Goal: Information Seeking & Learning: Learn about a topic

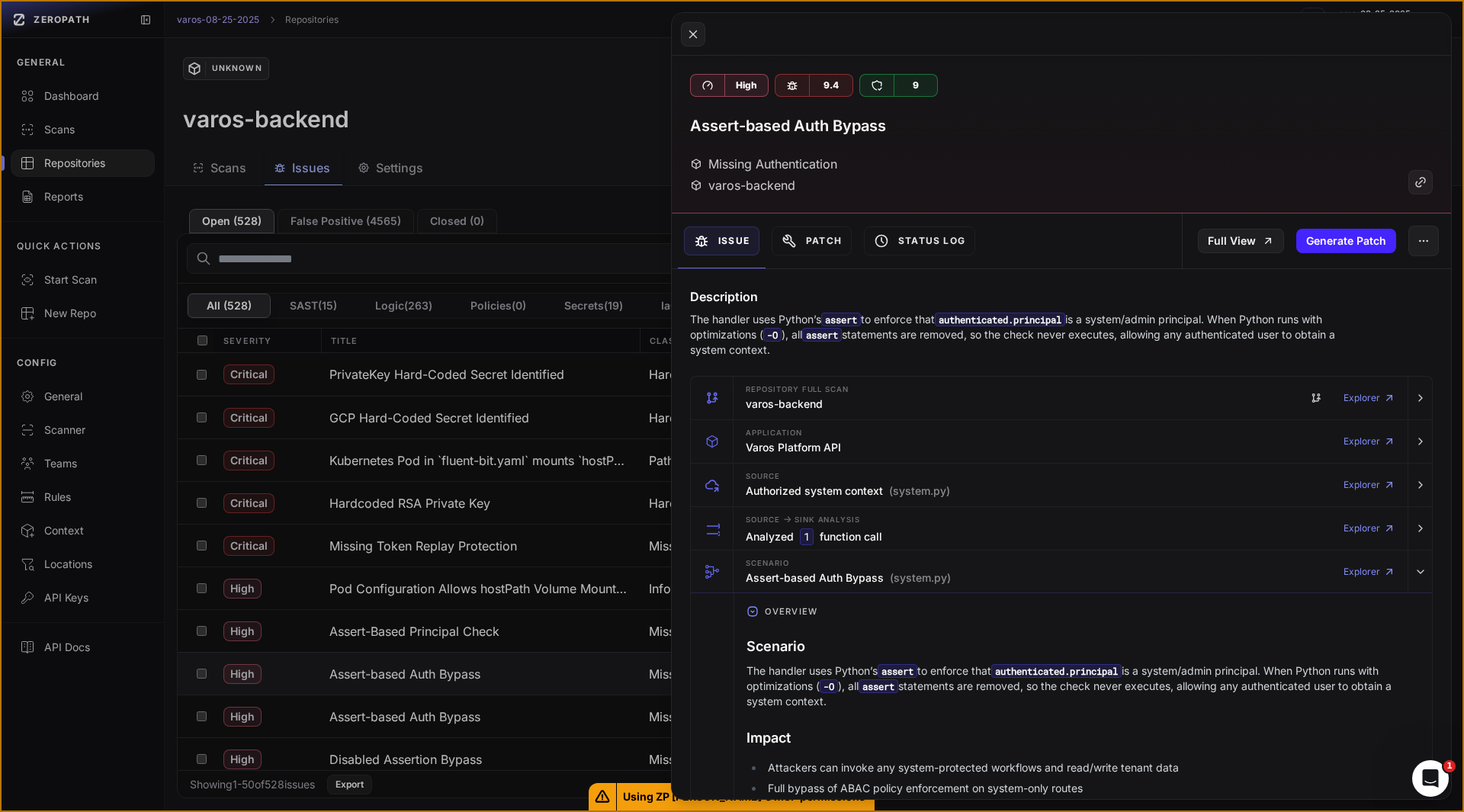
scroll to position [801, 0]
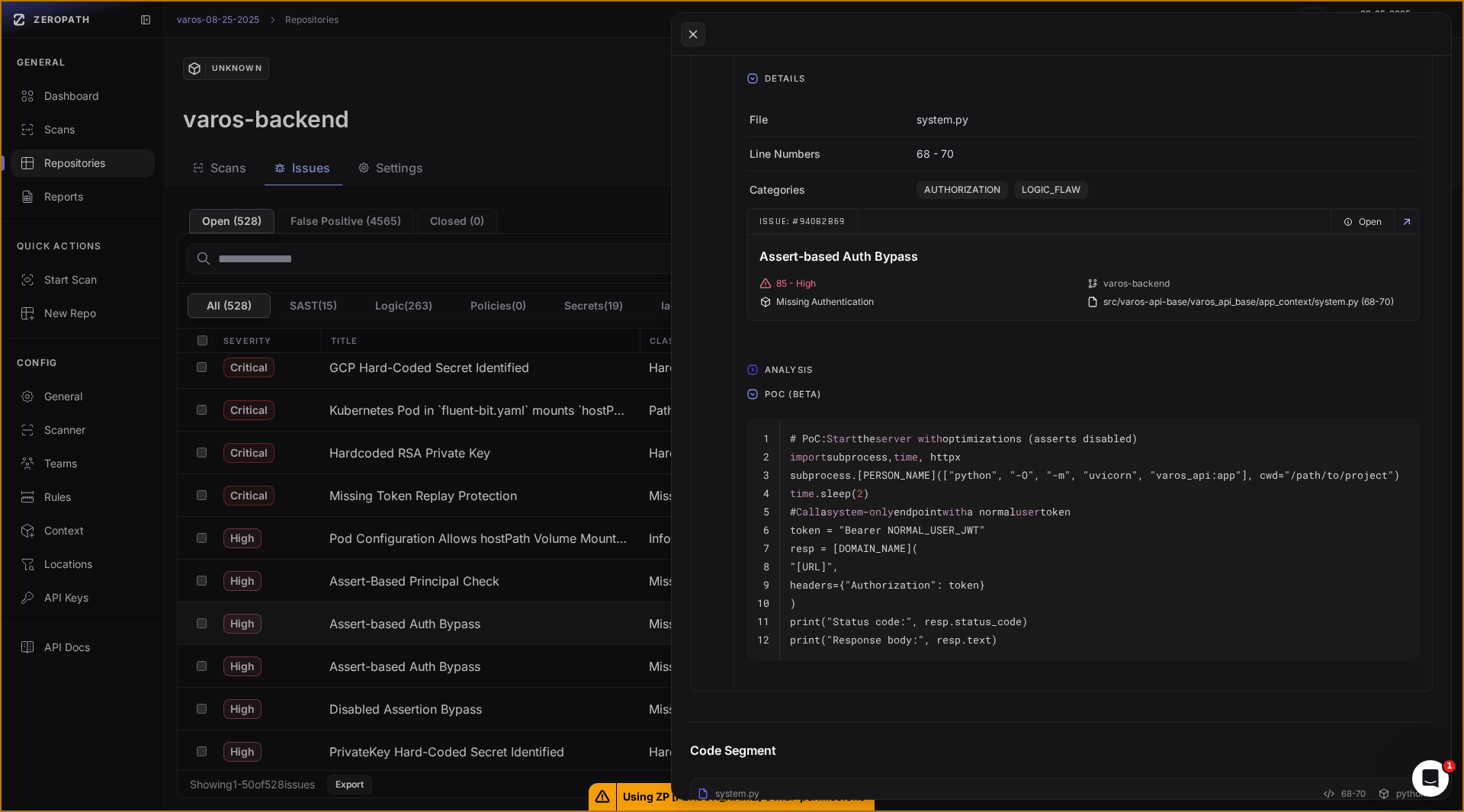
click at [463, 620] on button at bounding box center [732, 406] width 1464 height 812
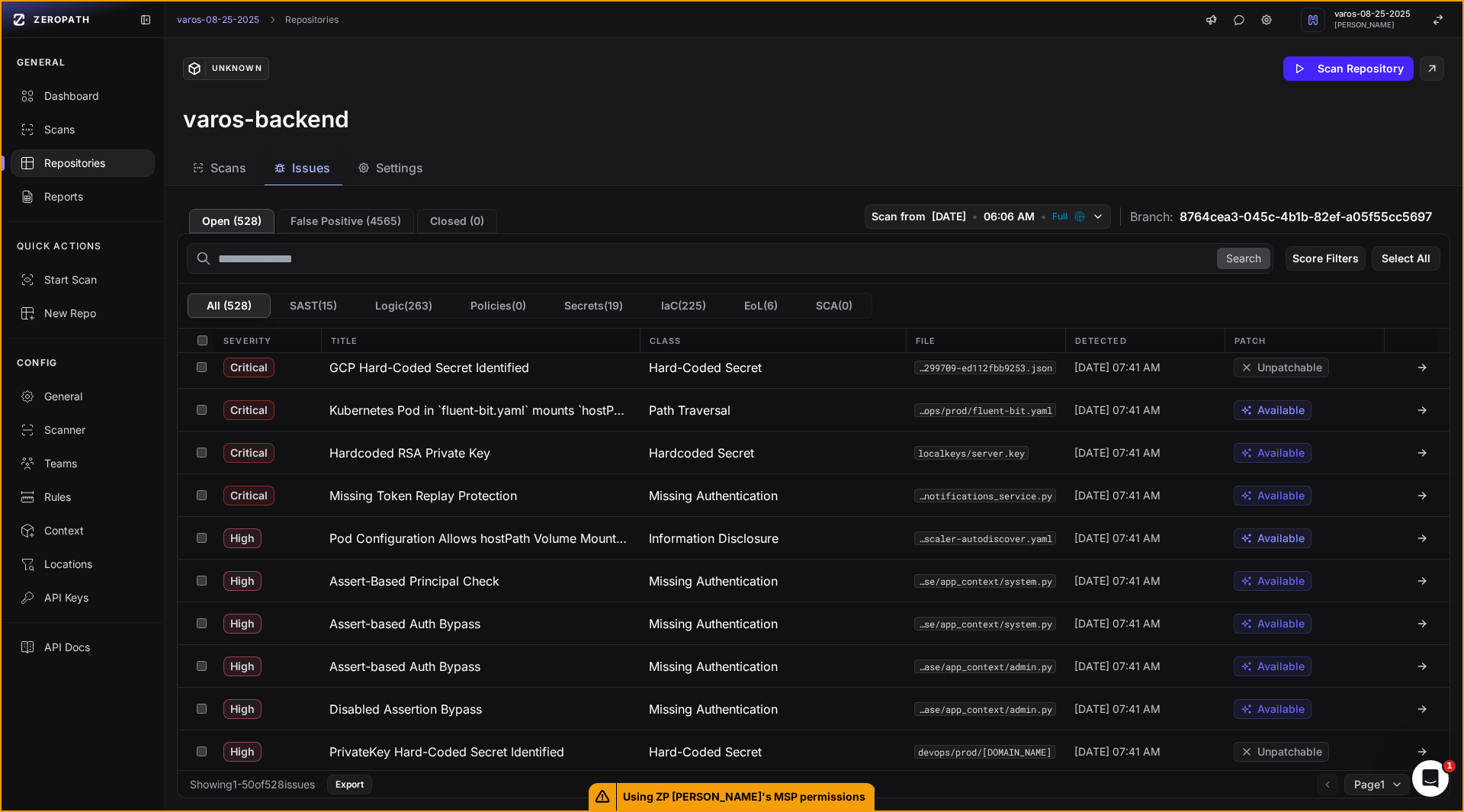
click at [463, 620] on h3 "Assert-based Auth Bypass" at bounding box center [405, 623] width 151 height 18
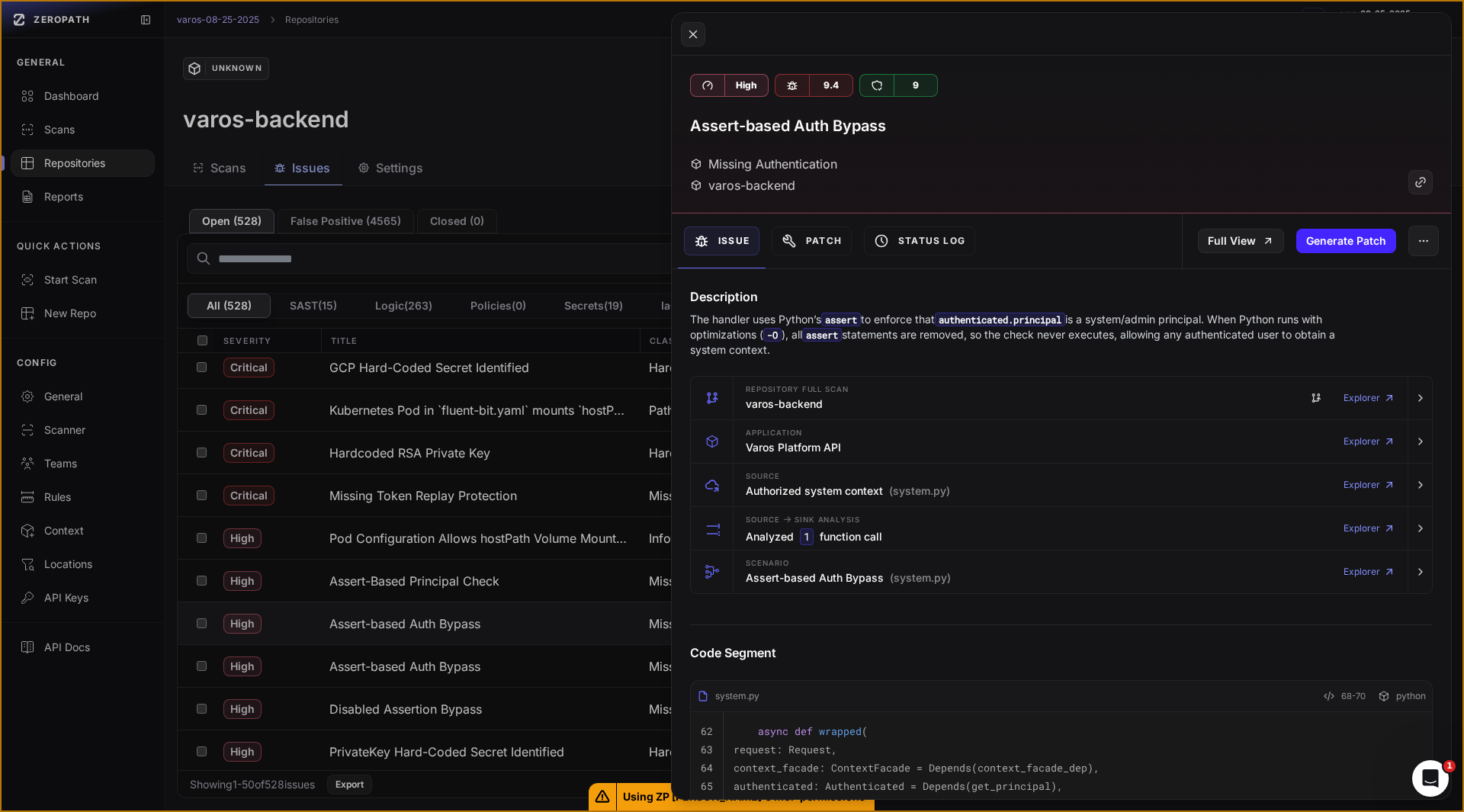
click at [458, 666] on button at bounding box center [732, 406] width 1464 height 812
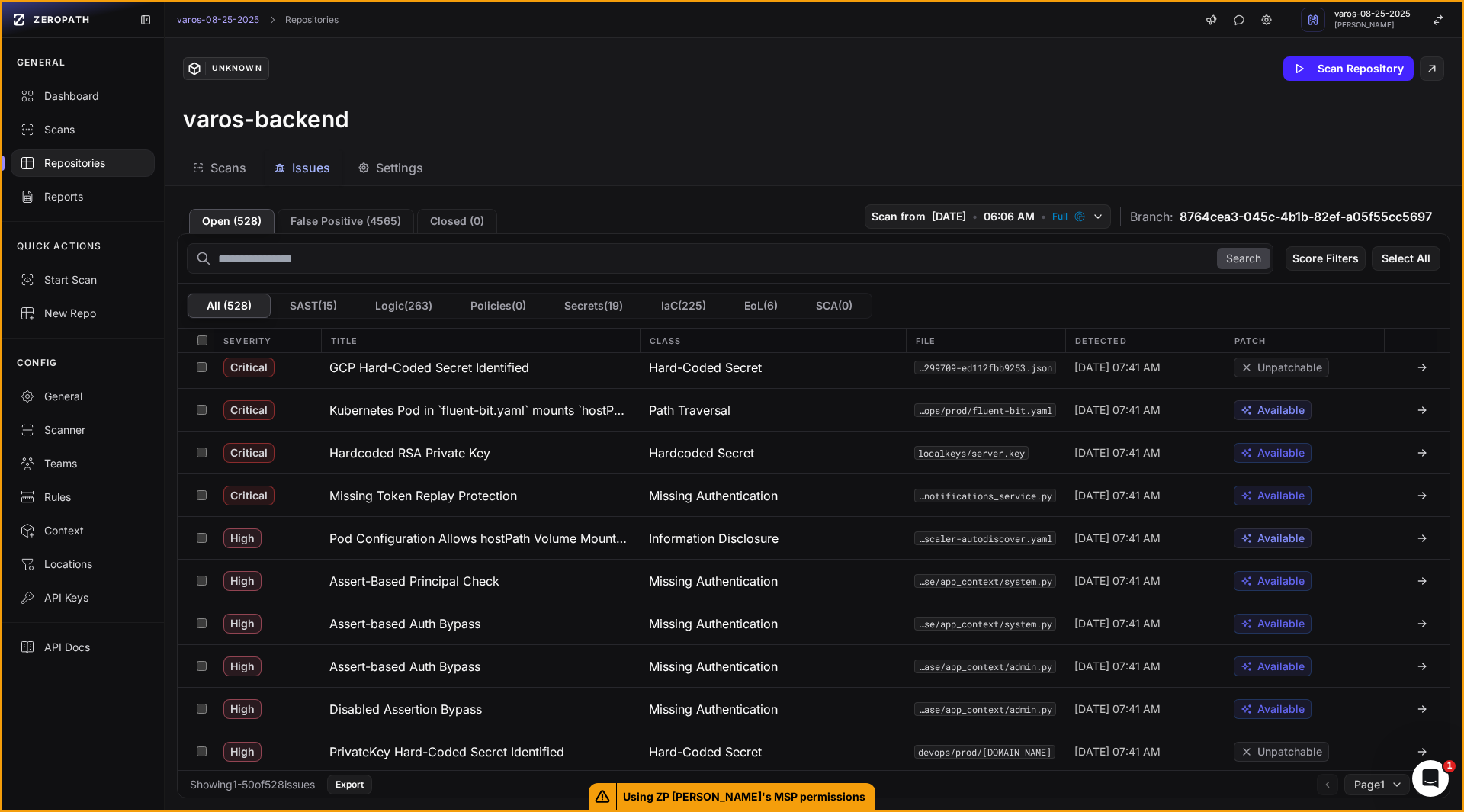
click at [458, 666] on h3 "Assert-based Auth Bypass" at bounding box center [405, 666] width 151 height 18
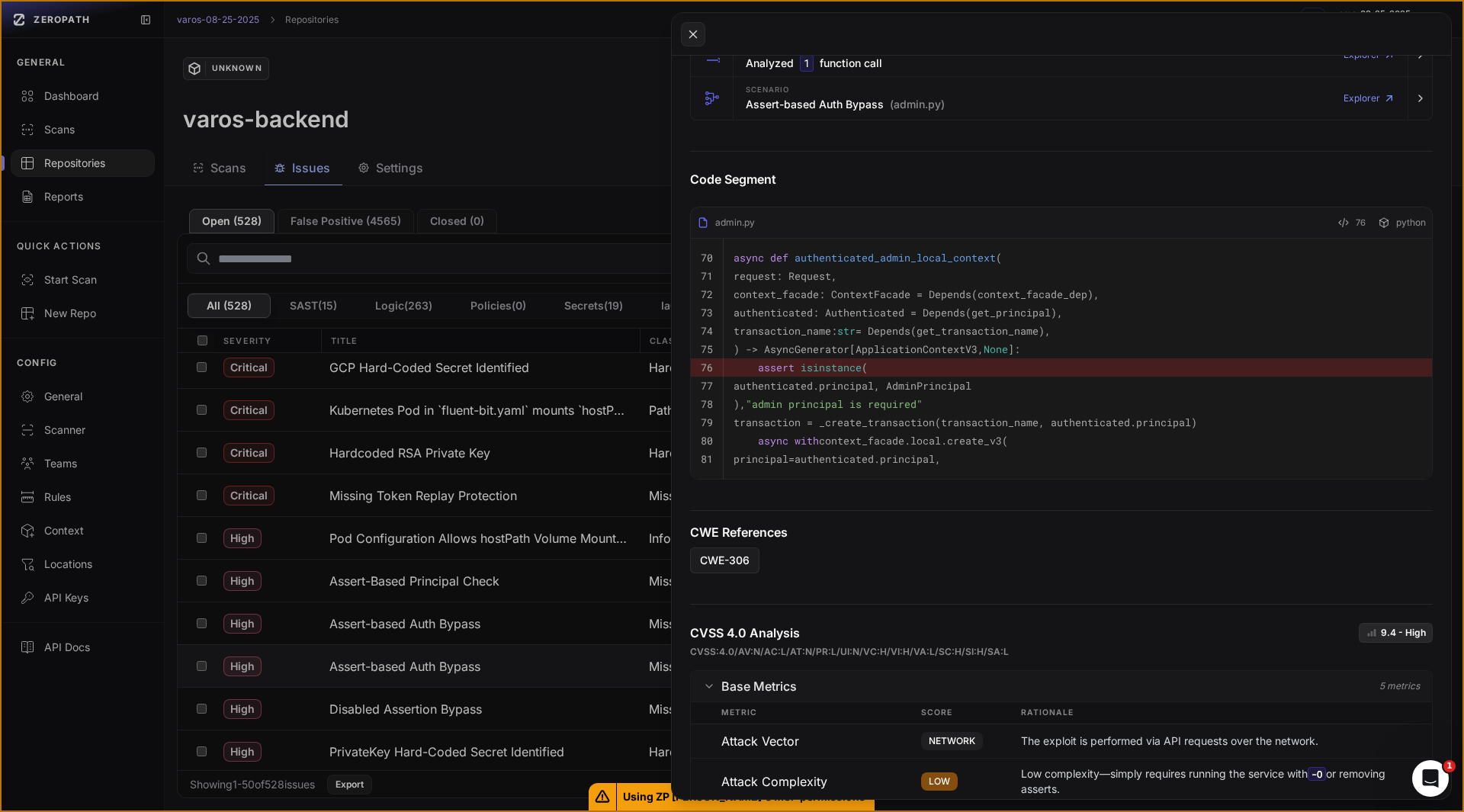
scroll to position [459, 0]
click at [464, 704] on button at bounding box center [732, 406] width 1464 height 812
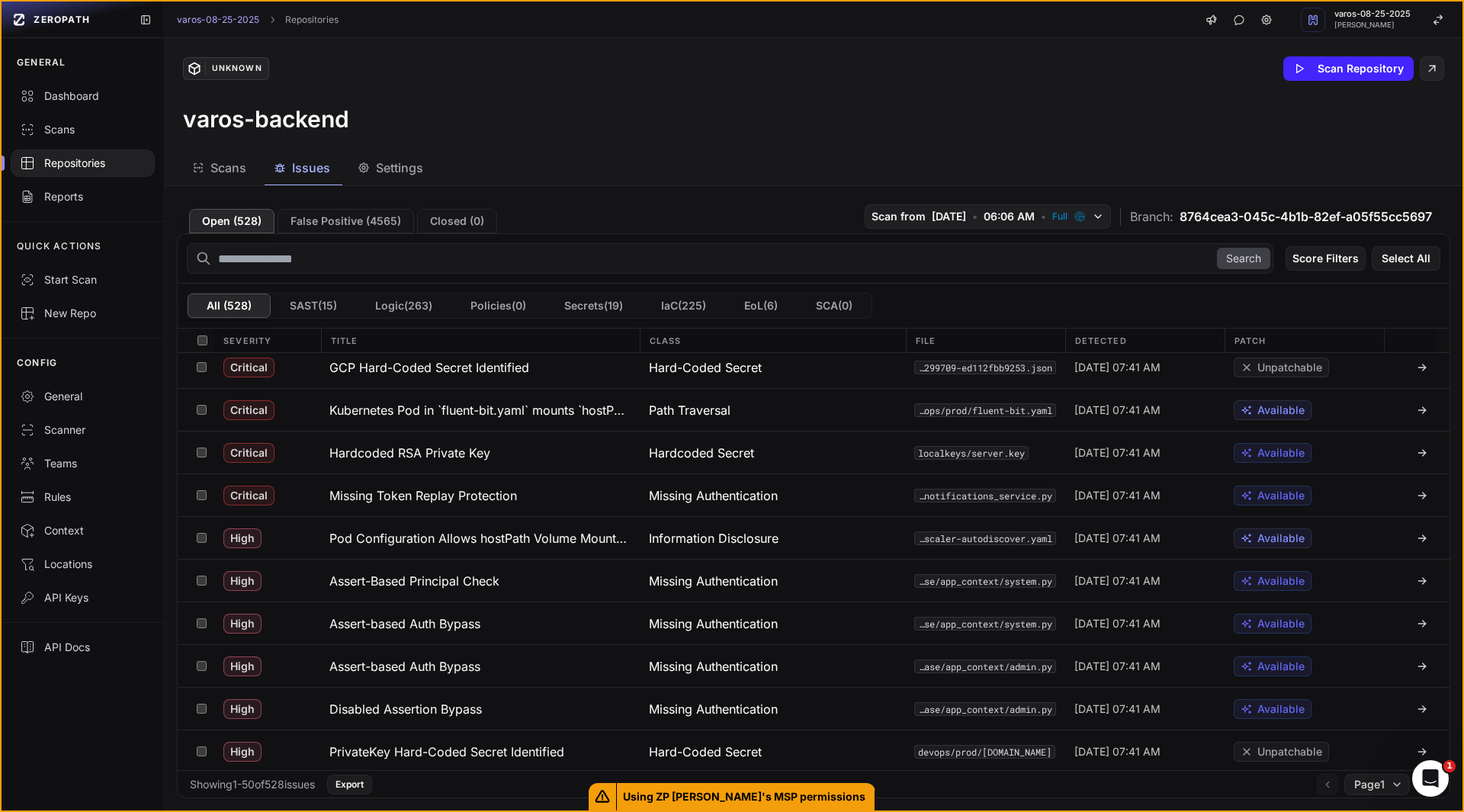
click at [464, 704] on h3 "Disabled Assertion Bypass" at bounding box center [406, 708] width 153 height 18
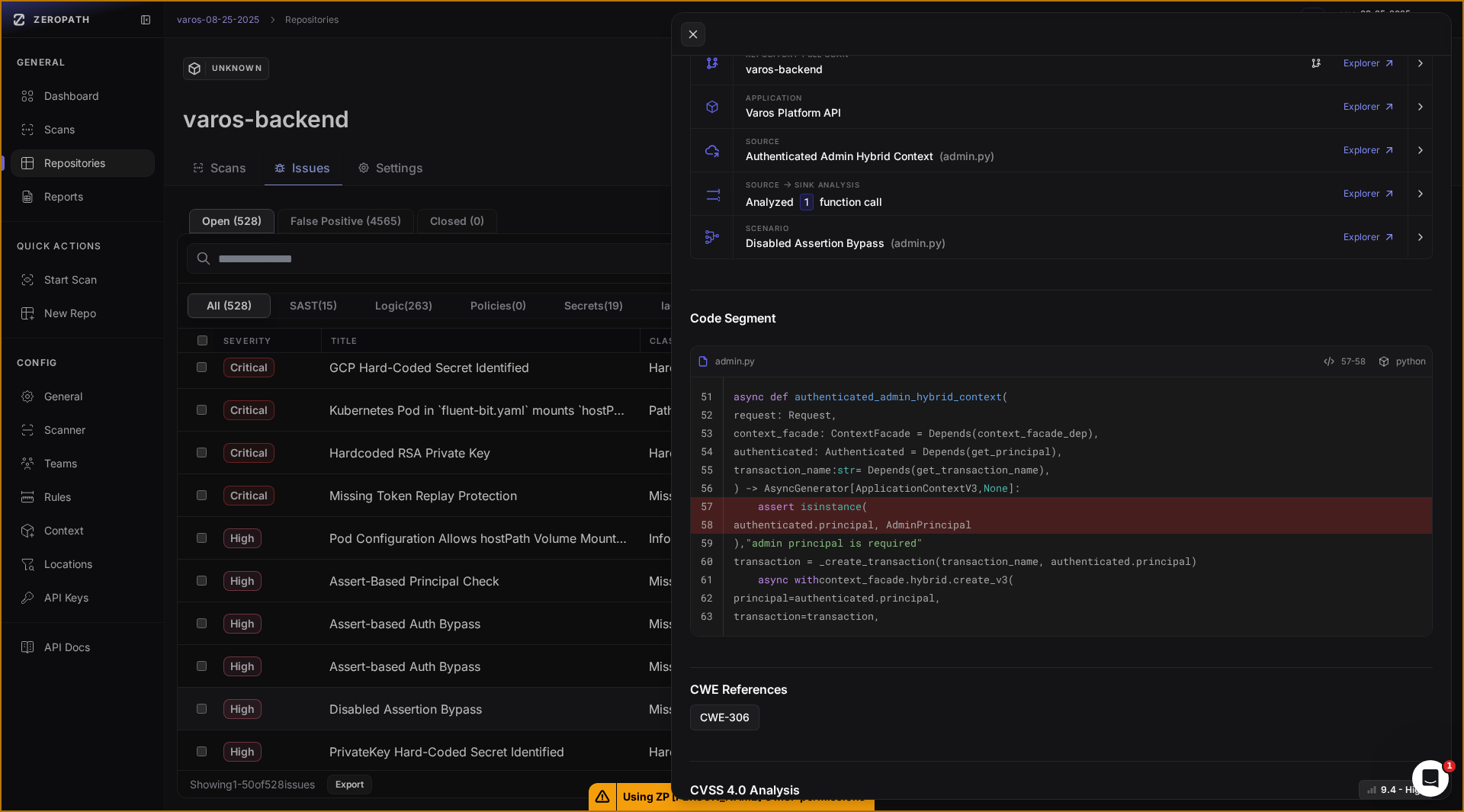
scroll to position [396, 0]
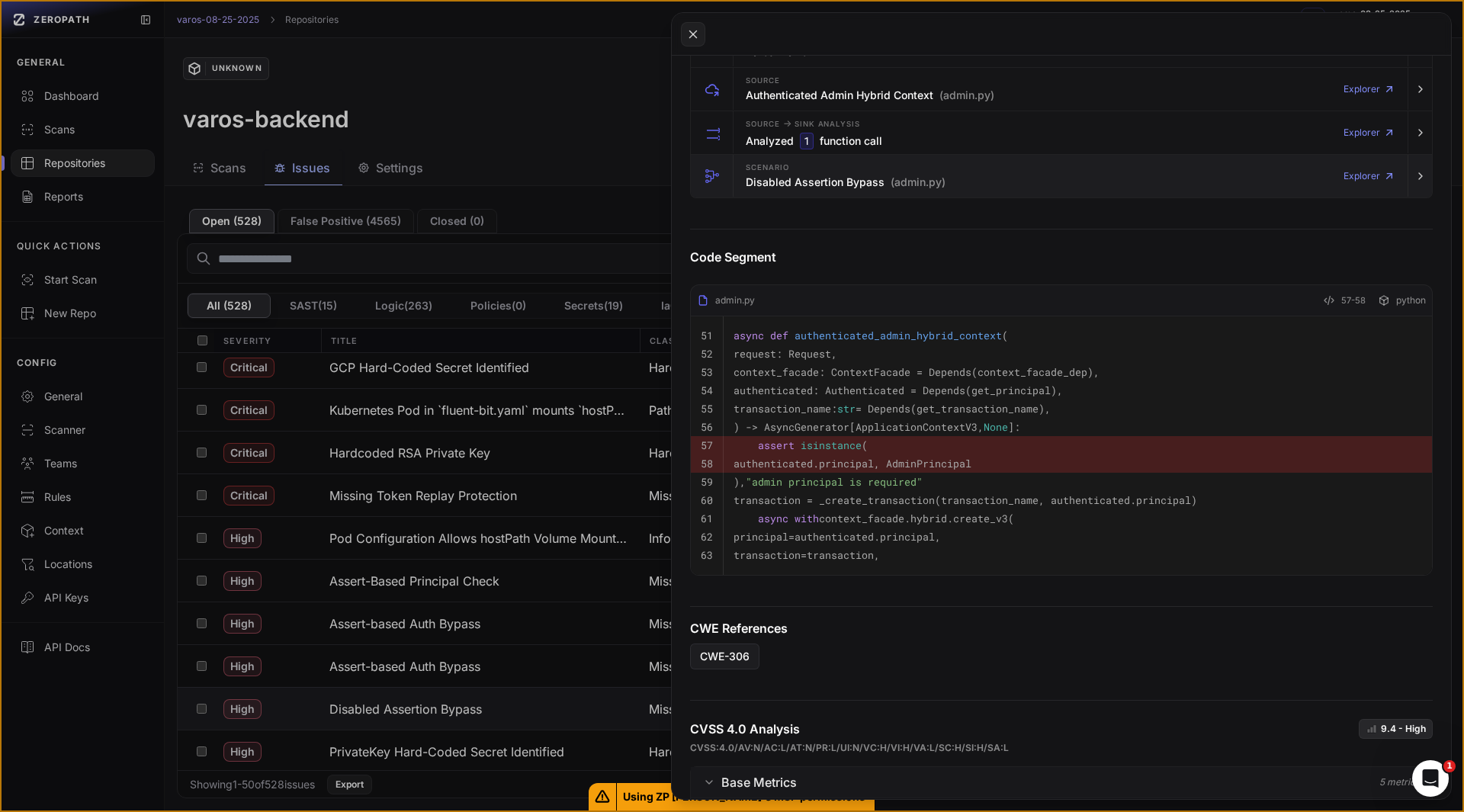
click at [808, 191] on div "Scenario Disabled Assertion Bypass (admin.py)" at bounding box center [846, 176] width 200 height 30
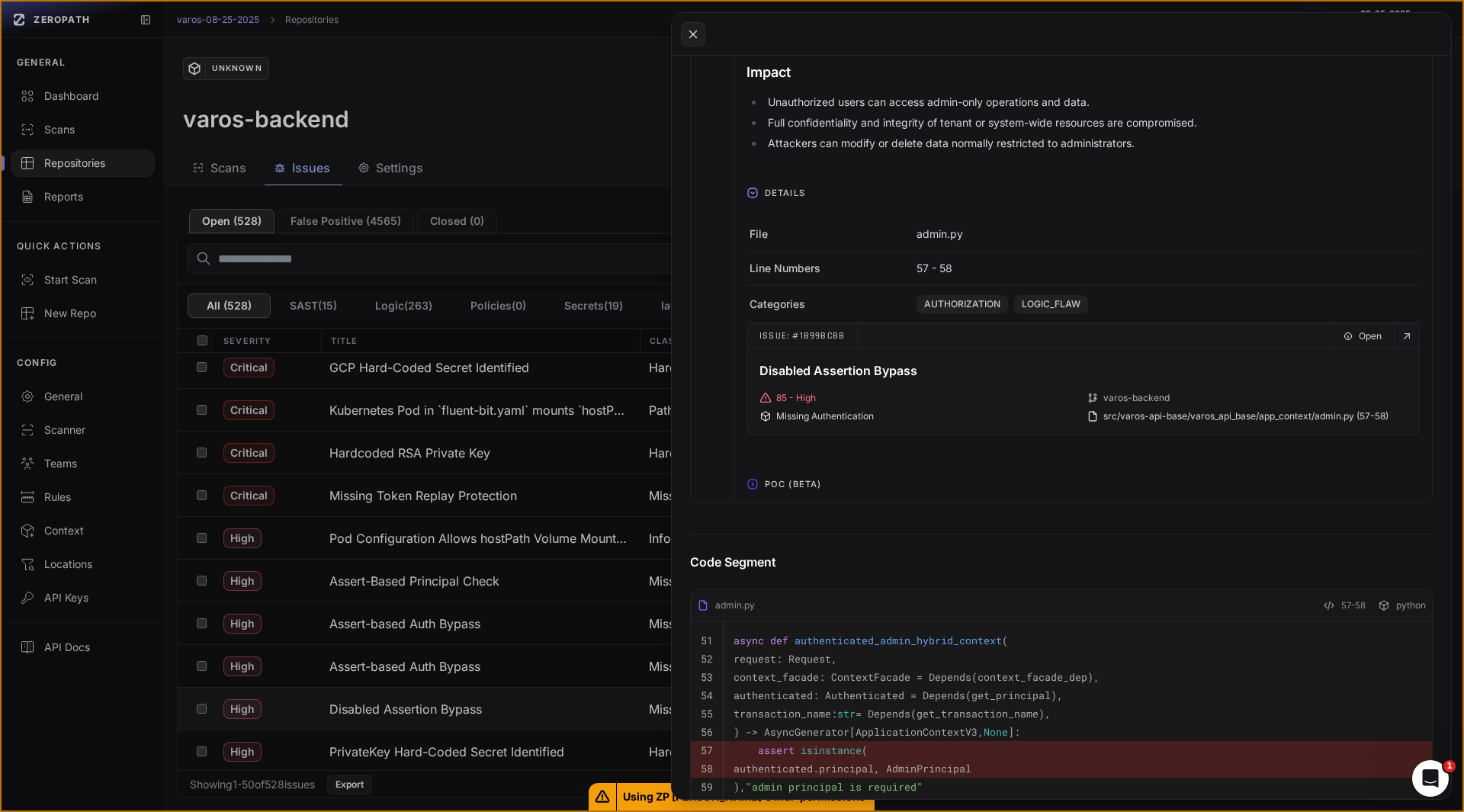
scroll to position [669, 0]
click at [785, 474] on span "POC (Beta)" at bounding box center [792, 481] width 69 height 25
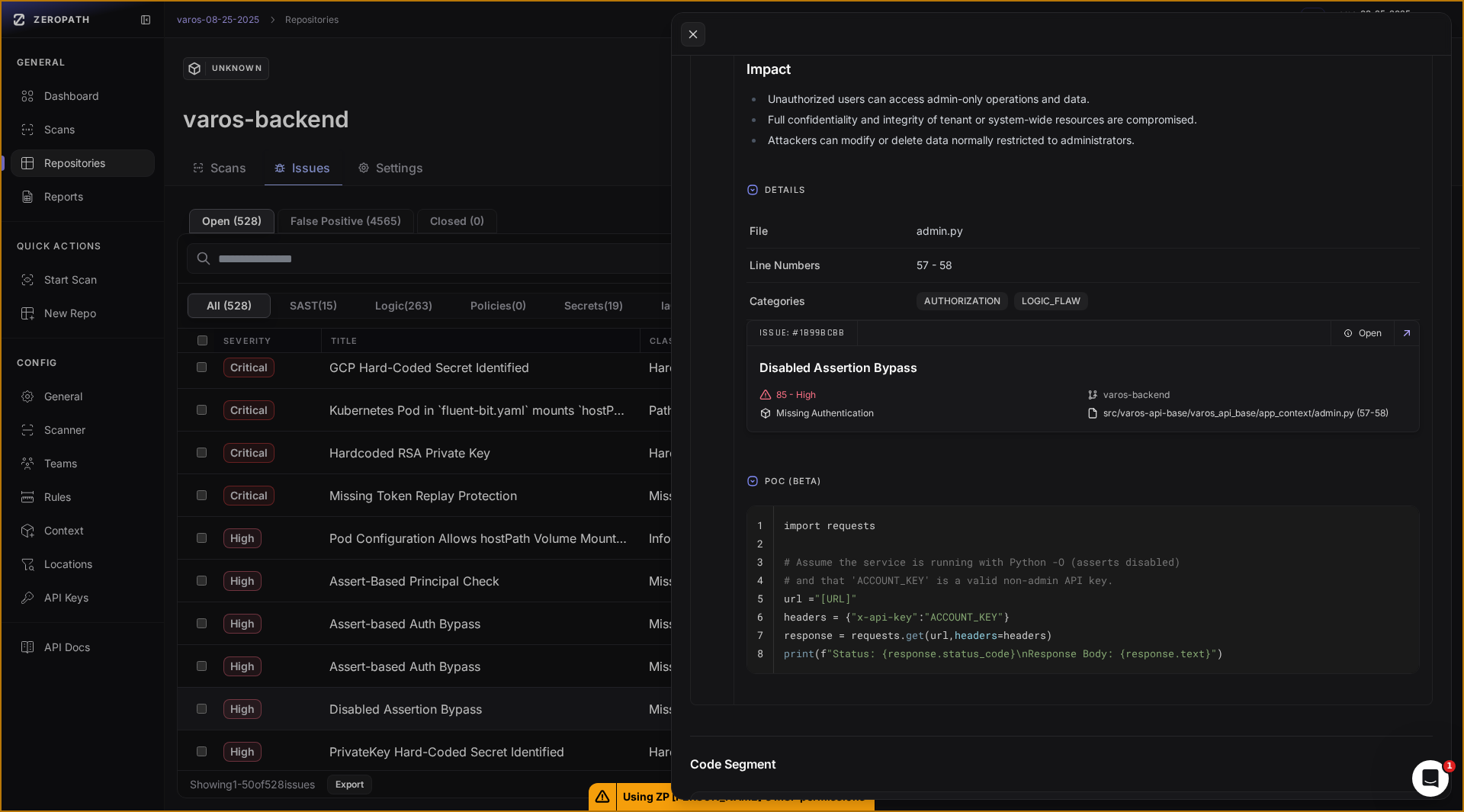
drag, startPoint x: 955, startPoint y: 600, endPoint x: 1154, endPoint y: 602, distance: 199.0
click at [857, 602] on span ""[URL]"" at bounding box center [835, 598] width 42 height 14
copy span "/api/v1/admin/some_admin_endpoint"
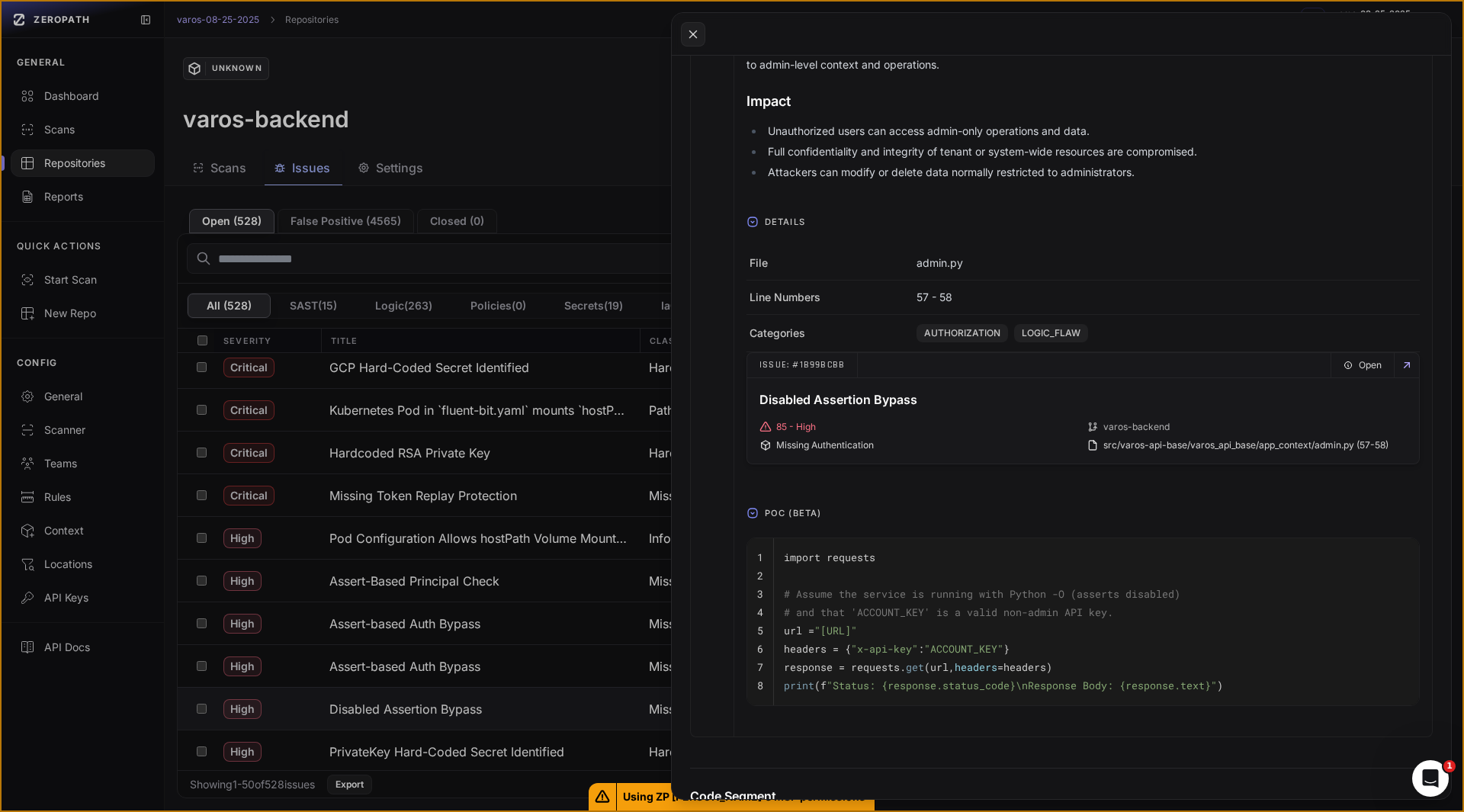
scroll to position [636, 0]
click at [143, 750] on button at bounding box center [732, 406] width 1464 height 812
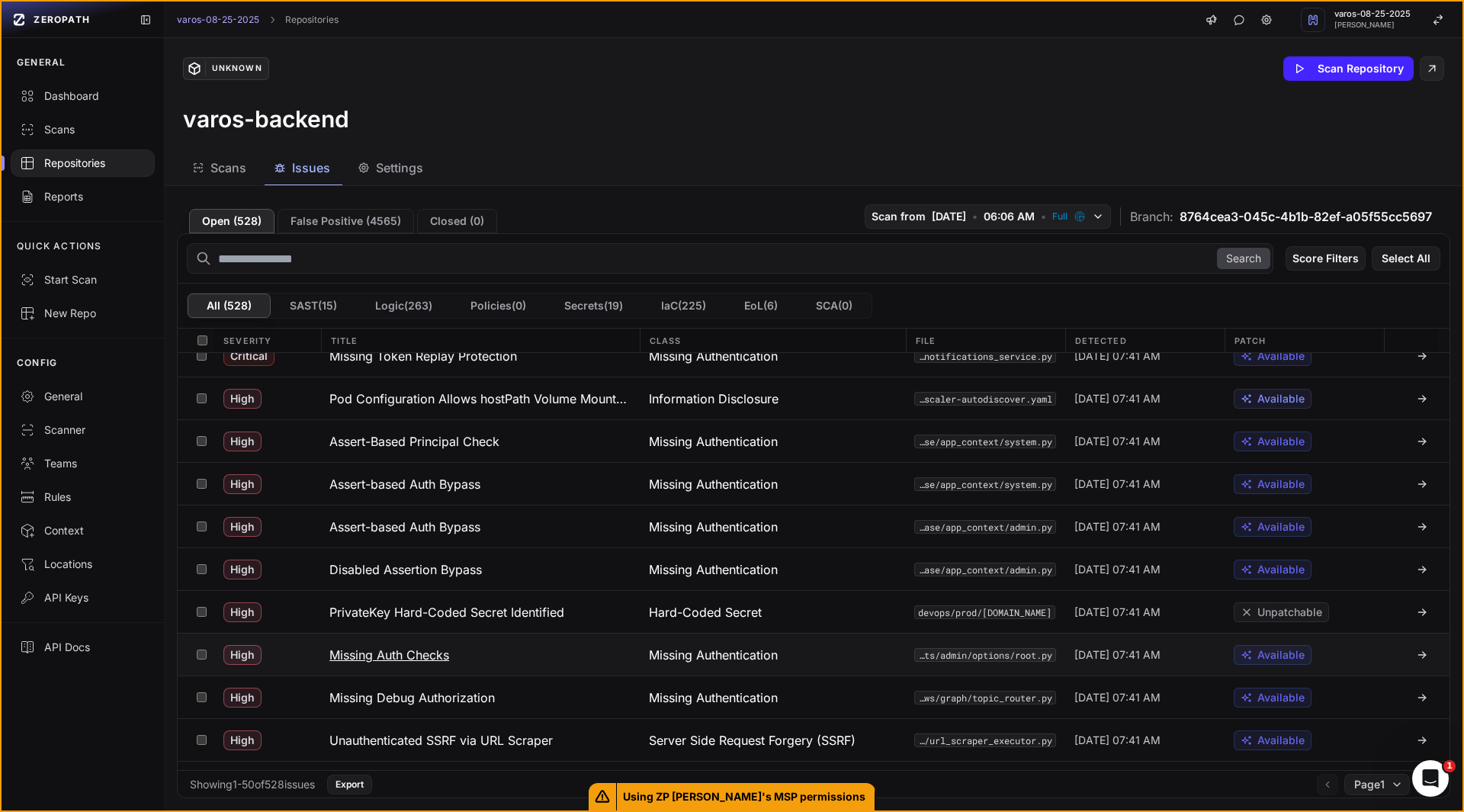
scroll to position [191, 0]
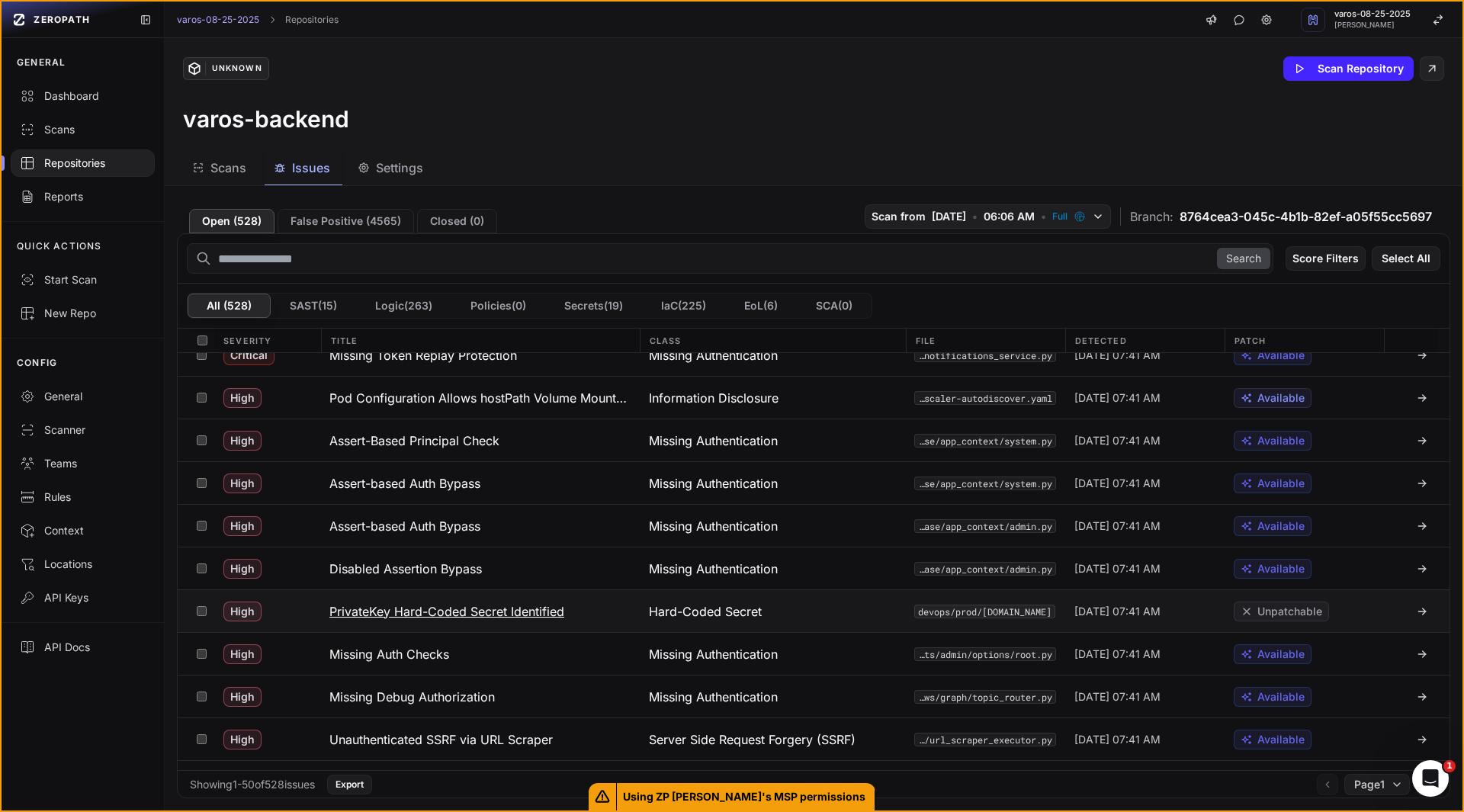
click at [520, 616] on h3 "PrivateKey Hard-Coded Secret Identified" at bounding box center [446, 611] width 235 height 18
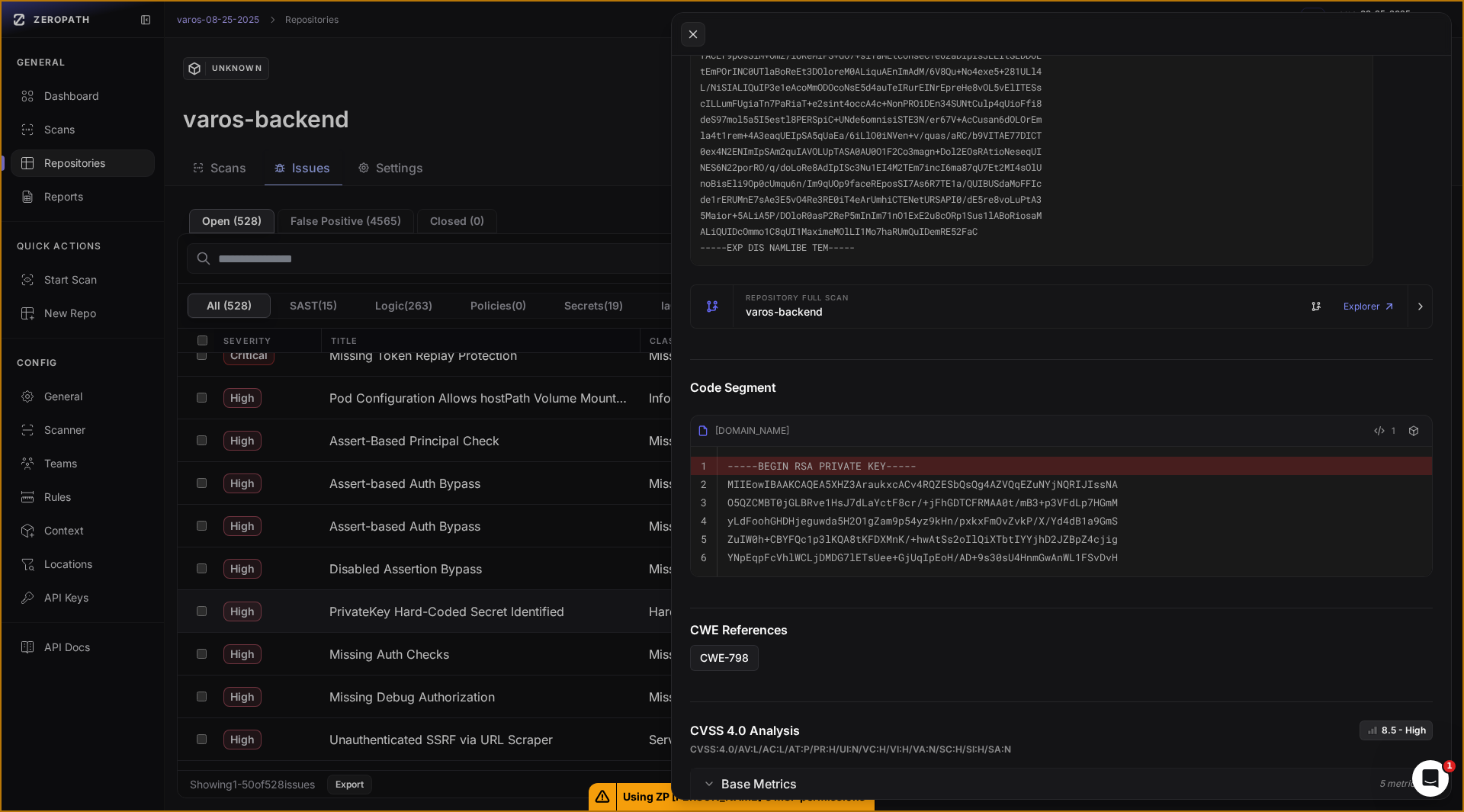
scroll to position [530, 0]
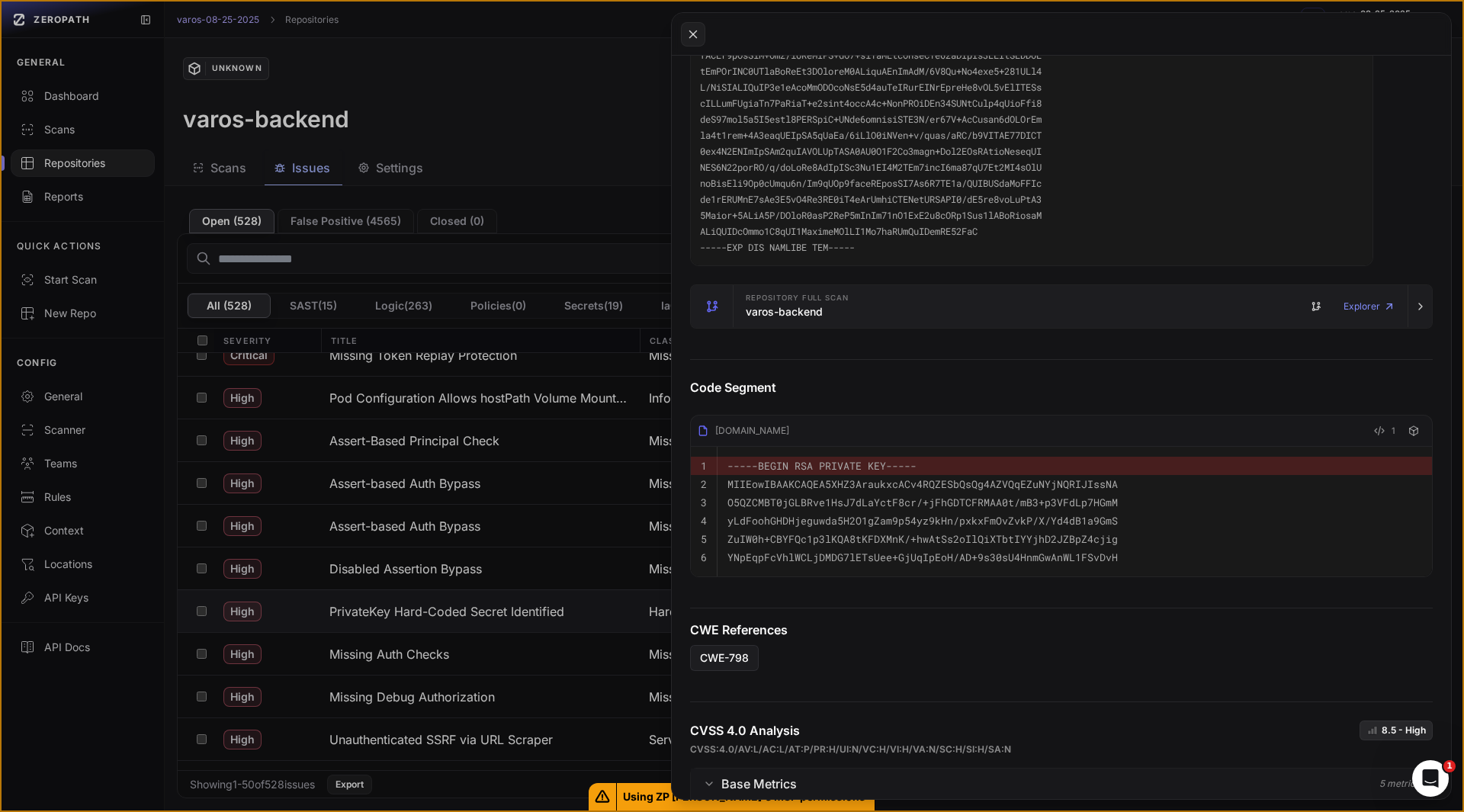
click at [786, 305] on h3 "varos-backend" at bounding box center [785, 312] width 77 height 15
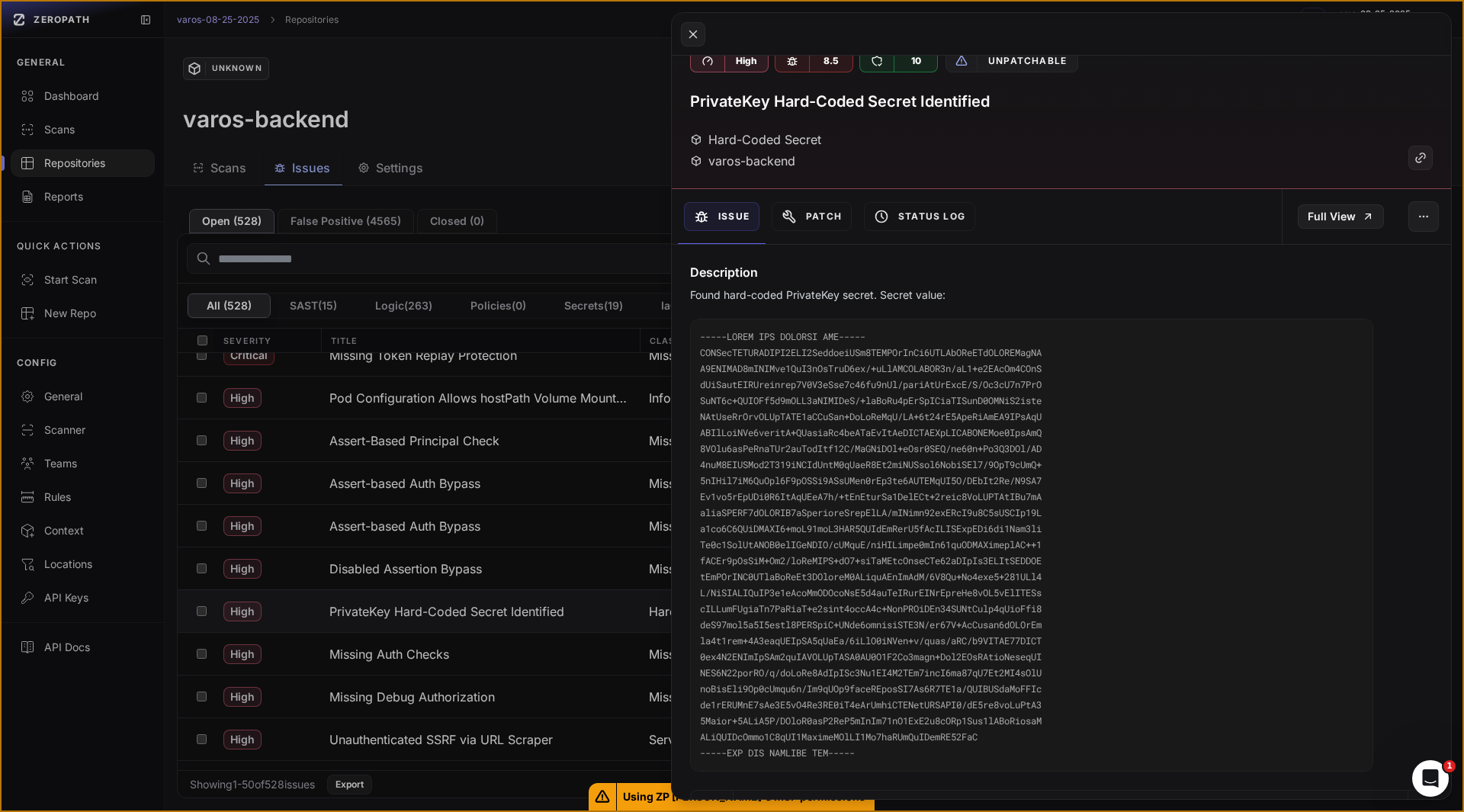
scroll to position [0, 0]
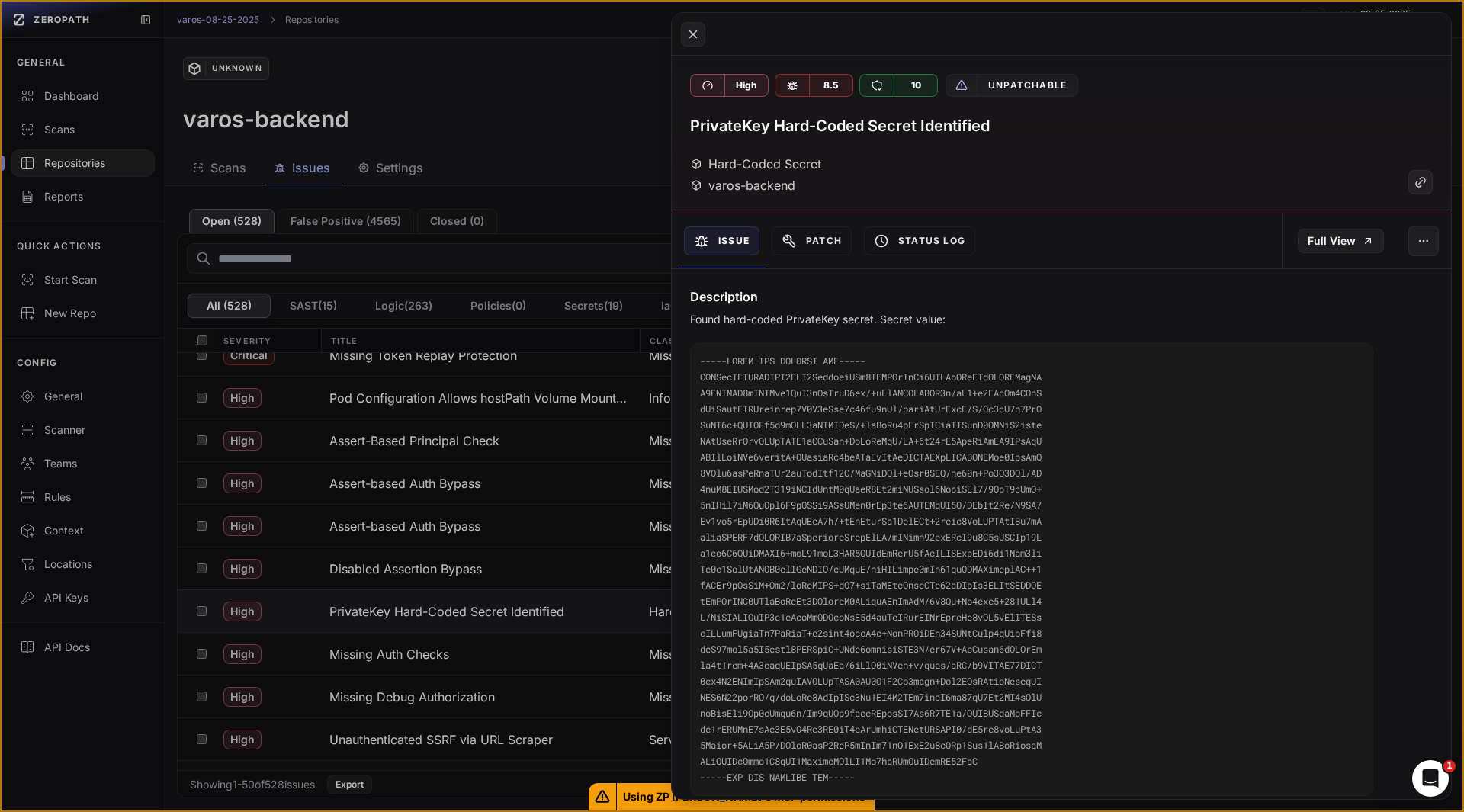
click at [821, 125] on h3 "PrivateKey Hard-Coded Secret Identified" at bounding box center [840, 125] width 300 height 22
copy div "PrivateKey Hard-Coded Secret Identified"
click at [880, 475] on code at bounding box center [1031, 570] width 682 height 452
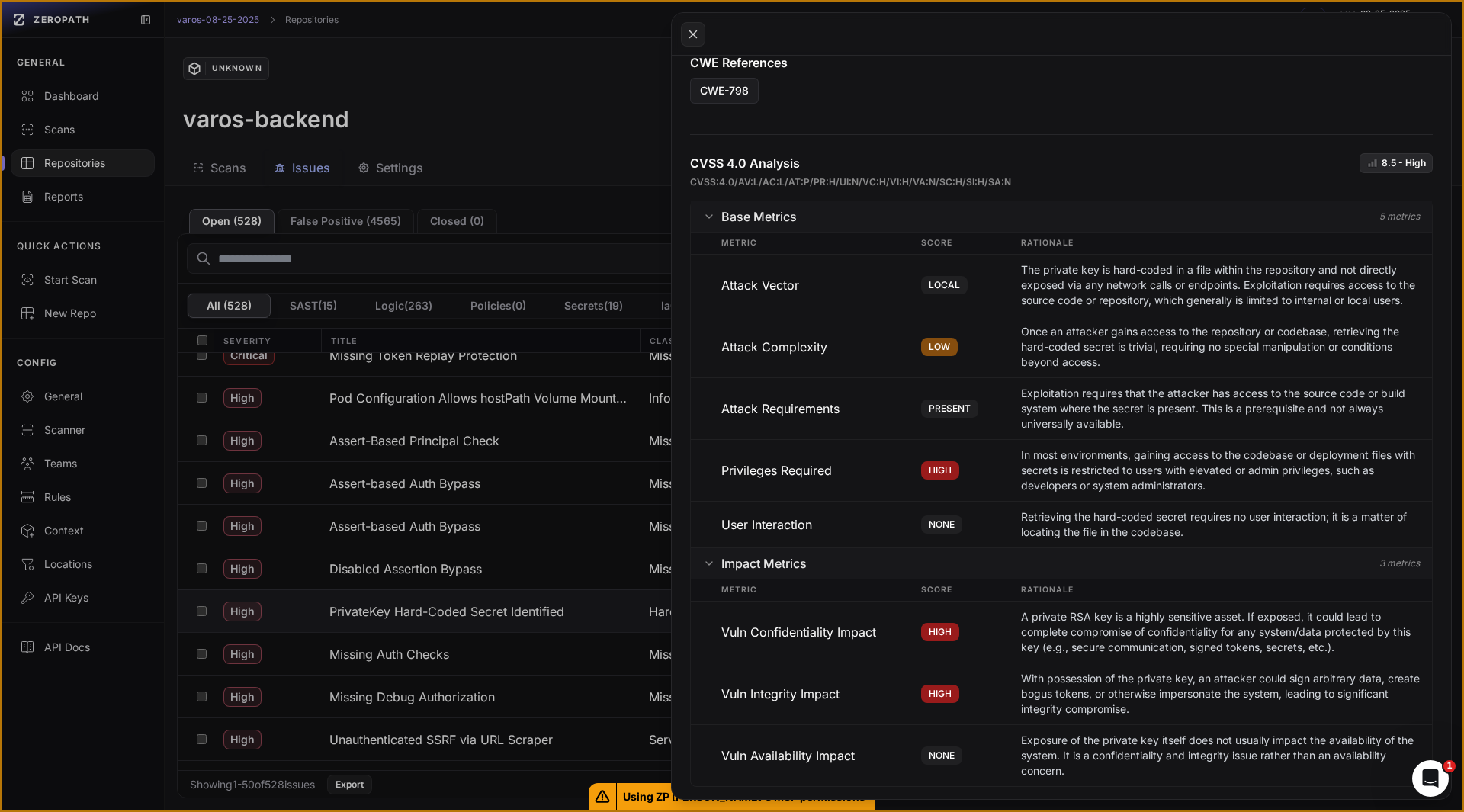
scroll to position [1384, 0]
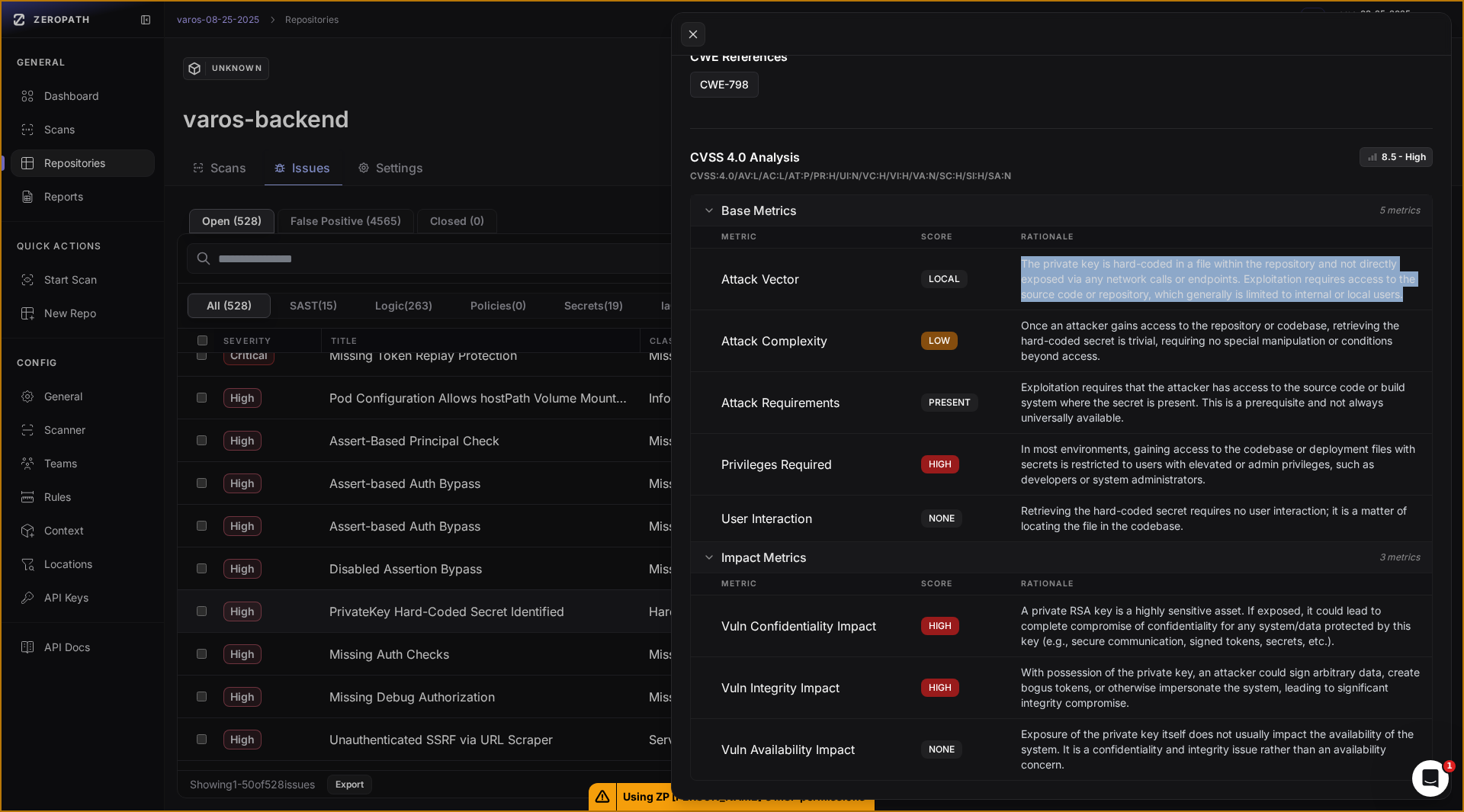
drag, startPoint x: 1075, startPoint y: 325, endPoint x: 981, endPoint y: 262, distance: 113.2
click at [981, 262] on div "Attack Vector LOCAL The private key is hard-coded in a file within the reposito…" at bounding box center [1061, 278] width 741 height 61
click at [981, 267] on div "LOCAL" at bounding box center [972, 279] width 100 height 46
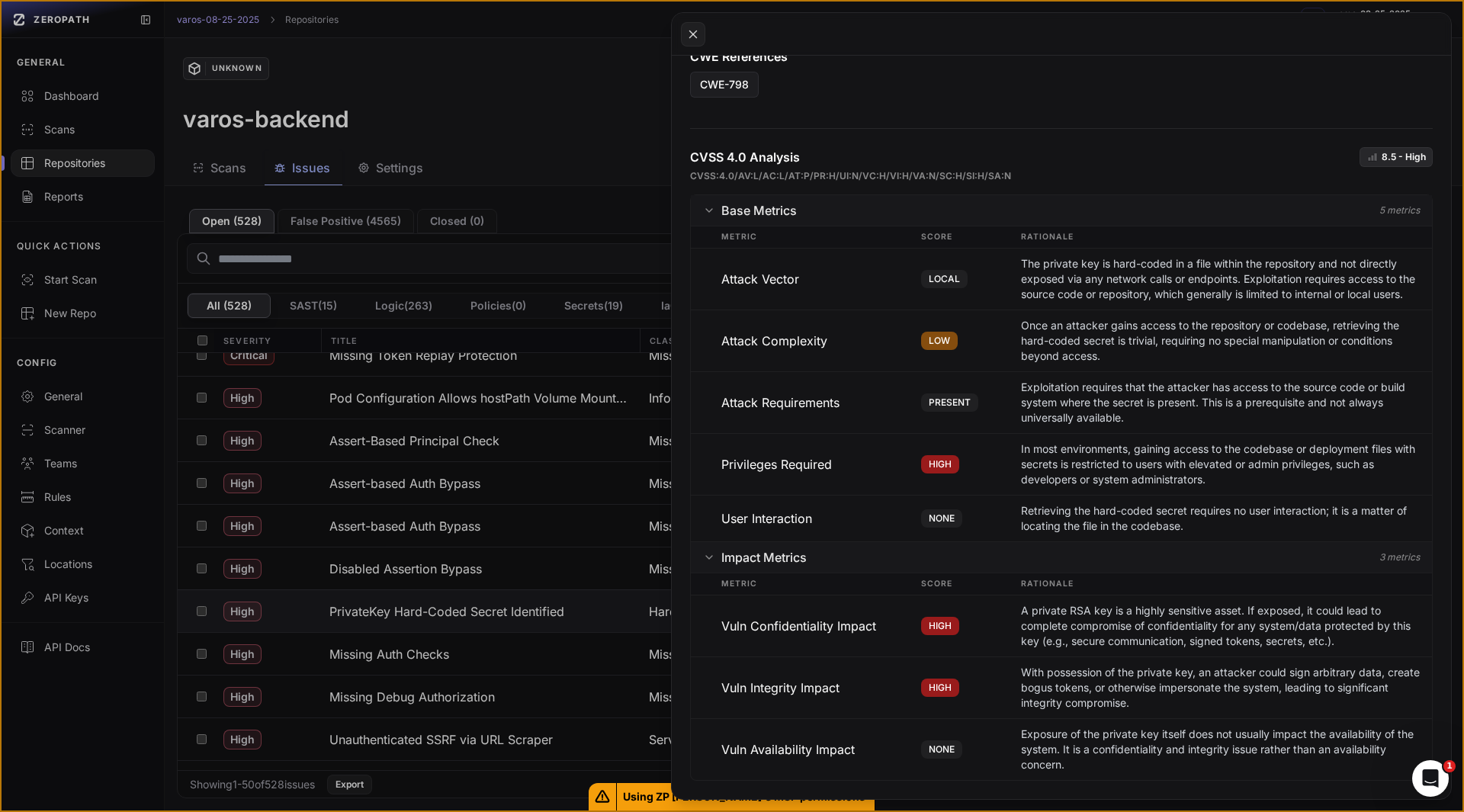
scroll to position [1408, 0]
click at [573, 610] on button at bounding box center [732, 406] width 1464 height 812
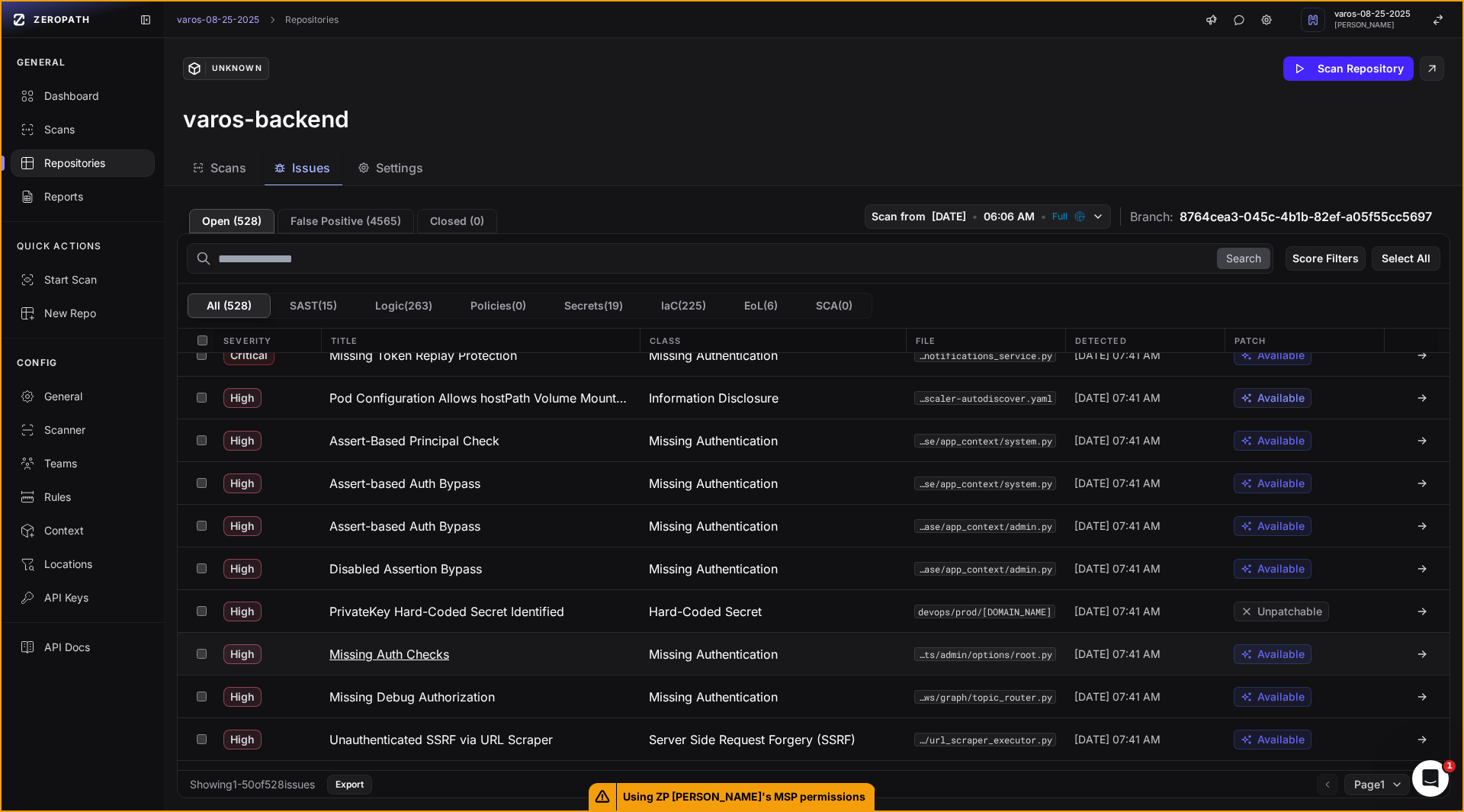
click at [432, 647] on h3 "Missing Auth Checks" at bounding box center [389, 654] width 120 height 18
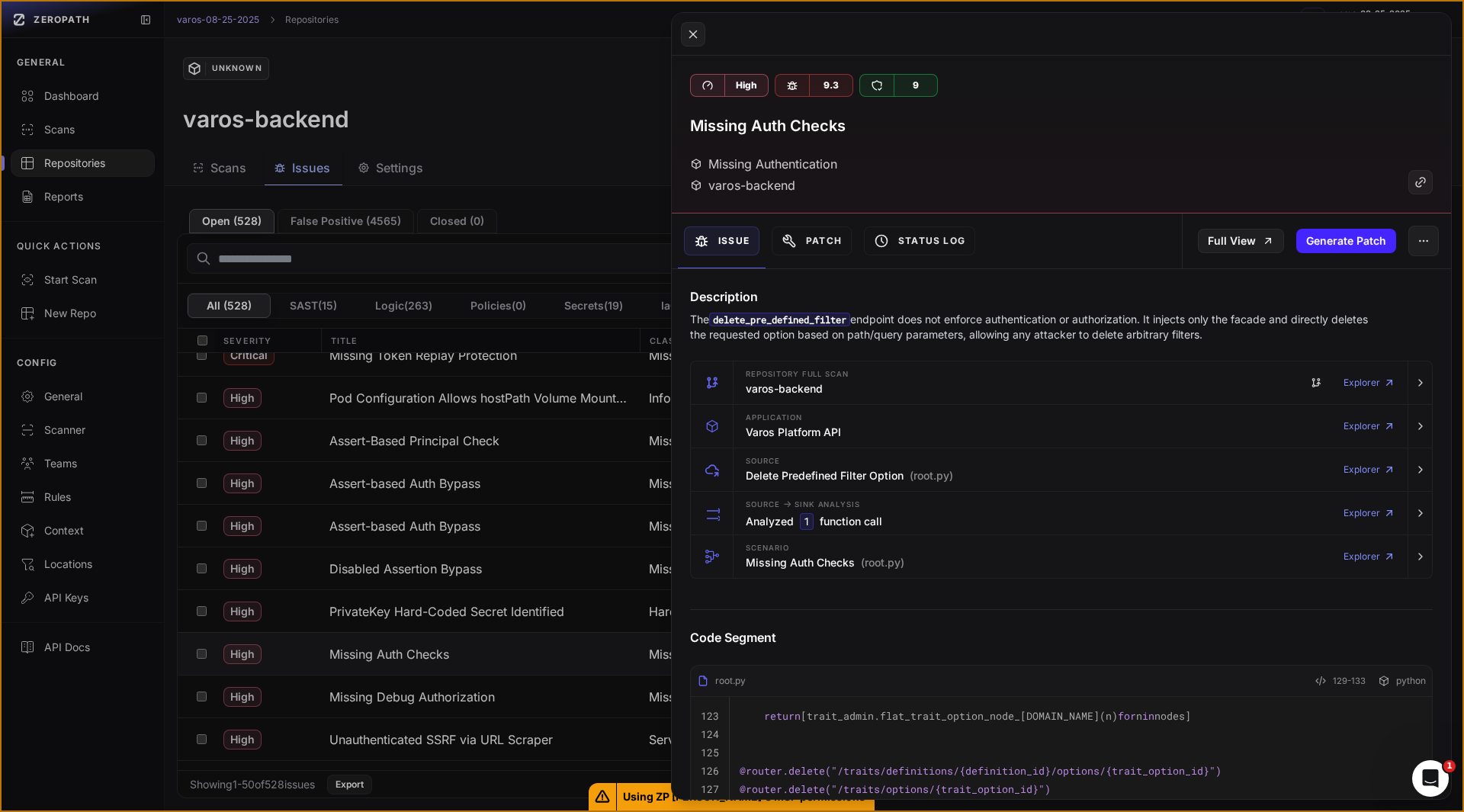
scroll to position [218, 0]
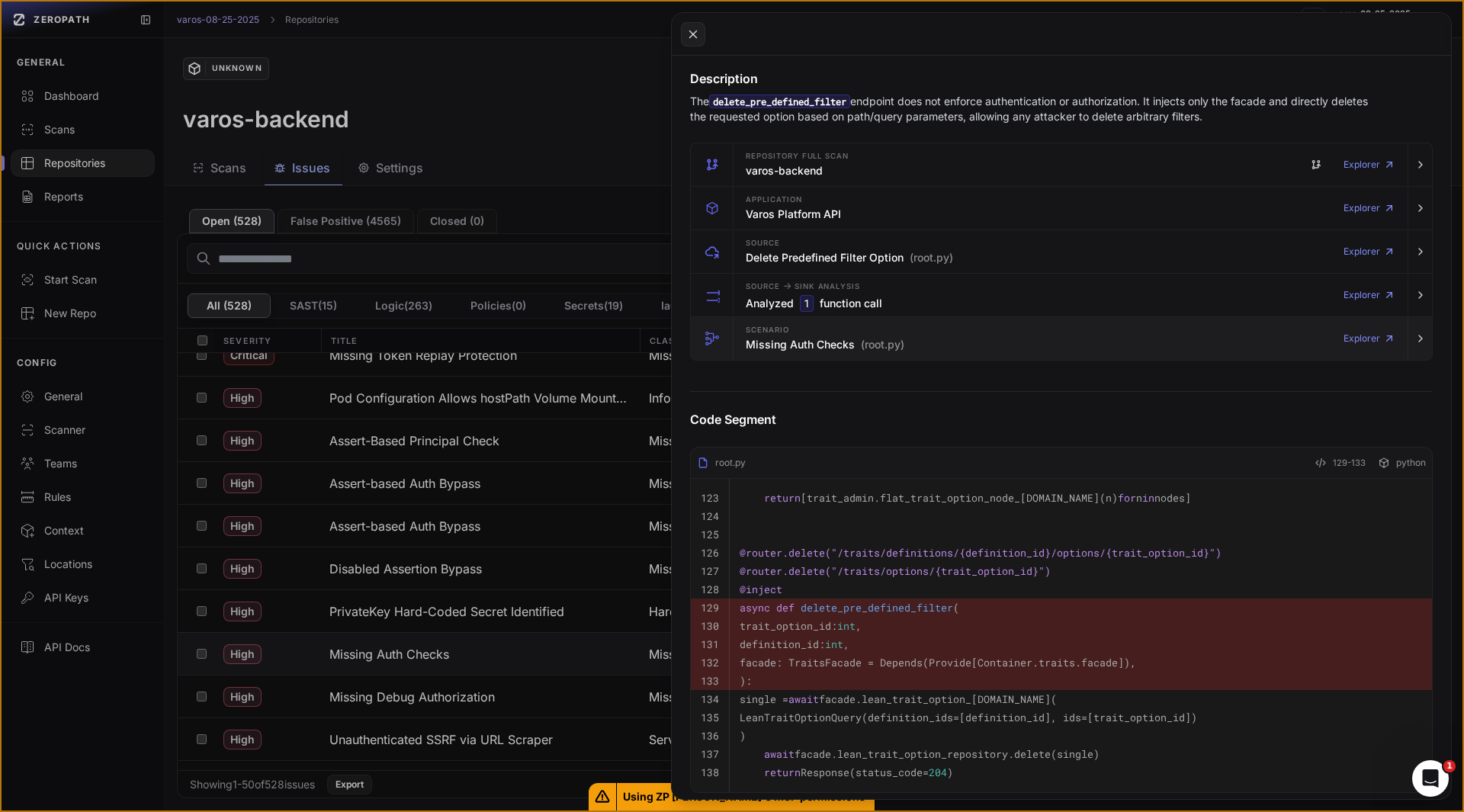
click at [808, 351] on h3 "Missing Auth Checks (root.py)" at bounding box center [825, 344] width 158 height 15
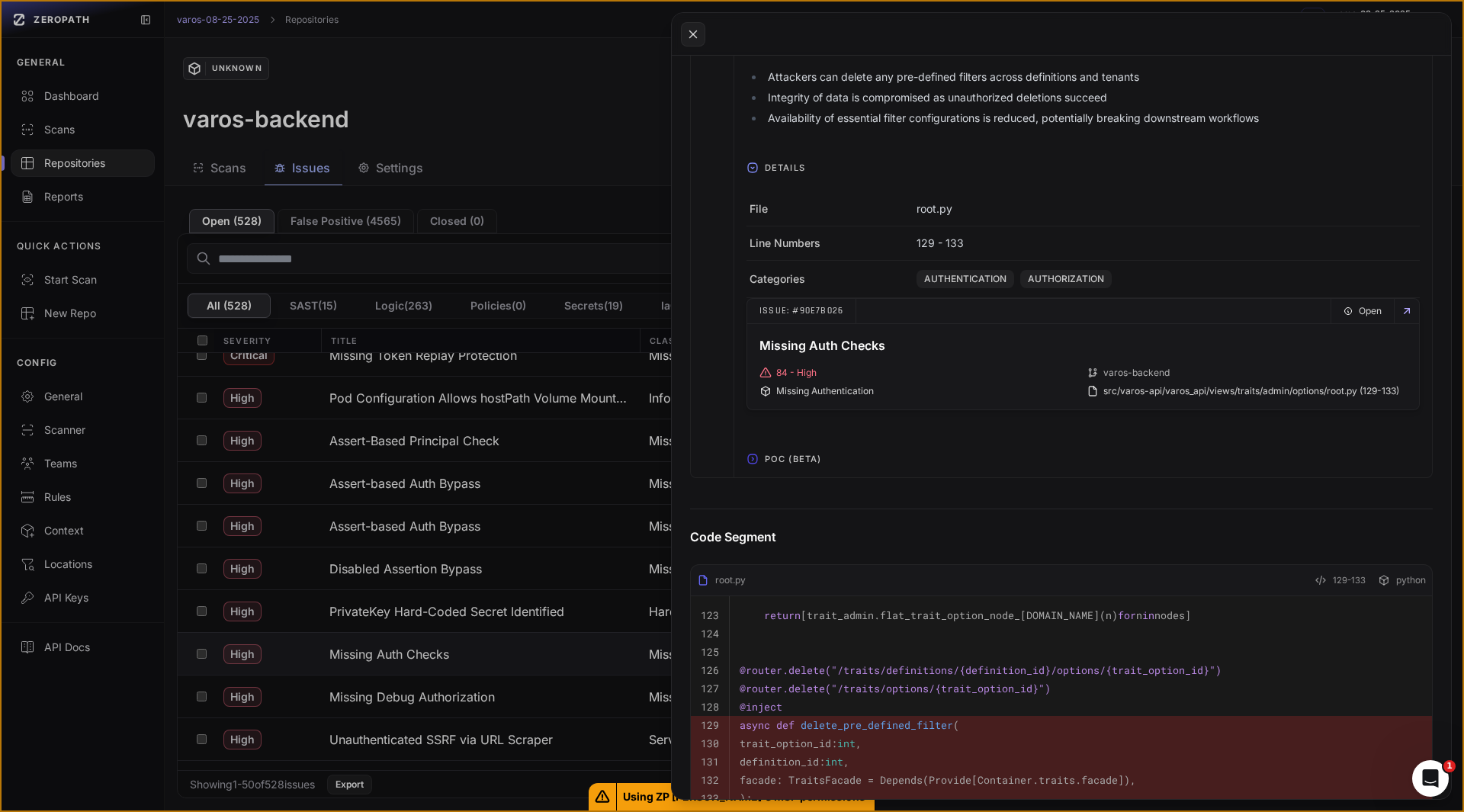
scroll to position [661, 0]
click at [781, 460] on span "POC (Beta)" at bounding box center [792, 458] width 69 height 25
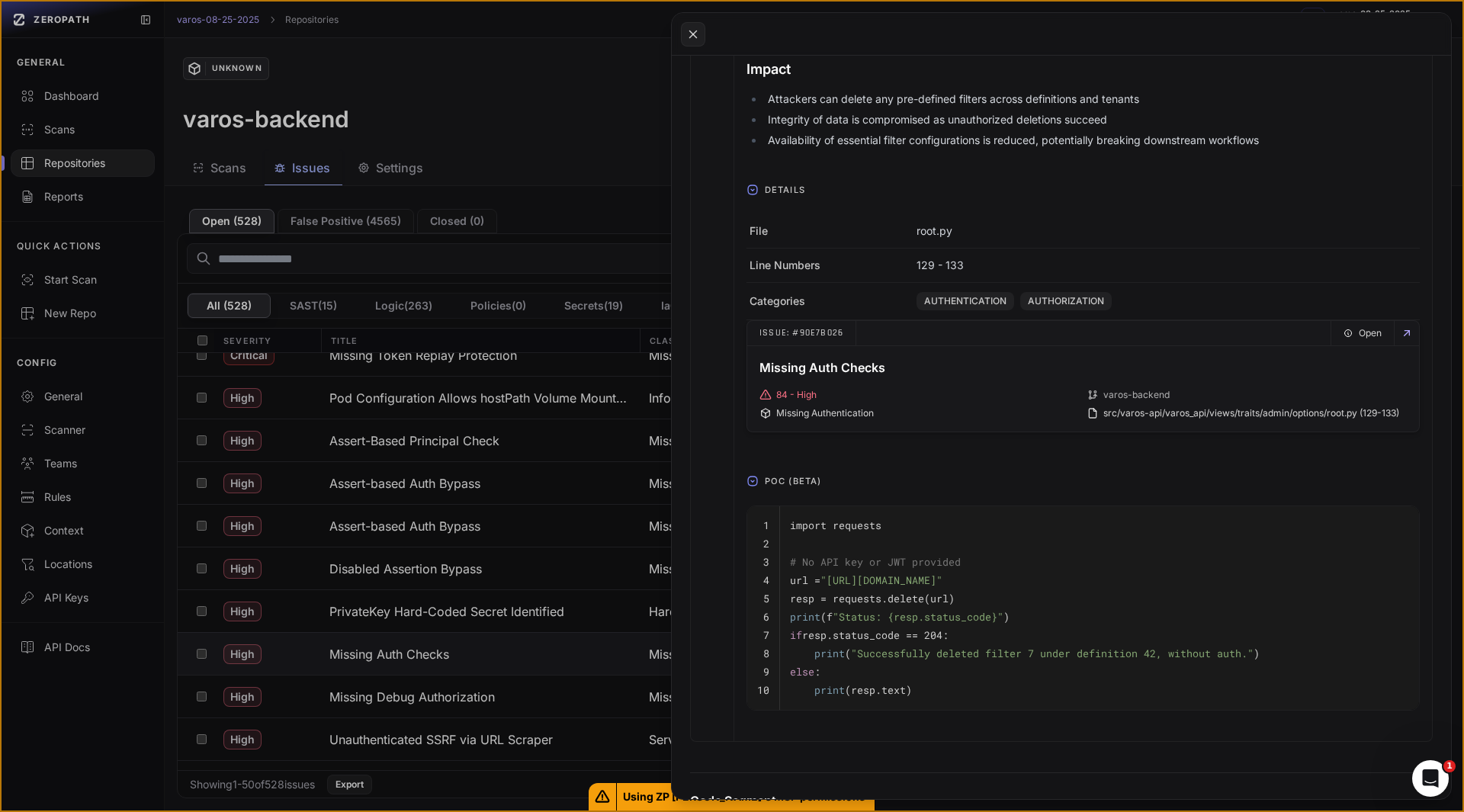
scroll to position [660, 0]
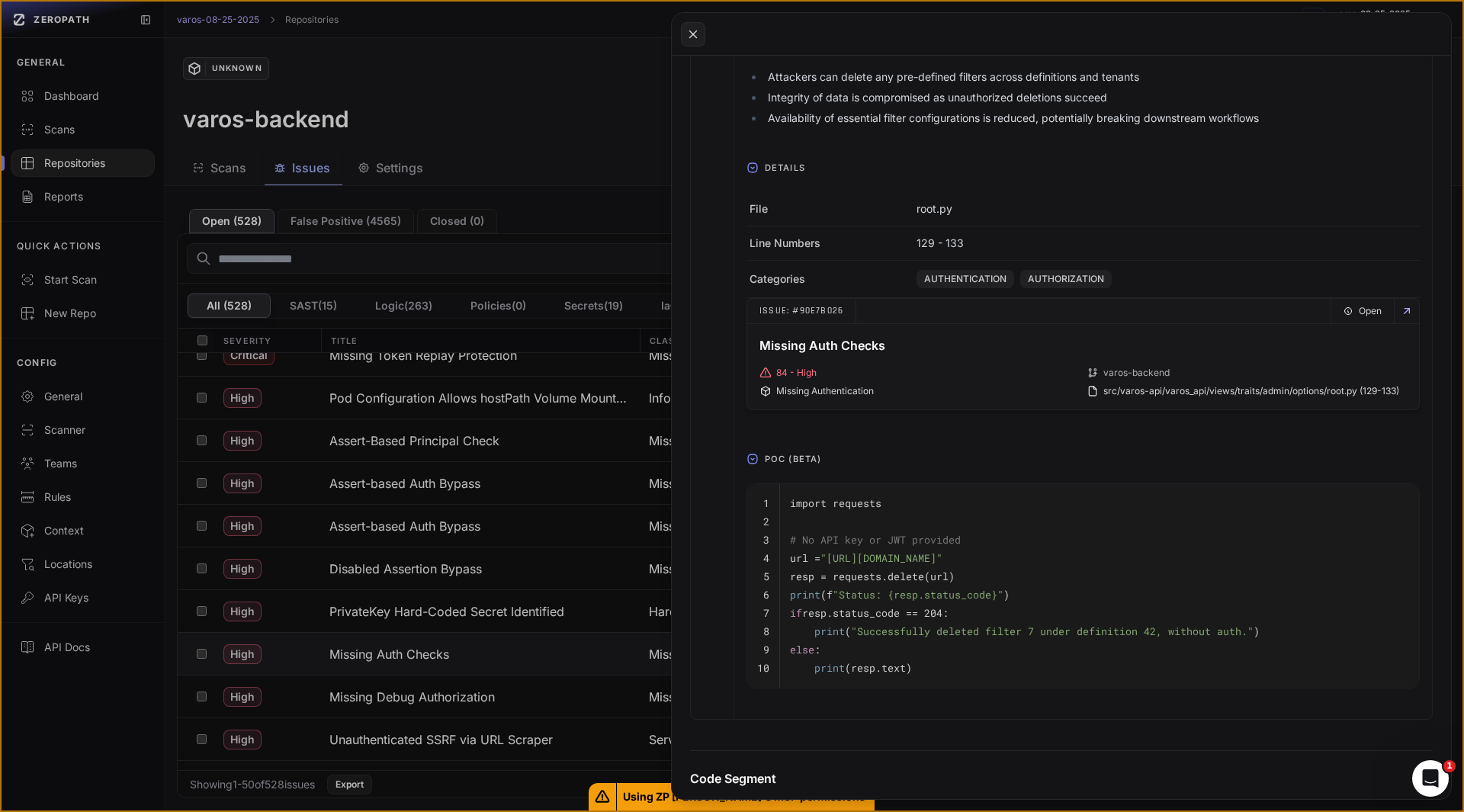
drag, startPoint x: 971, startPoint y: 558, endPoint x: 1205, endPoint y: 557, distance: 234.0
click at [942, 557] on span ""[URL][DOMAIN_NAME]"" at bounding box center [881, 557] width 122 height 14
copy span "api/v1/traits/definitions/42/options/7"
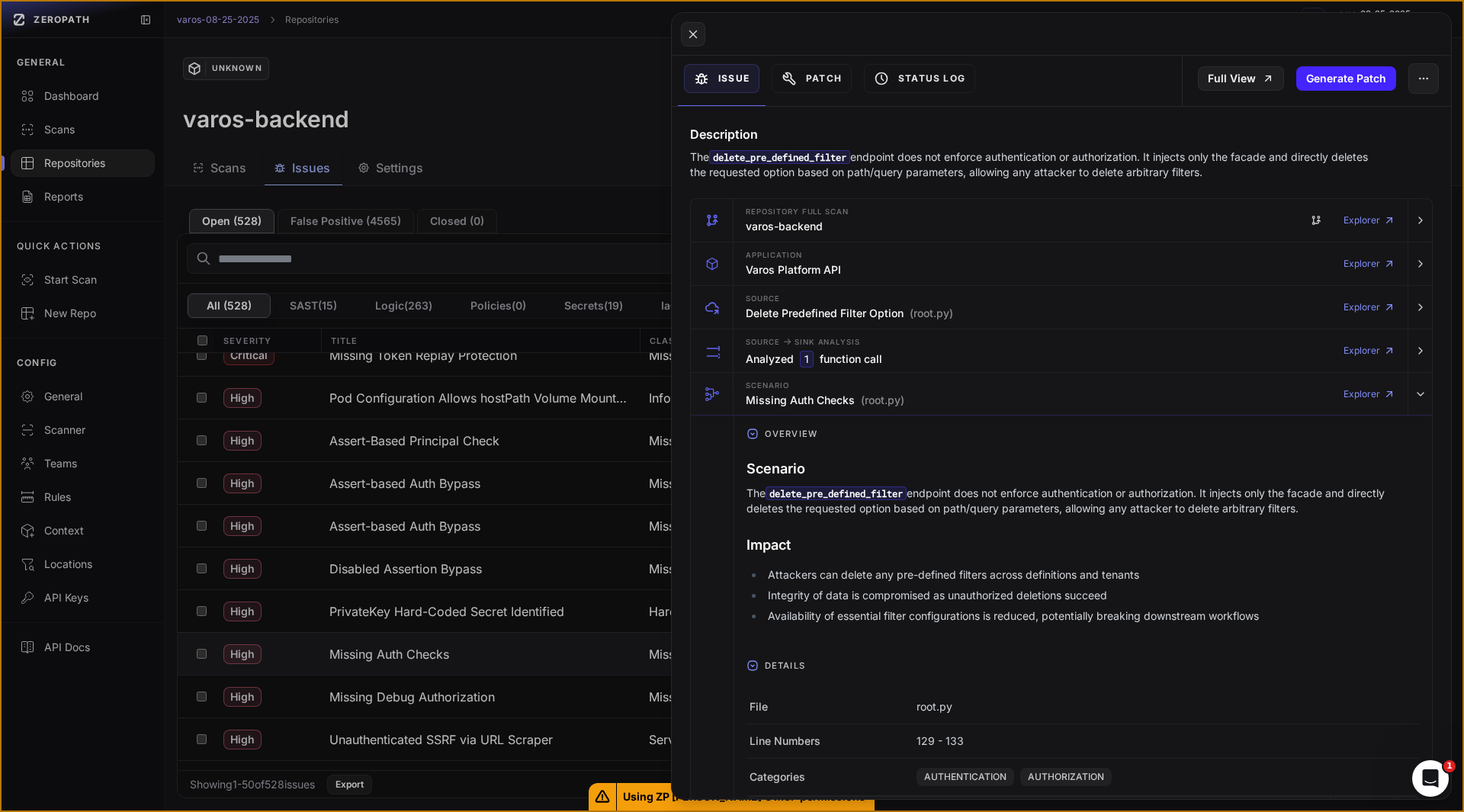
scroll to position [0, 0]
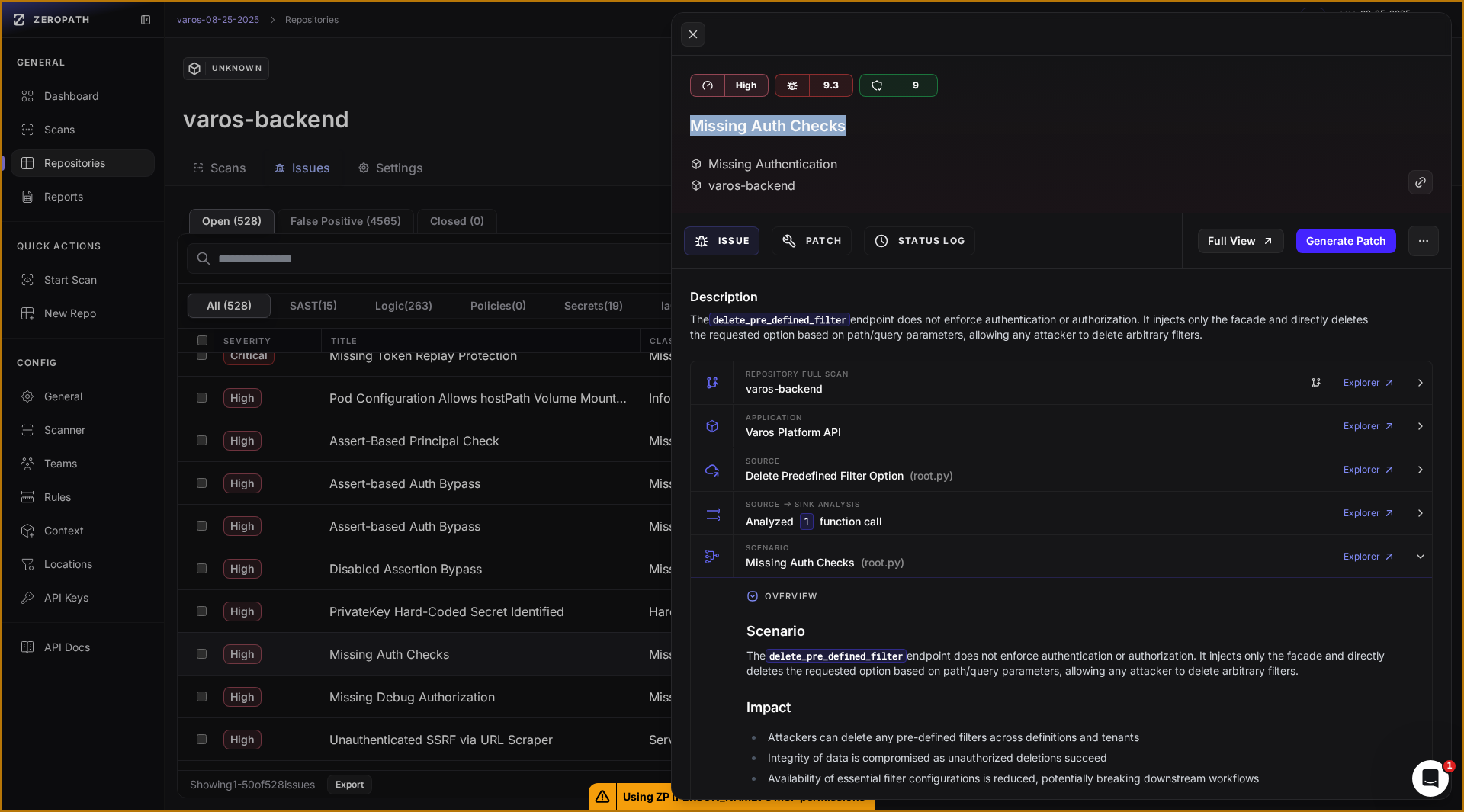
drag, startPoint x: 851, startPoint y: 122, endPoint x: 691, endPoint y: 122, distance: 160.0
click at [691, 122] on div "Missing Auth Checks" at bounding box center [1061, 125] width 742 height 22
copy h3 "Missing Auth Checks"
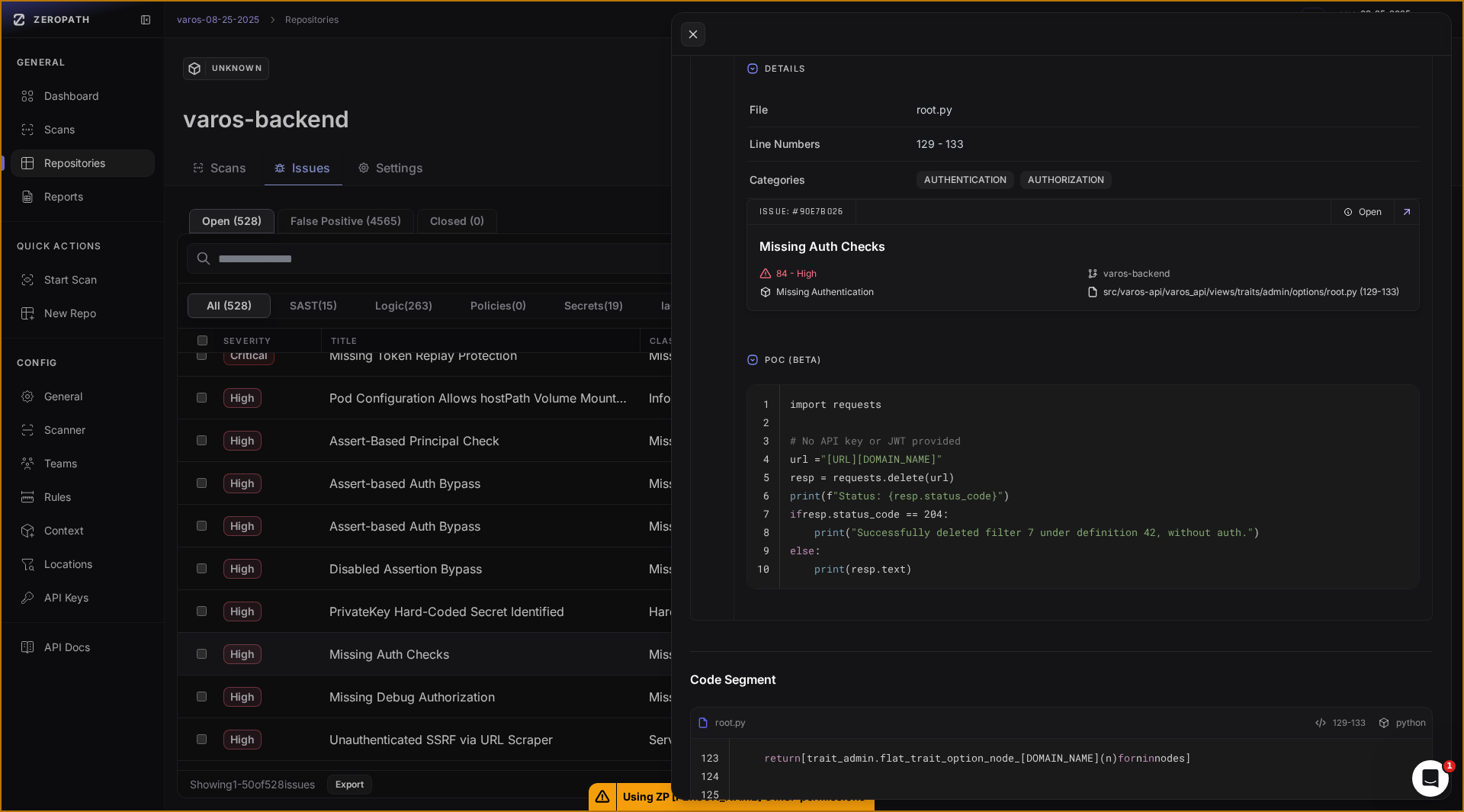
scroll to position [762, 0]
drag, startPoint x: 1230, startPoint y: 455, endPoint x: 771, endPoint y: 458, distance: 459.0
click at [771, 458] on tr "4 url = "[URL][DOMAIN_NAME]"" at bounding box center [1083, 456] width 672 height 18
click at [942, 459] on span ""[URL][DOMAIN_NAME]"" at bounding box center [881, 456] width 122 height 14
drag, startPoint x: 1206, startPoint y: 459, endPoint x: 966, endPoint y: 456, distance: 240.0
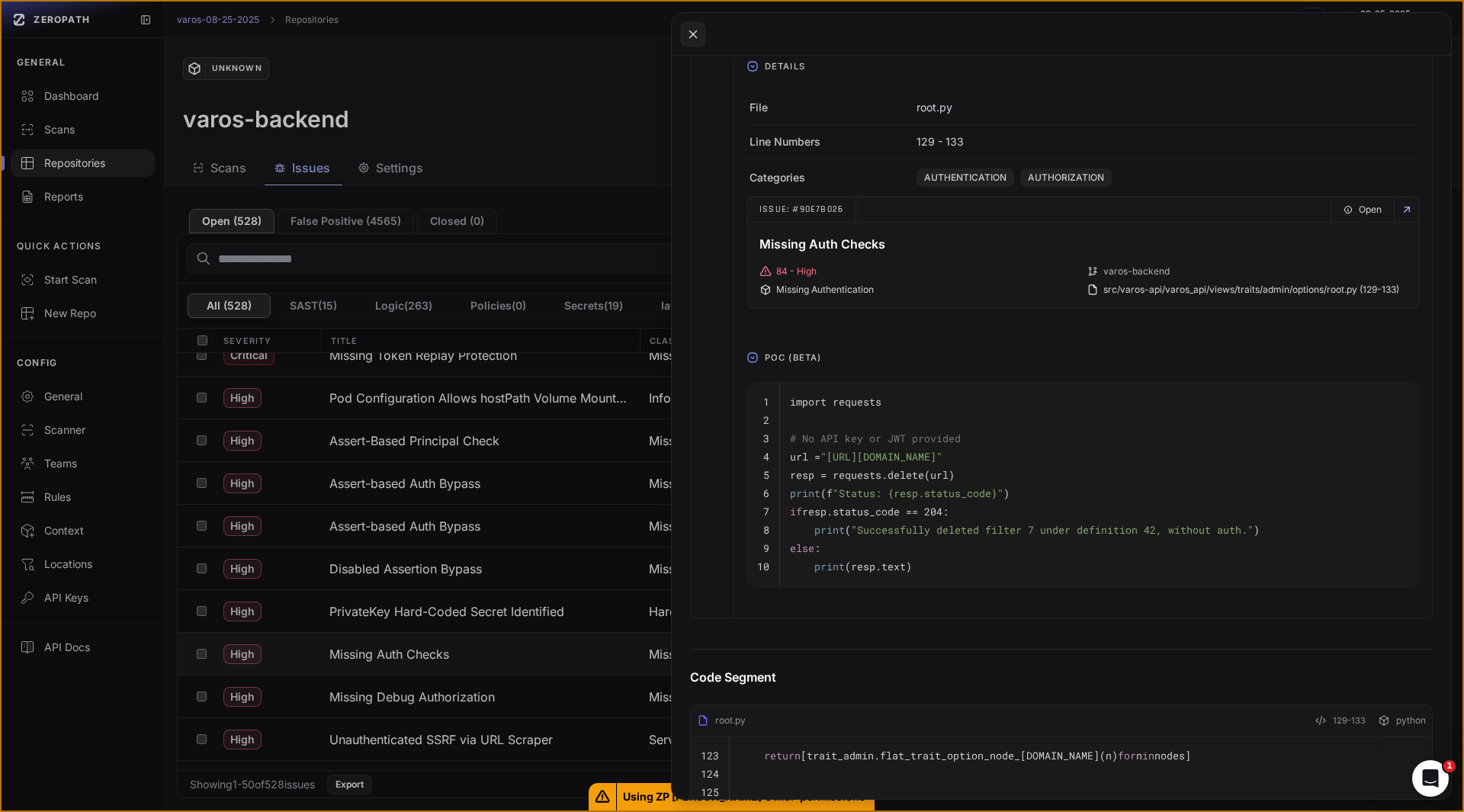
click at [942, 456] on span ""[URL][DOMAIN_NAME]"" at bounding box center [881, 456] width 122 height 14
click at [399, 703] on button at bounding box center [732, 406] width 1464 height 812
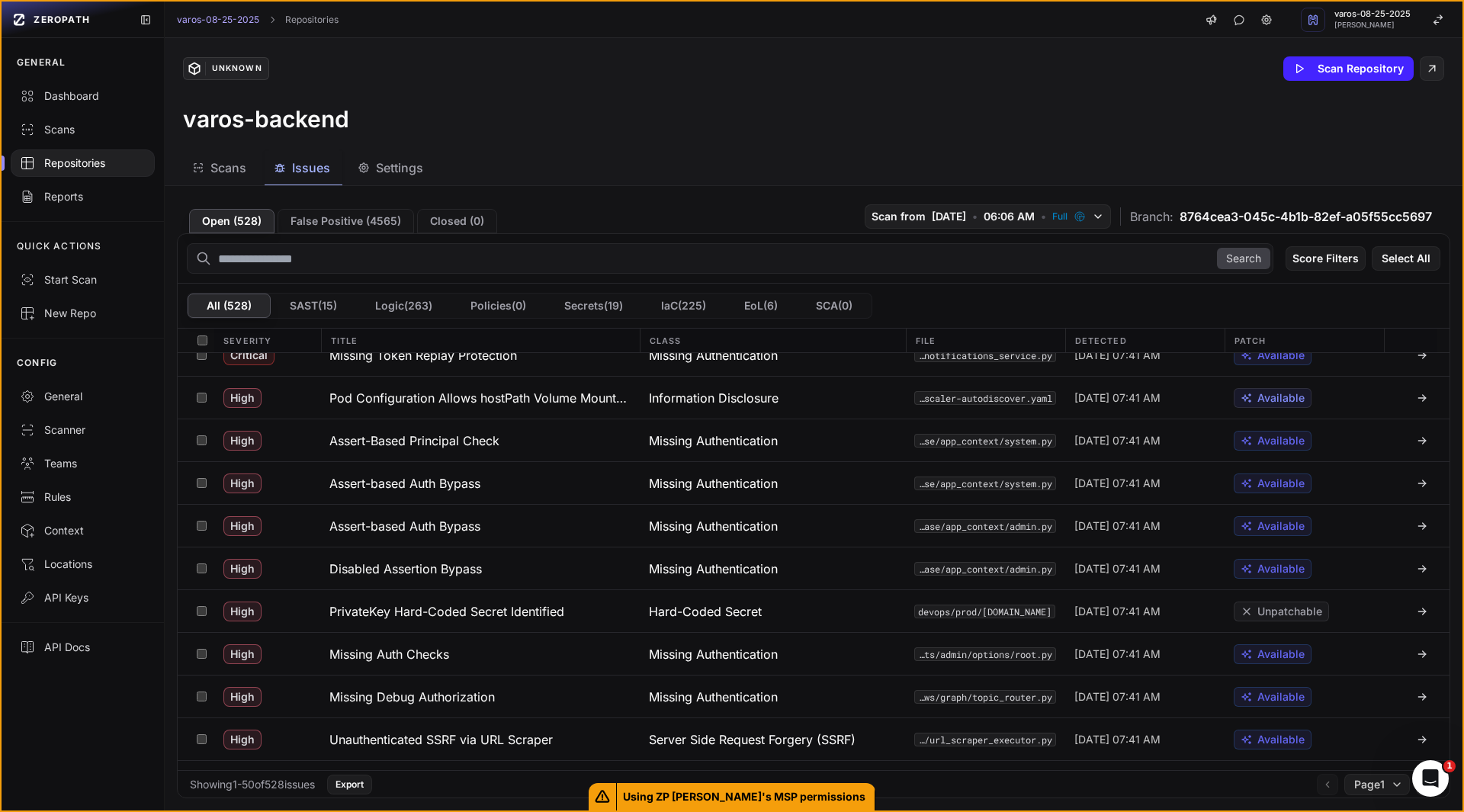
click at [399, 703] on h3 "Missing Debug Authorization" at bounding box center [411, 696] width 165 height 18
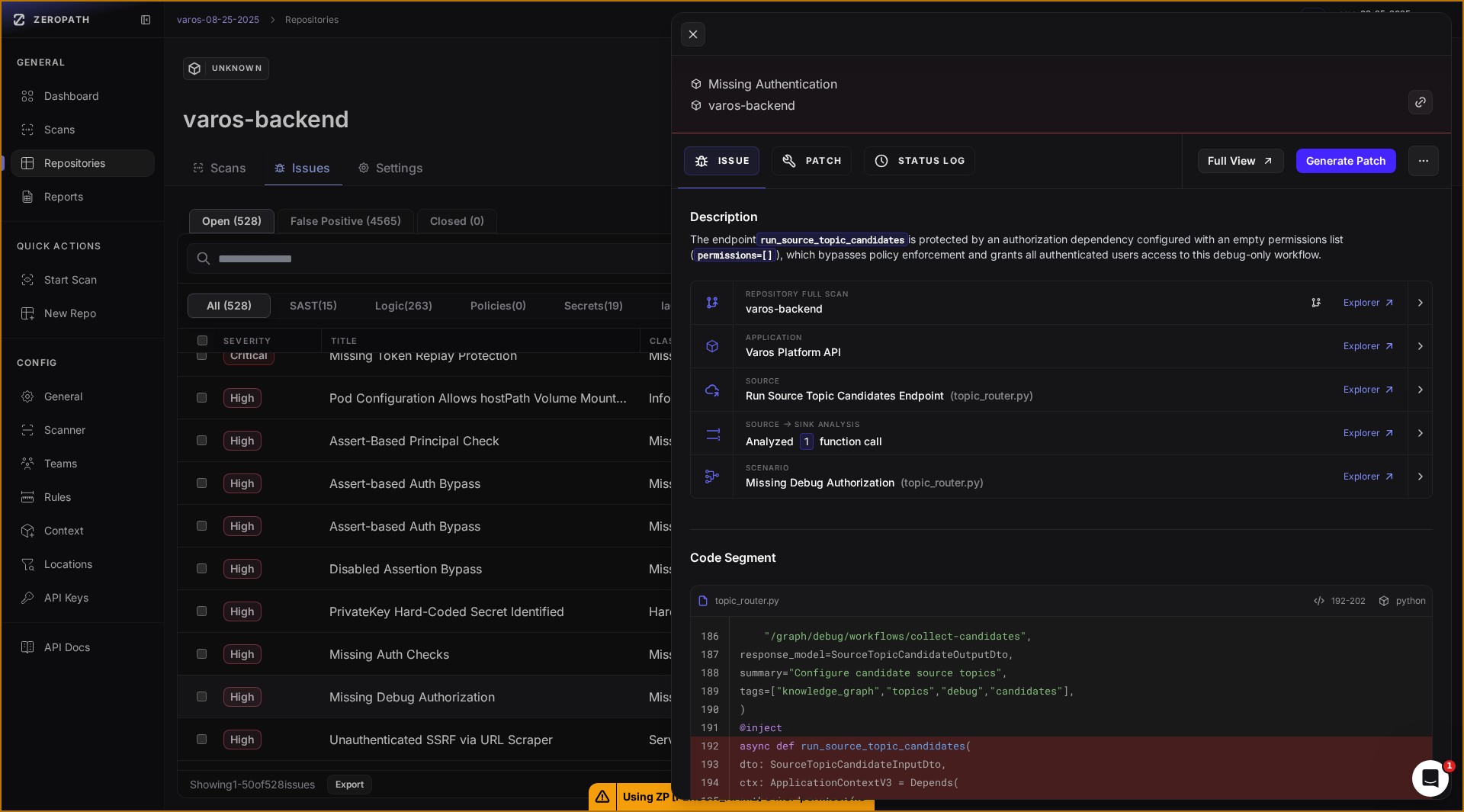
scroll to position [81, 0]
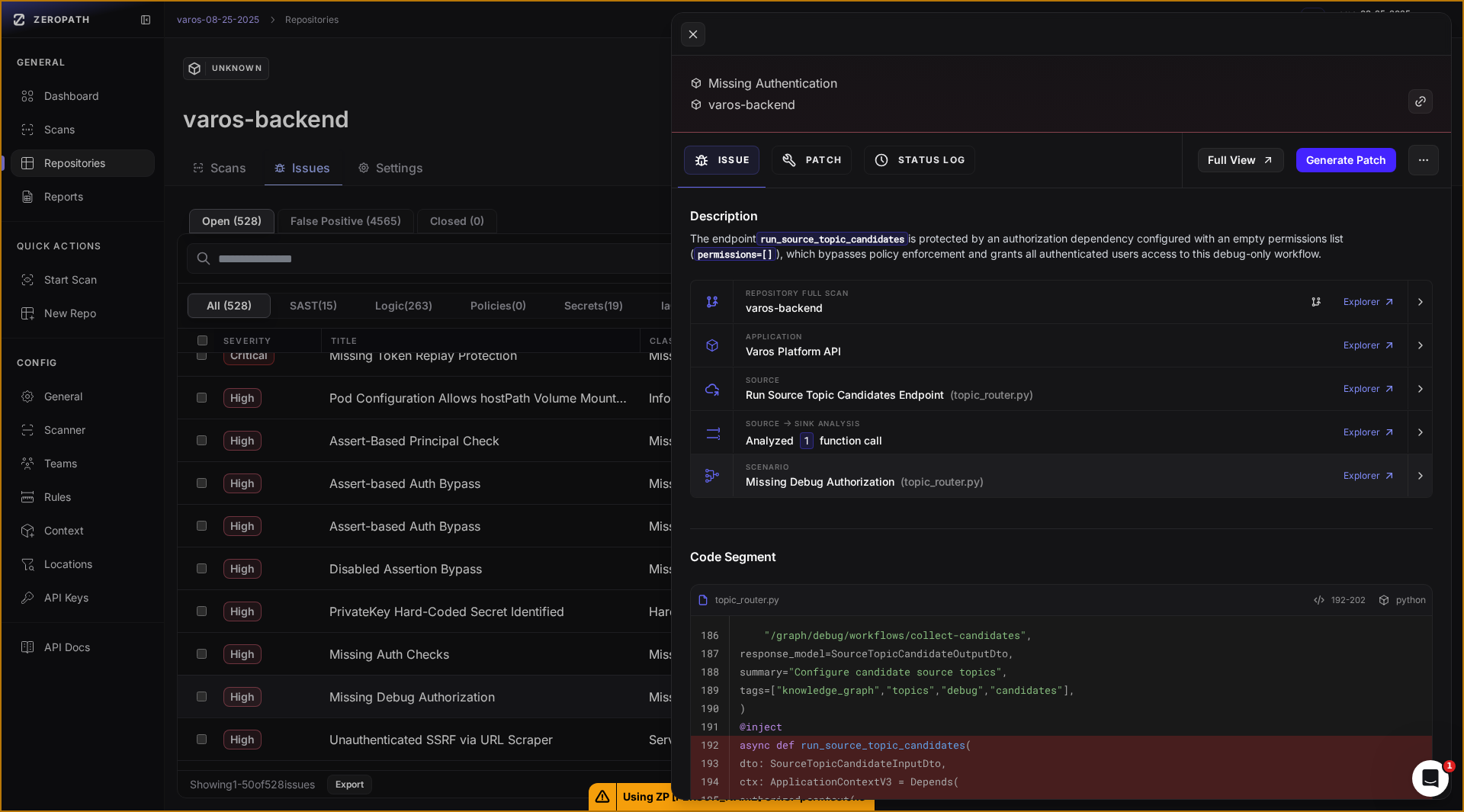
click at [767, 482] on h3 "Missing Debug Authorization (topic_router.py)" at bounding box center [865, 482] width 238 height 15
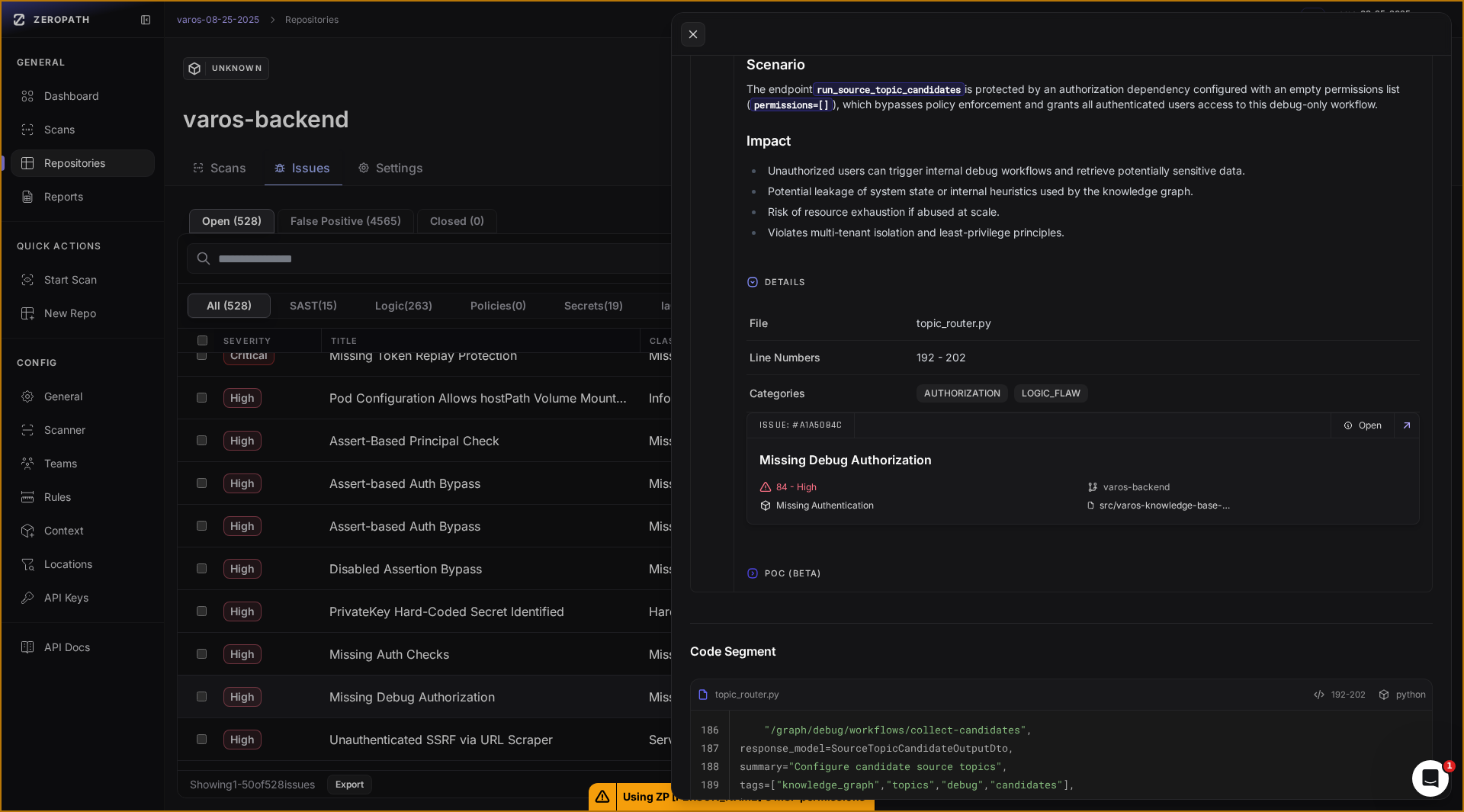
scroll to position [567, 0]
click at [799, 574] on span "POC (Beta)" at bounding box center [792, 572] width 69 height 25
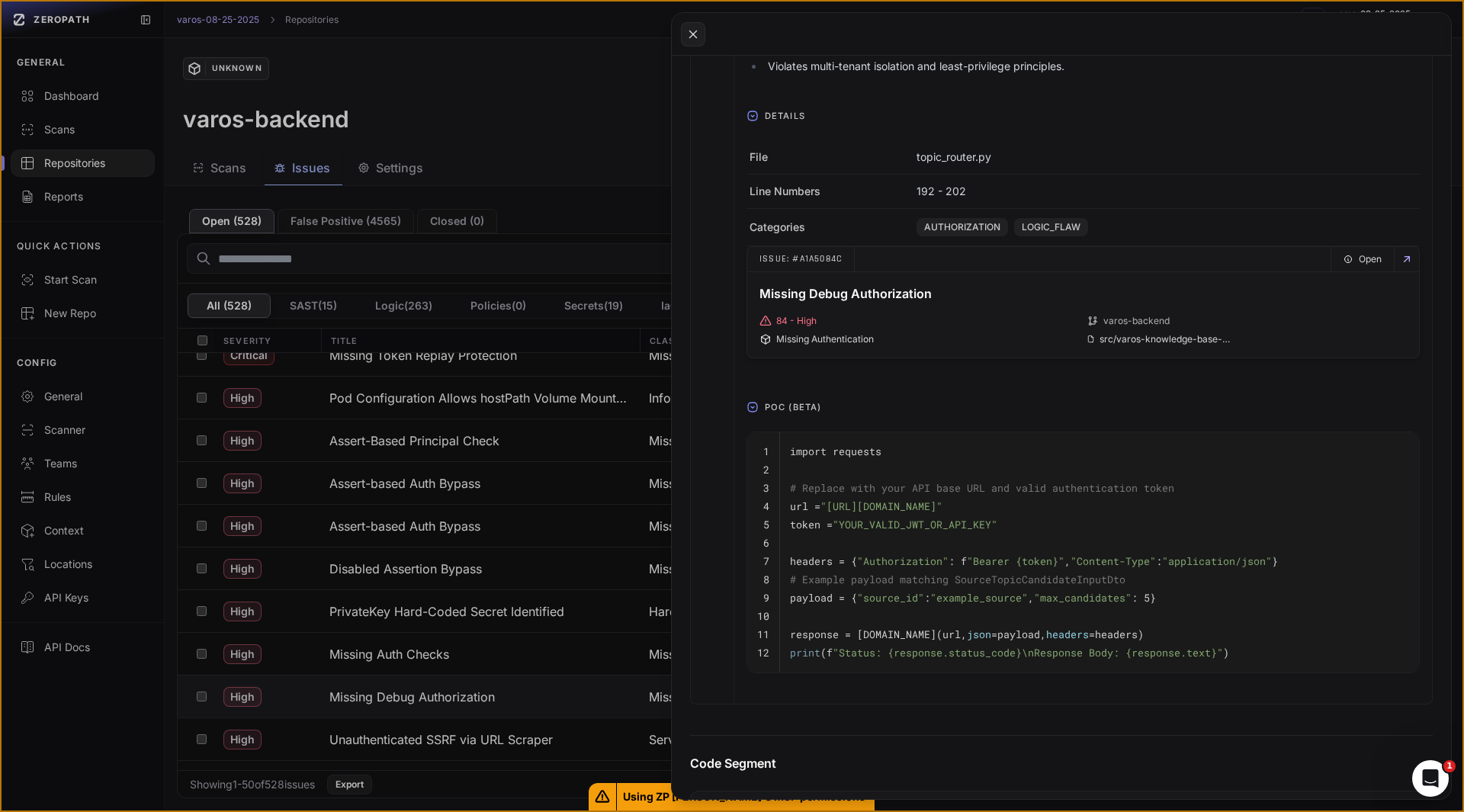
scroll to position [734, 0]
drag, startPoint x: 973, startPoint y: 506, endPoint x: 1263, endPoint y: 504, distance: 290.0
click at [942, 504] on span ""[URL][DOMAIN_NAME]"" at bounding box center [881, 505] width 122 height 14
copy span "/api/v4/graph/debug/workflows/collect-candidates"
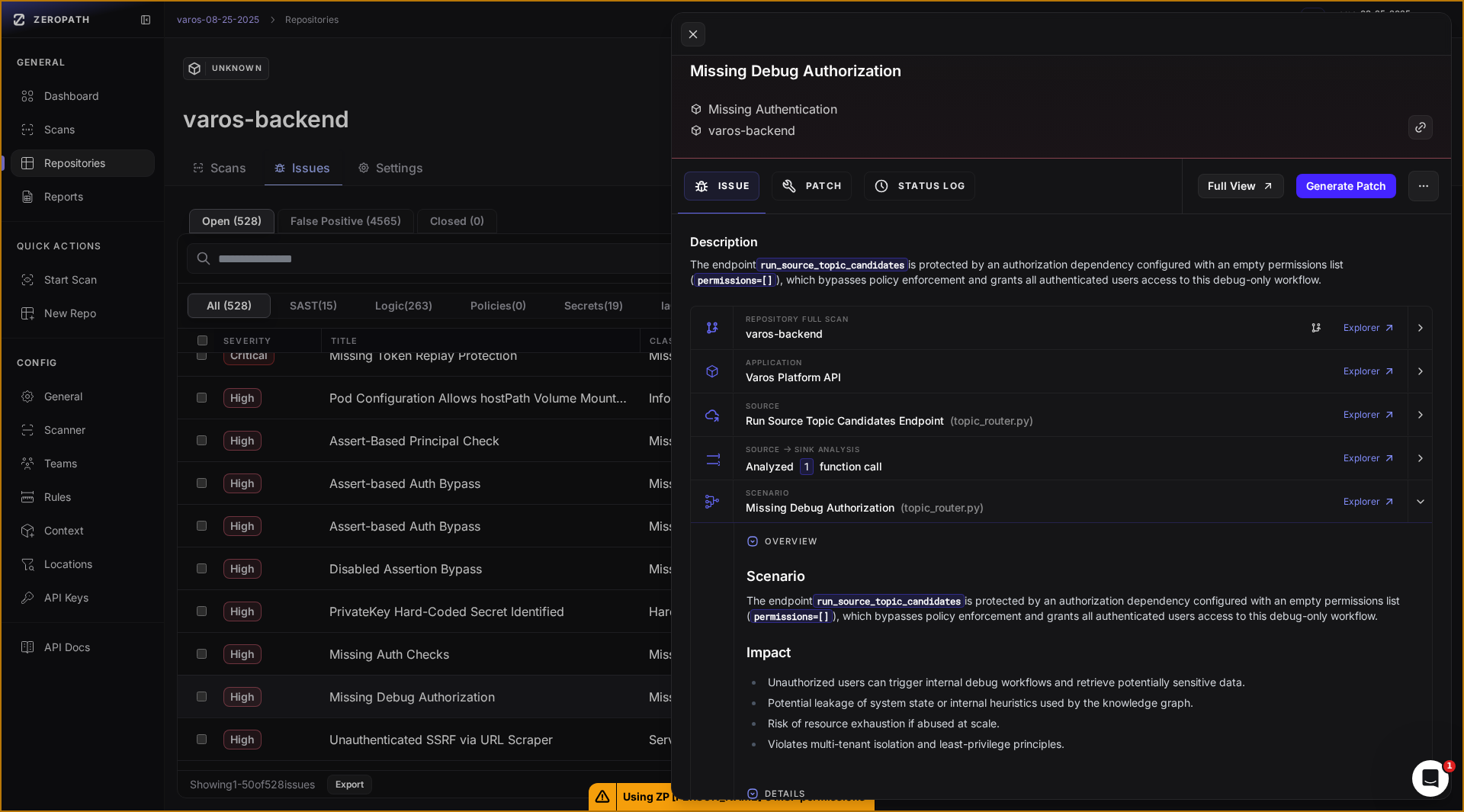
scroll to position [0, 0]
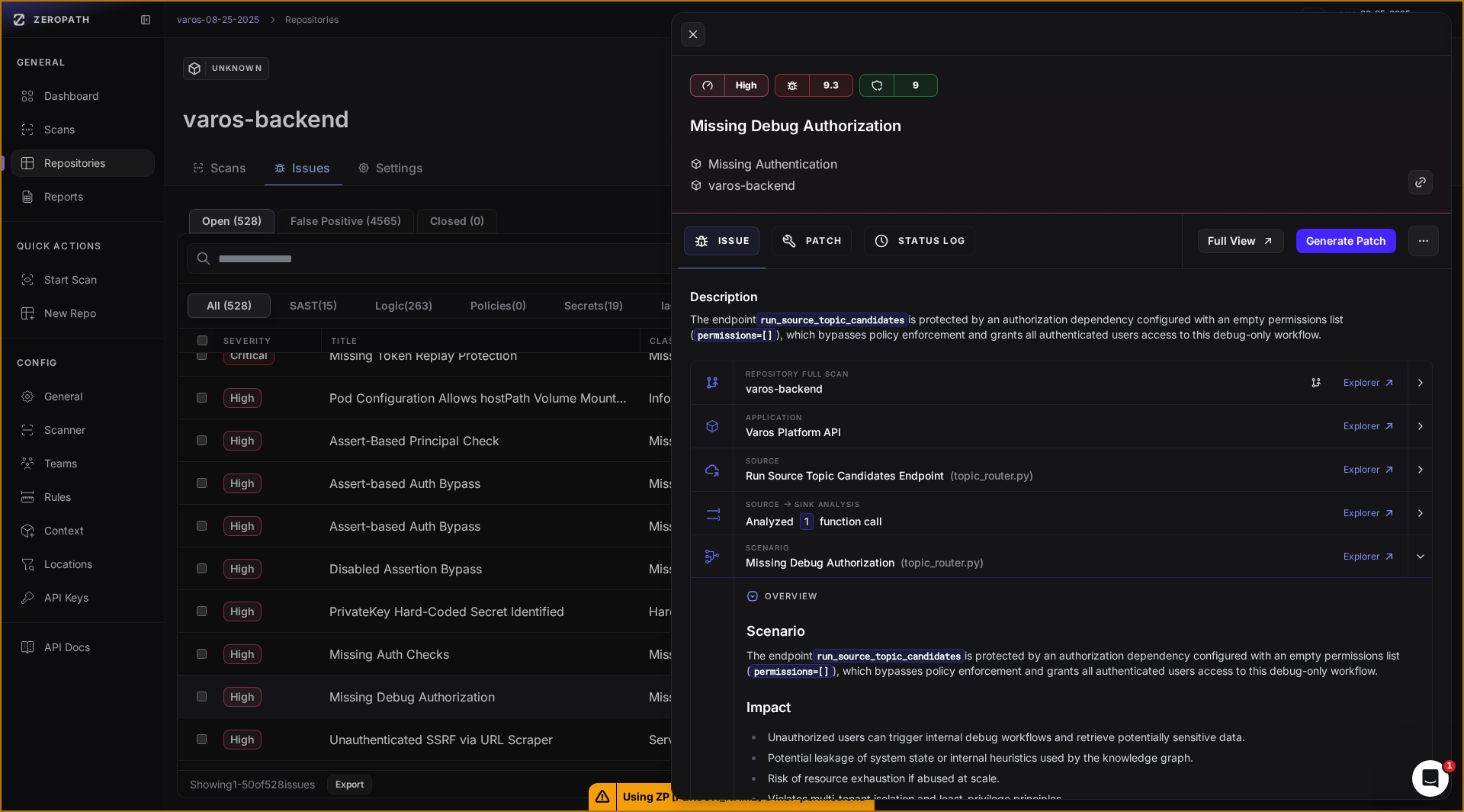
click at [815, 128] on h3 "Missing Debug Authorization" at bounding box center [796, 125] width 211 height 22
copy div "Missing Debug Authorization"
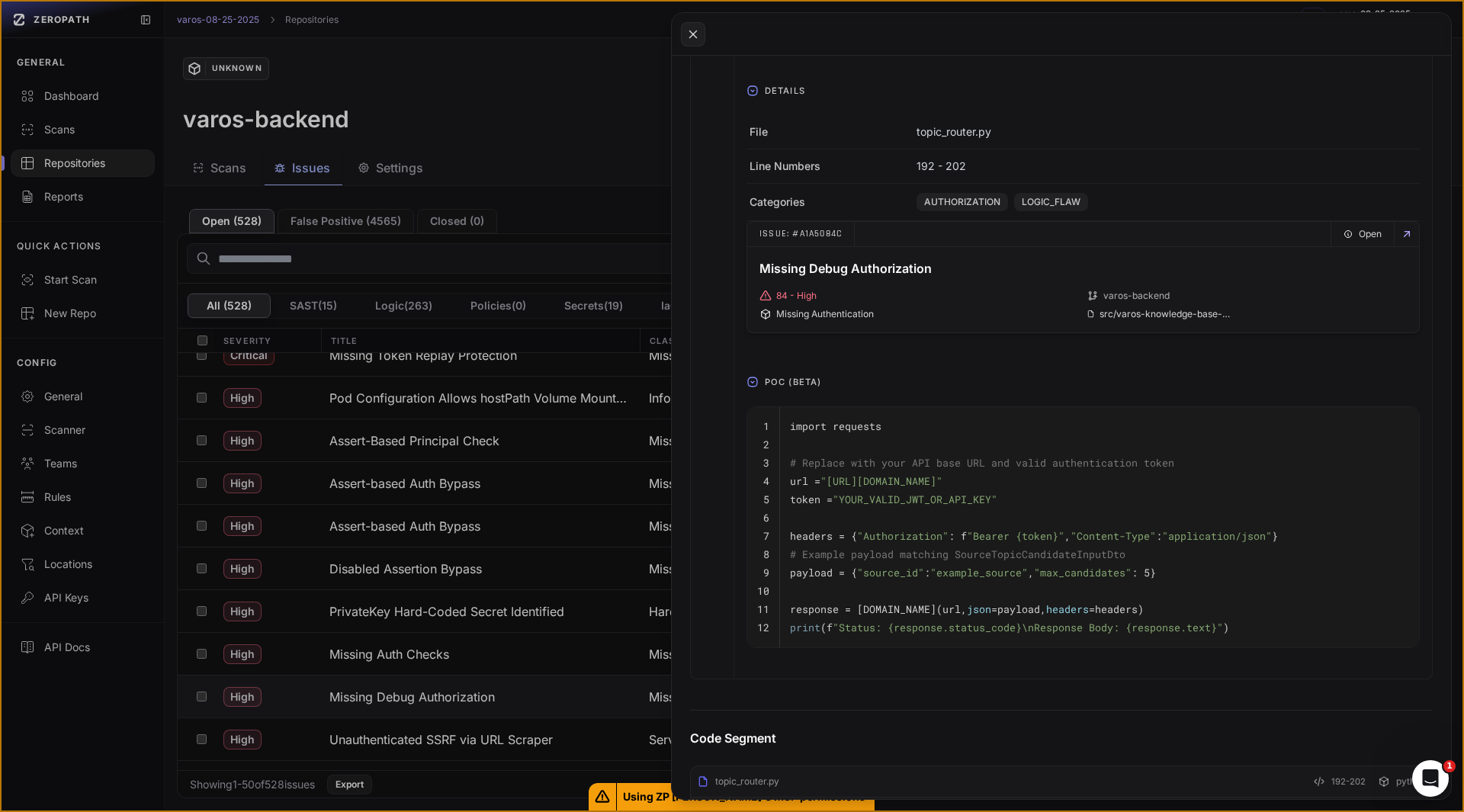
scroll to position [759, 0]
drag, startPoint x: 1269, startPoint y: 481, endPoint x: 976, endPoint y: 480, distance: 293.0
click at [942, 480] on span ""[URL][DOMAIN_NAME]"" at bounding box center [881, 479] width 122 height 14
click at [206, 699] on button at bounding box center [732, 406] width 1464 height 812
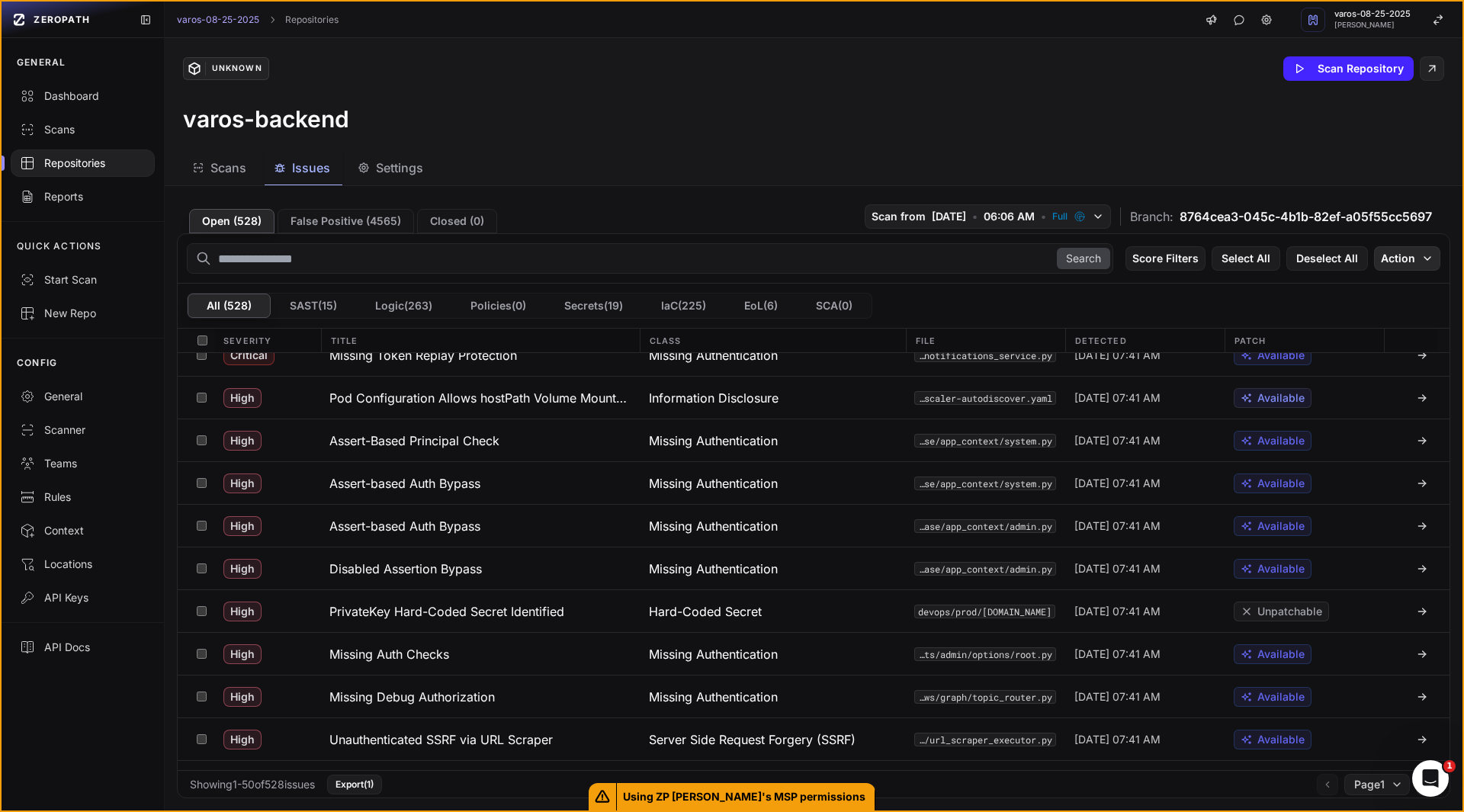
click at [1422, 258] on icon "button" at bounding box center [1427, 258] width 12 height 12
click at [1298, 288] on div "Mark as False Positive" at bounding box center [1348, 288] width 111 height 15
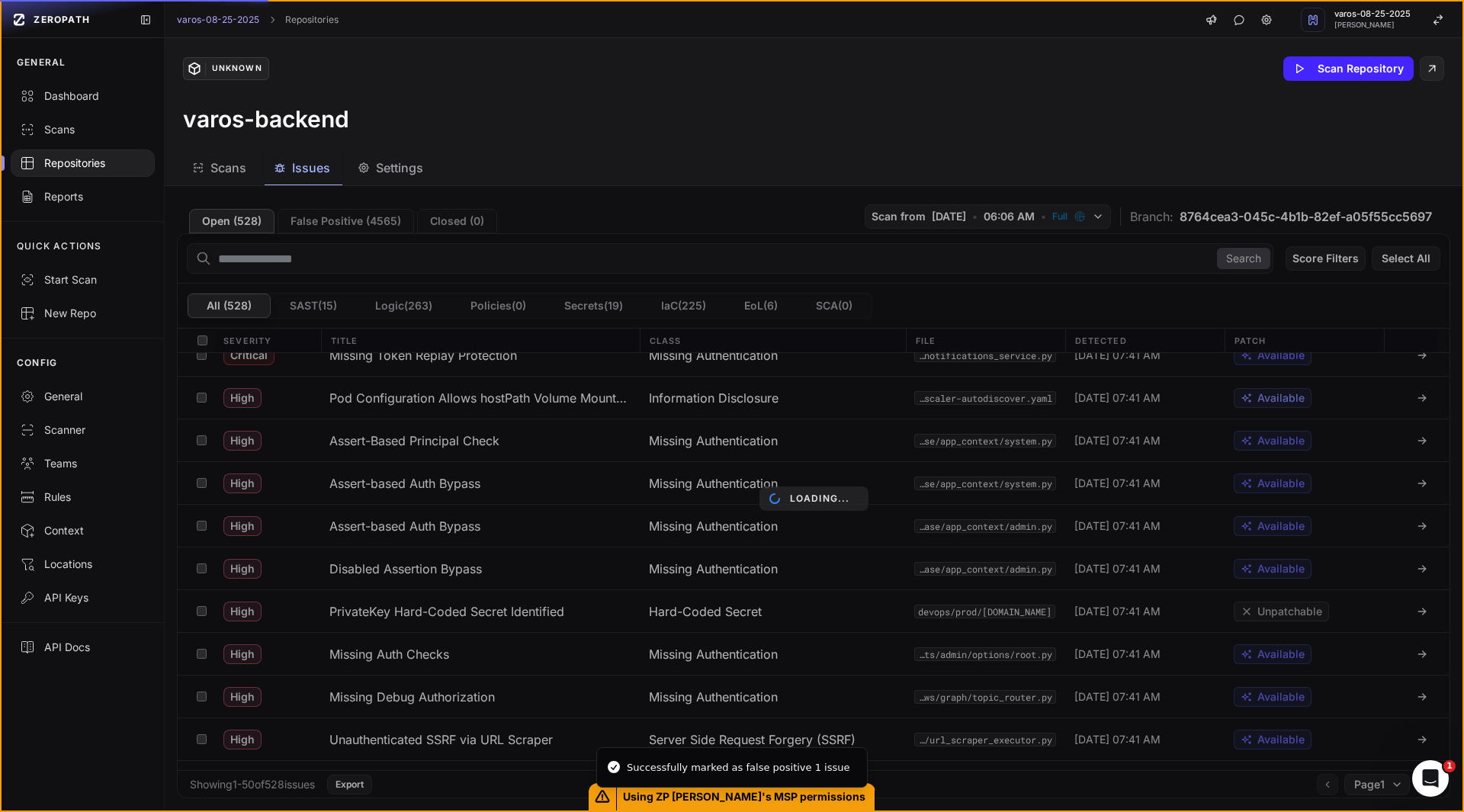
click at [346, 645] on div "Loading..." at bounding box center [814, 498] width 1298 height 624
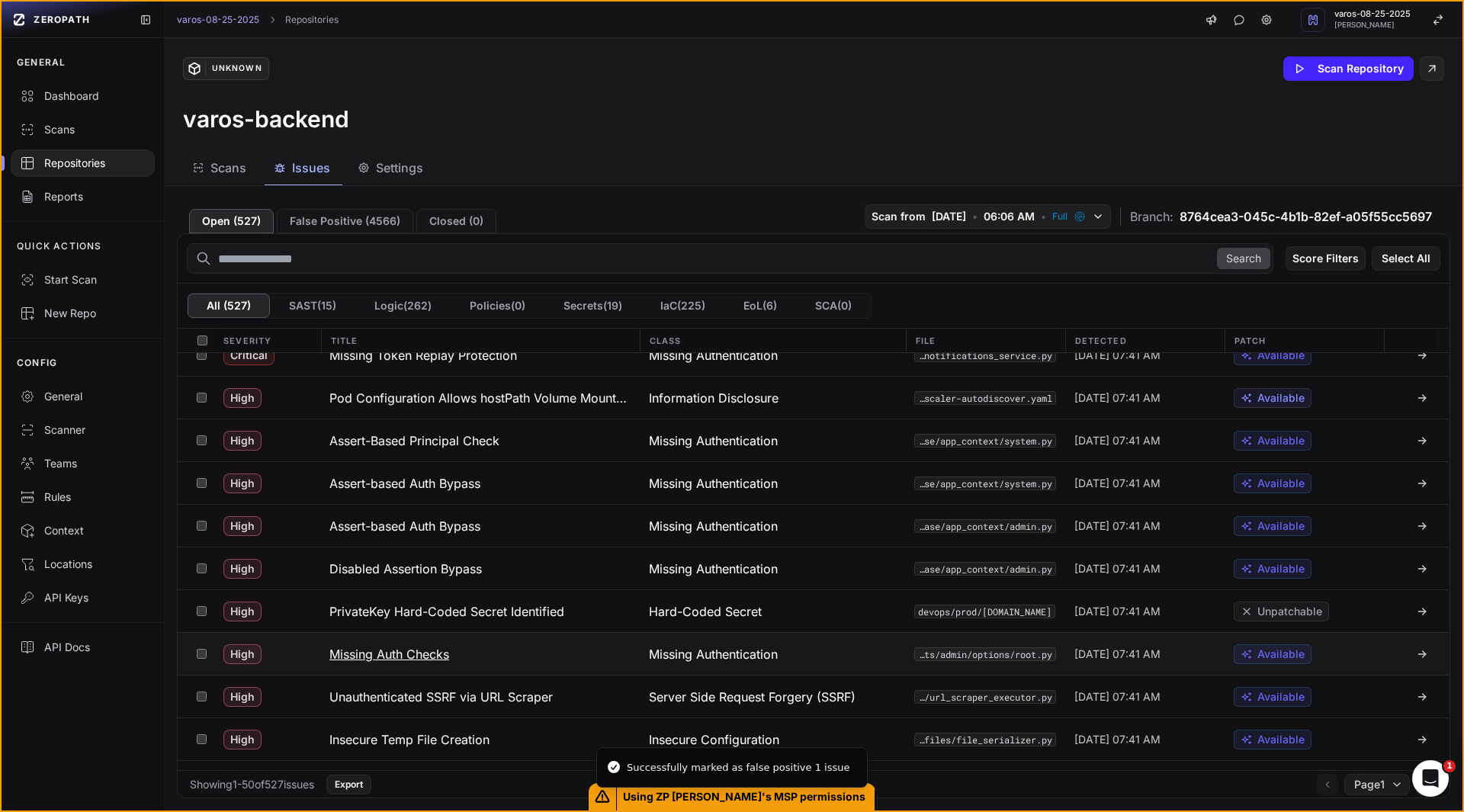
click at [348, 655] on h3 "Missing Auth Checks" at bounding box center [389, 654] width 120 height 18
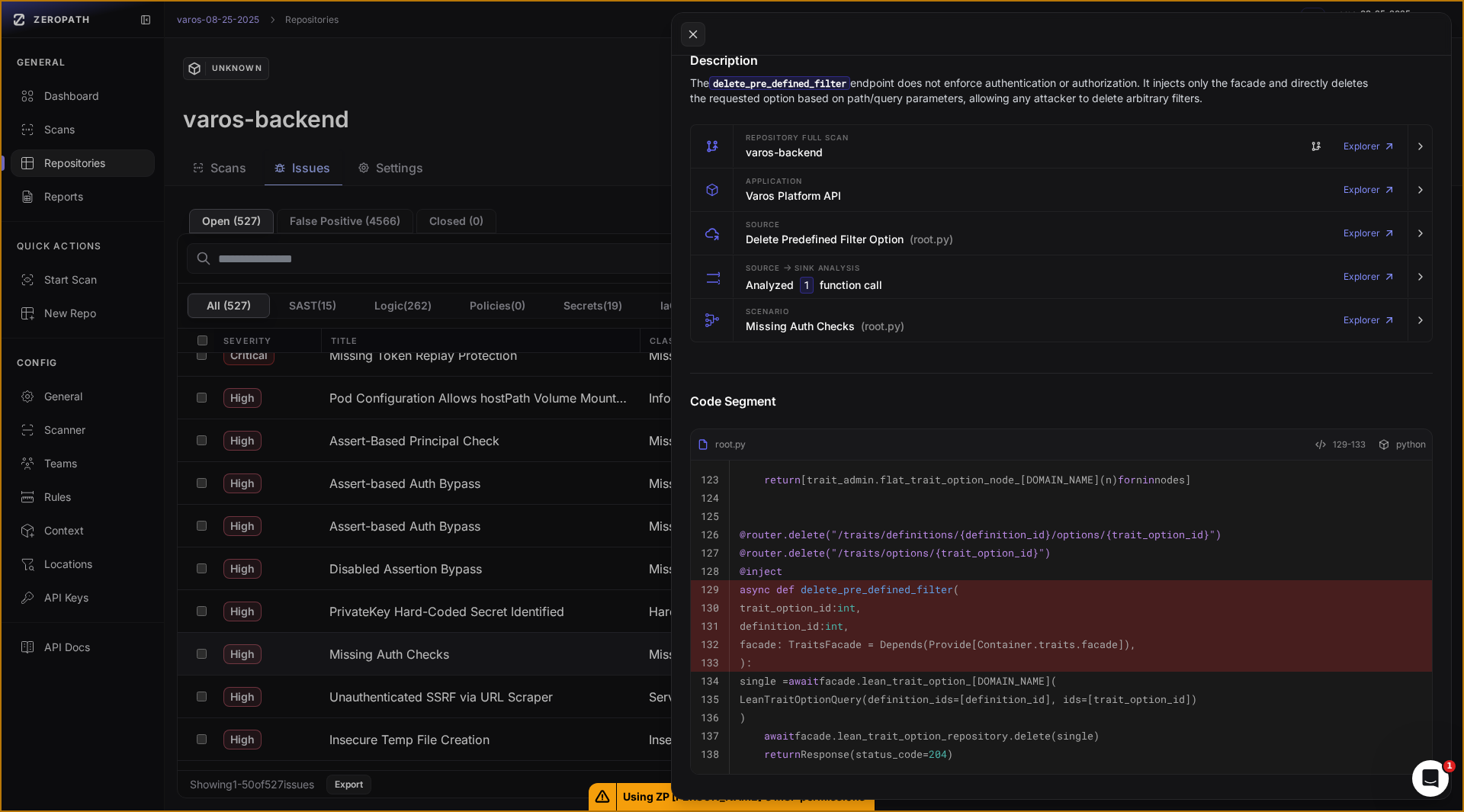
scroll to position [236, 0]
click at [802, 332] on h3 "Missing Auth Checks (root.py)" at bounding box center [825, 327] width 158 height 15
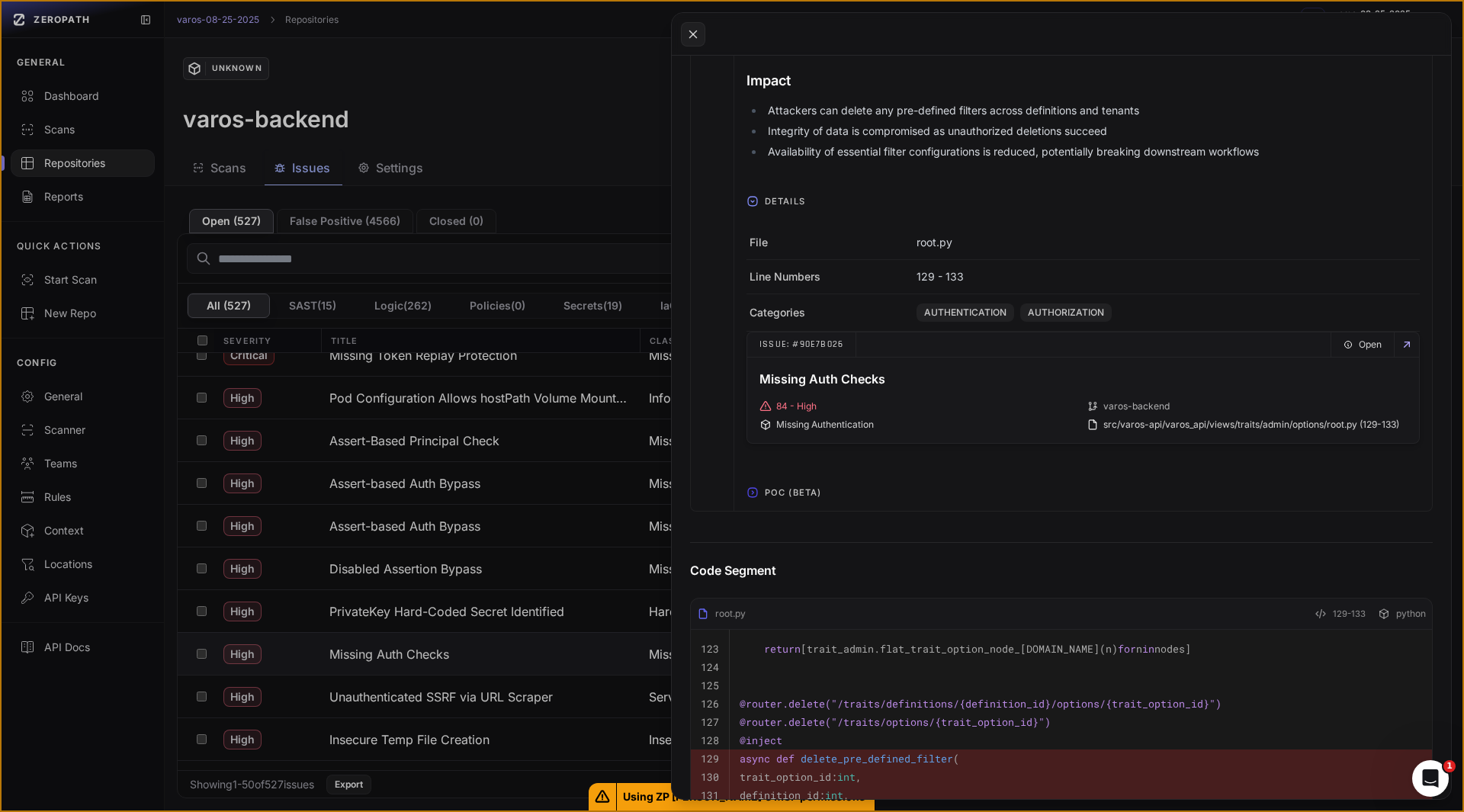
scroll to position [628, 0]
click at [778, 491] on span "POC (Beta)" at bounding box center [792, 491] width 69 height 25
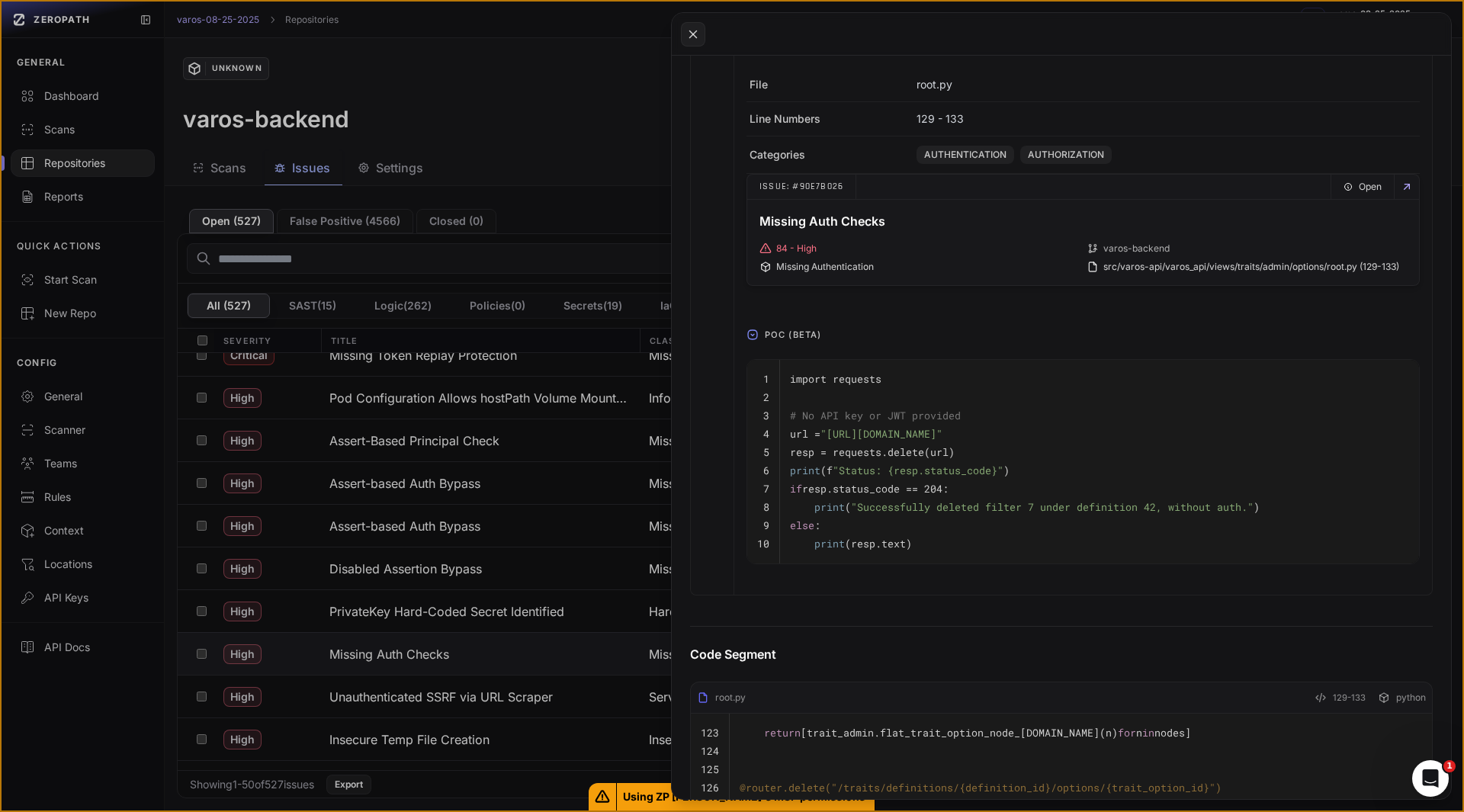
scroll to position [786, 0]
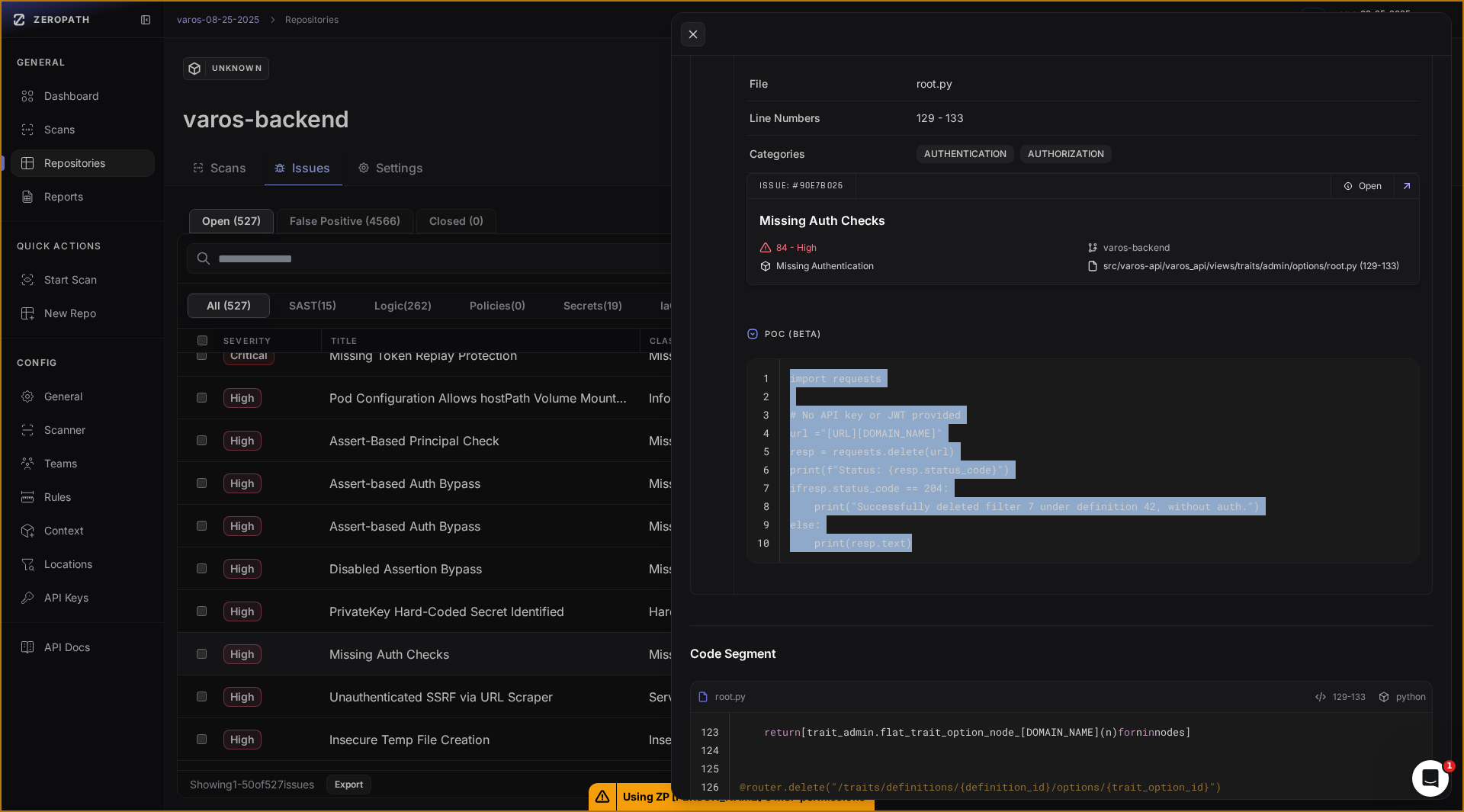
drag, startPoint x: 917, startPoint y: 542, endPoint x: 790, endPoint y: 378, distance: 207.4
click at [790, 378] on tbody "1 import requests 2 3 # No API key or JWT provided 4 url = "[URL][DOMAIN_NAME]"…" at bounding box center [1083, 461] width 672 height 204
copy tbody "import requests 2 3 # No API key or JWT provided 4 url = "[URL][DOMAIN_NAME]" 5…"
click at [335, 220] on button at bounding box center [732, 406] width 1464 height 812
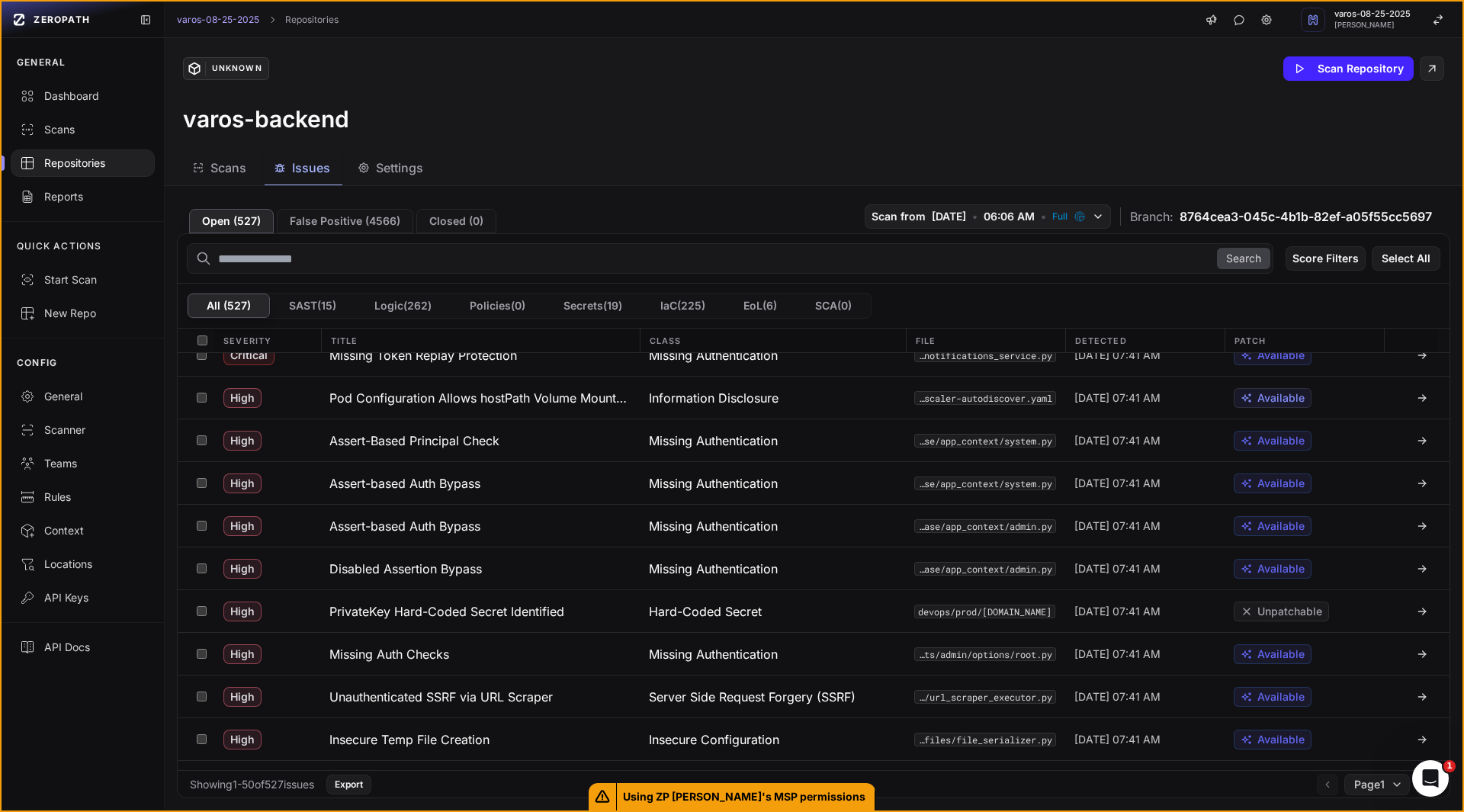
click at [335, 220] on button "False Positive ( 4566 )" at bounding box center [344, 221] width 137 height 25
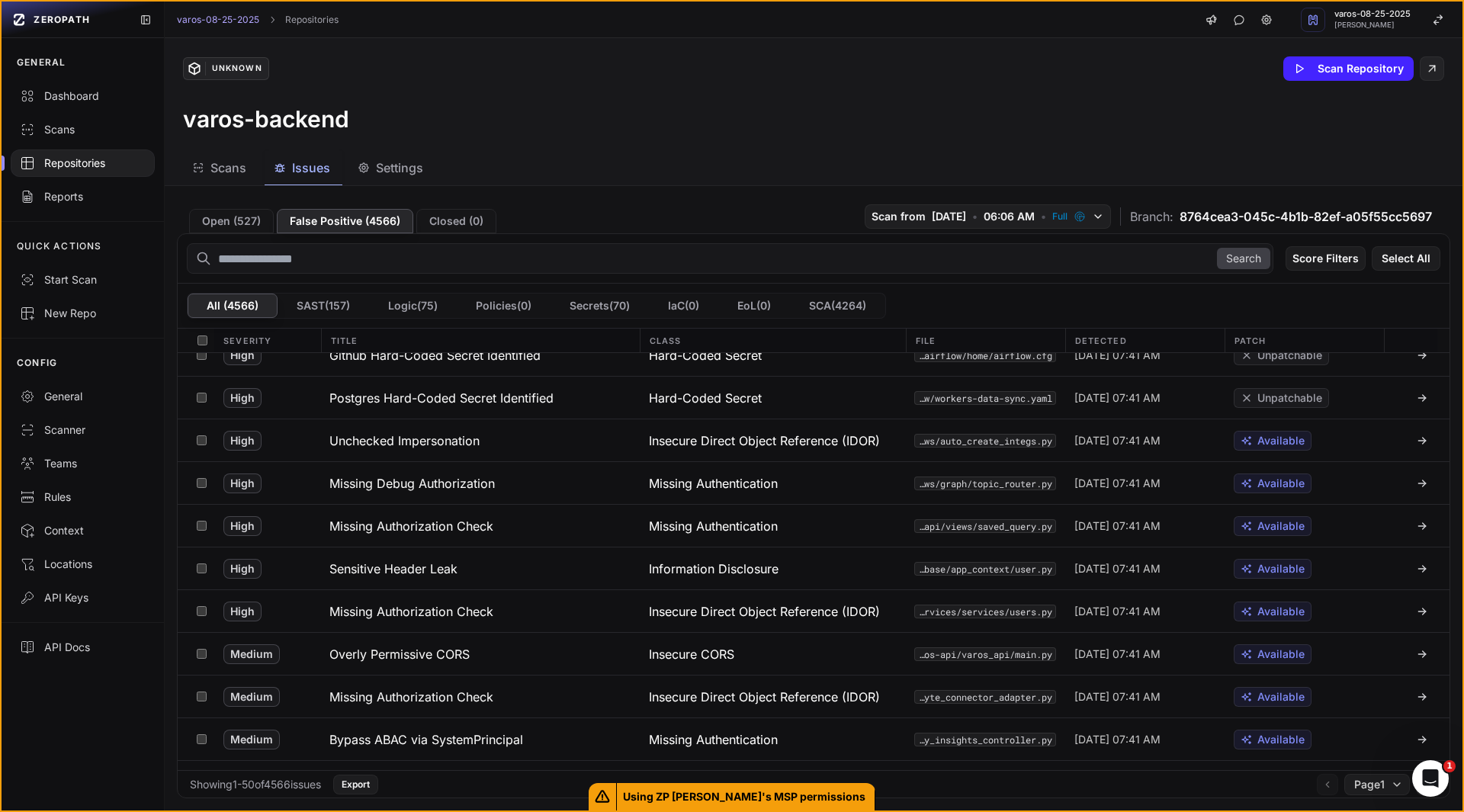
click at [360, 258] on input "text" at bounding box center [730, 258] width 1087 height 30
type input "**********"
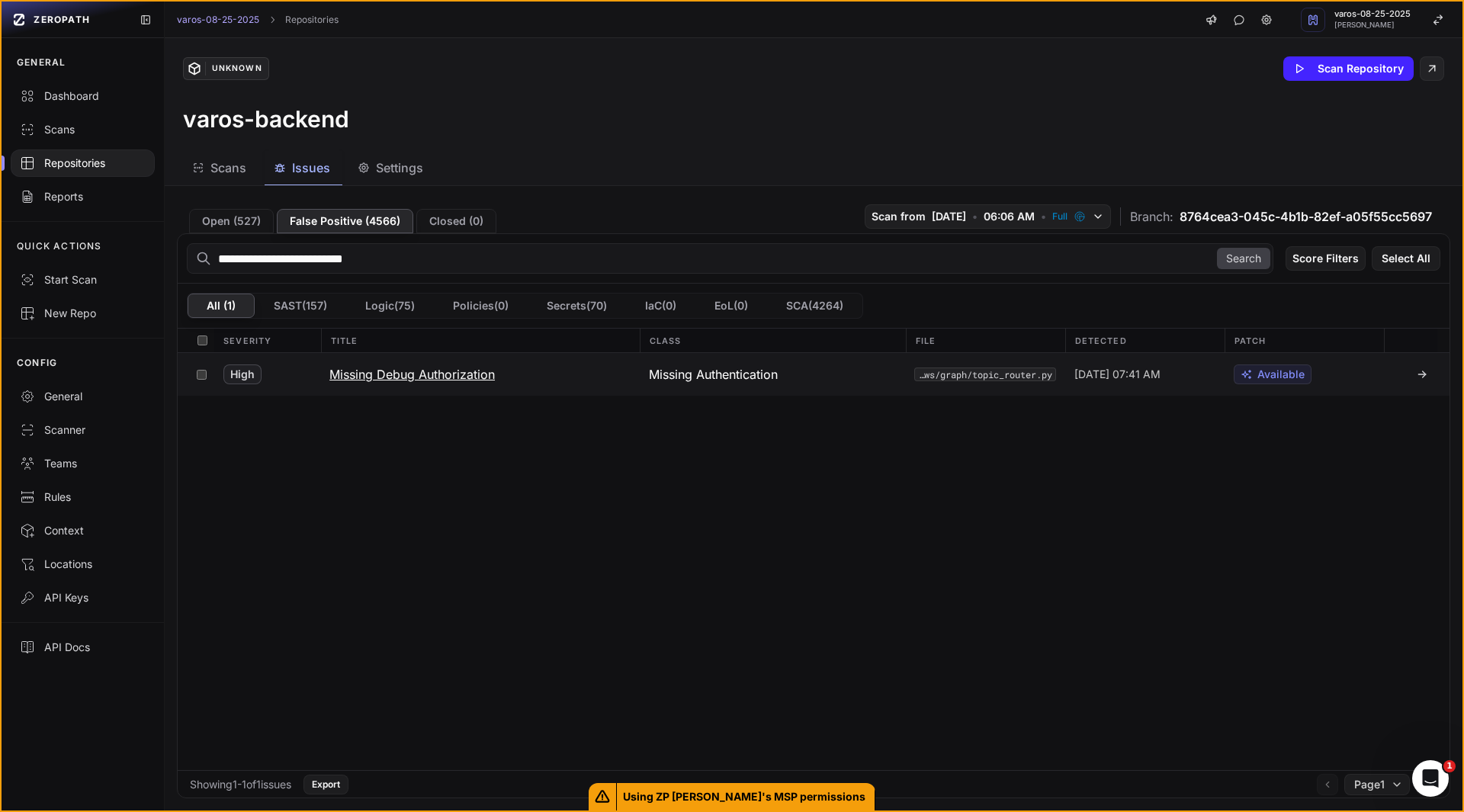
click at [438, 379] on h3 "Missing Debug Authorization" at bounding box center [411, 373] width 165 height 18
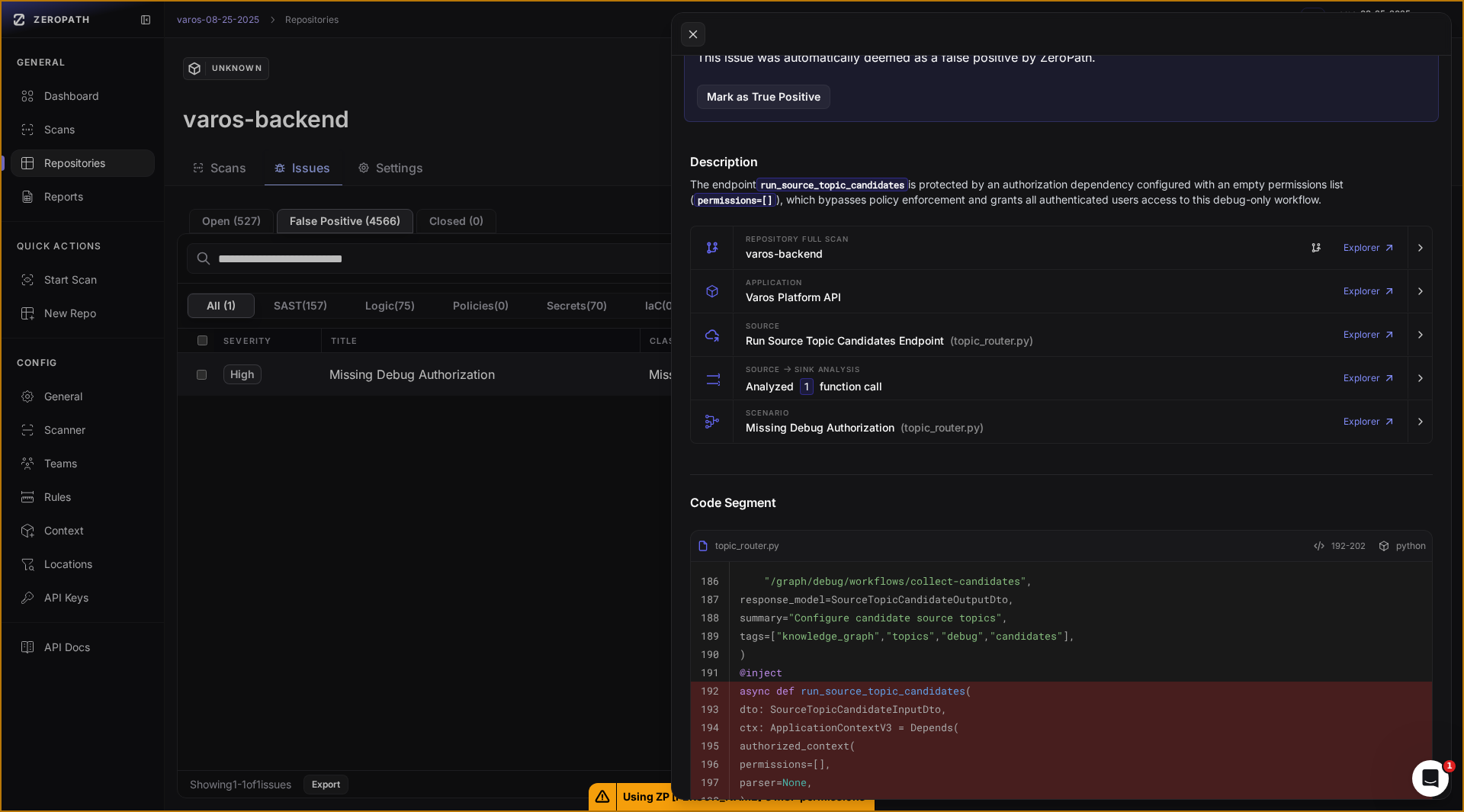
scroll to position [292, 0]
click at [782, 435] on div "Scenario Missing Debug Authorization (topic_router.py)" at bounding box center [865, 421] width 238 height 30
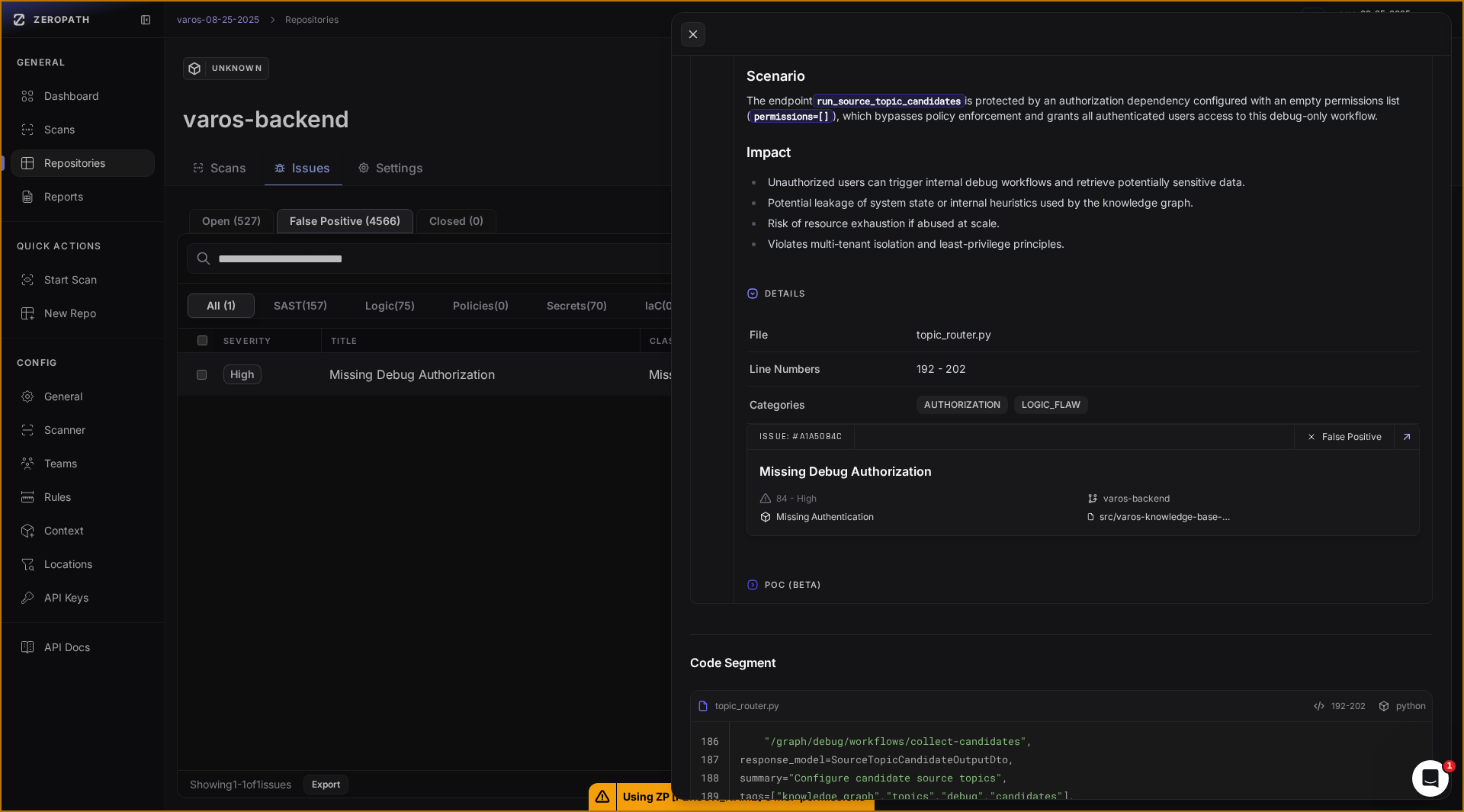
scroll to position [713, 0]
click at [776, 591] on span "POC (Beta)" at bounding box center [792, 584] width 69 height 25
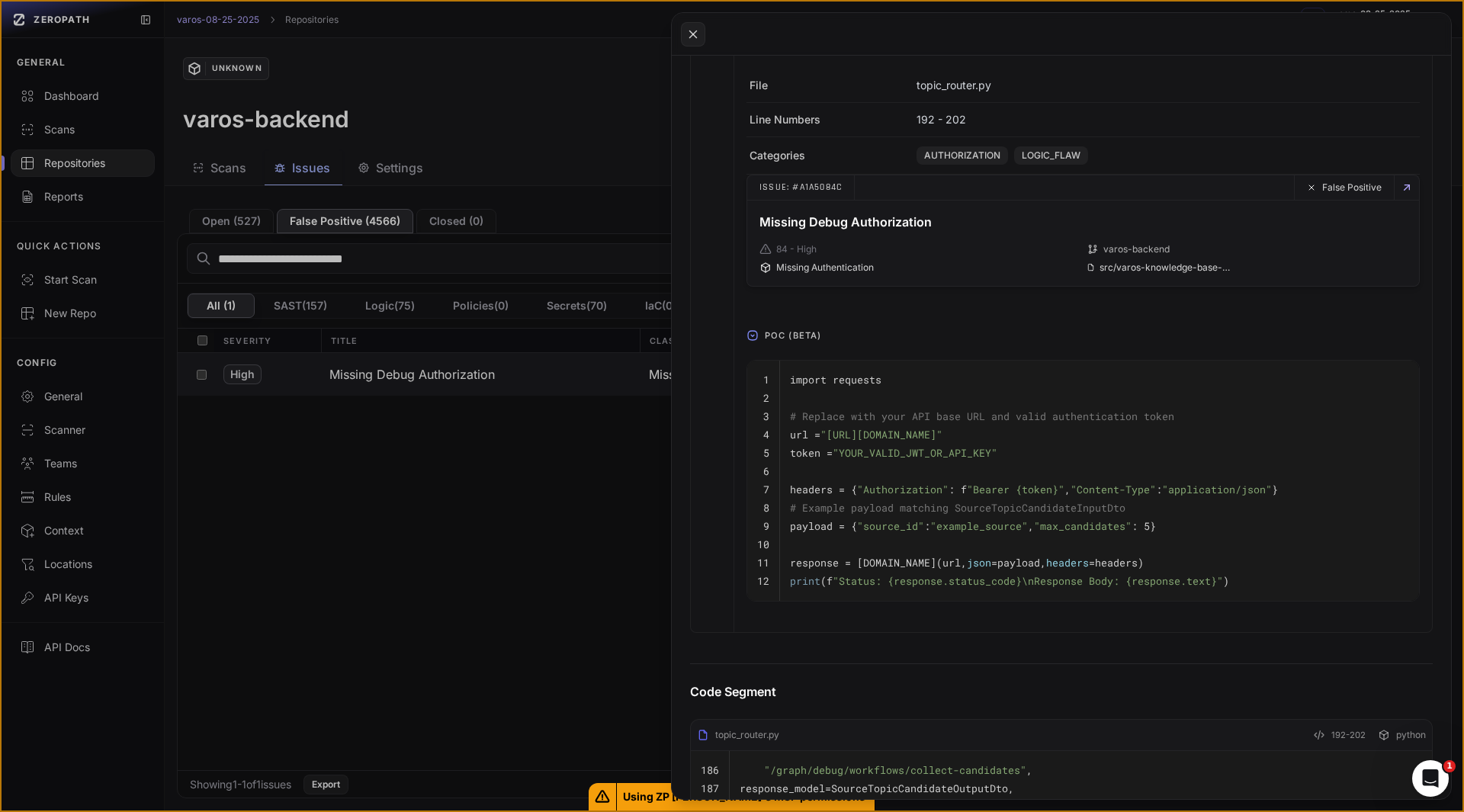
scroll to position [962, 0]
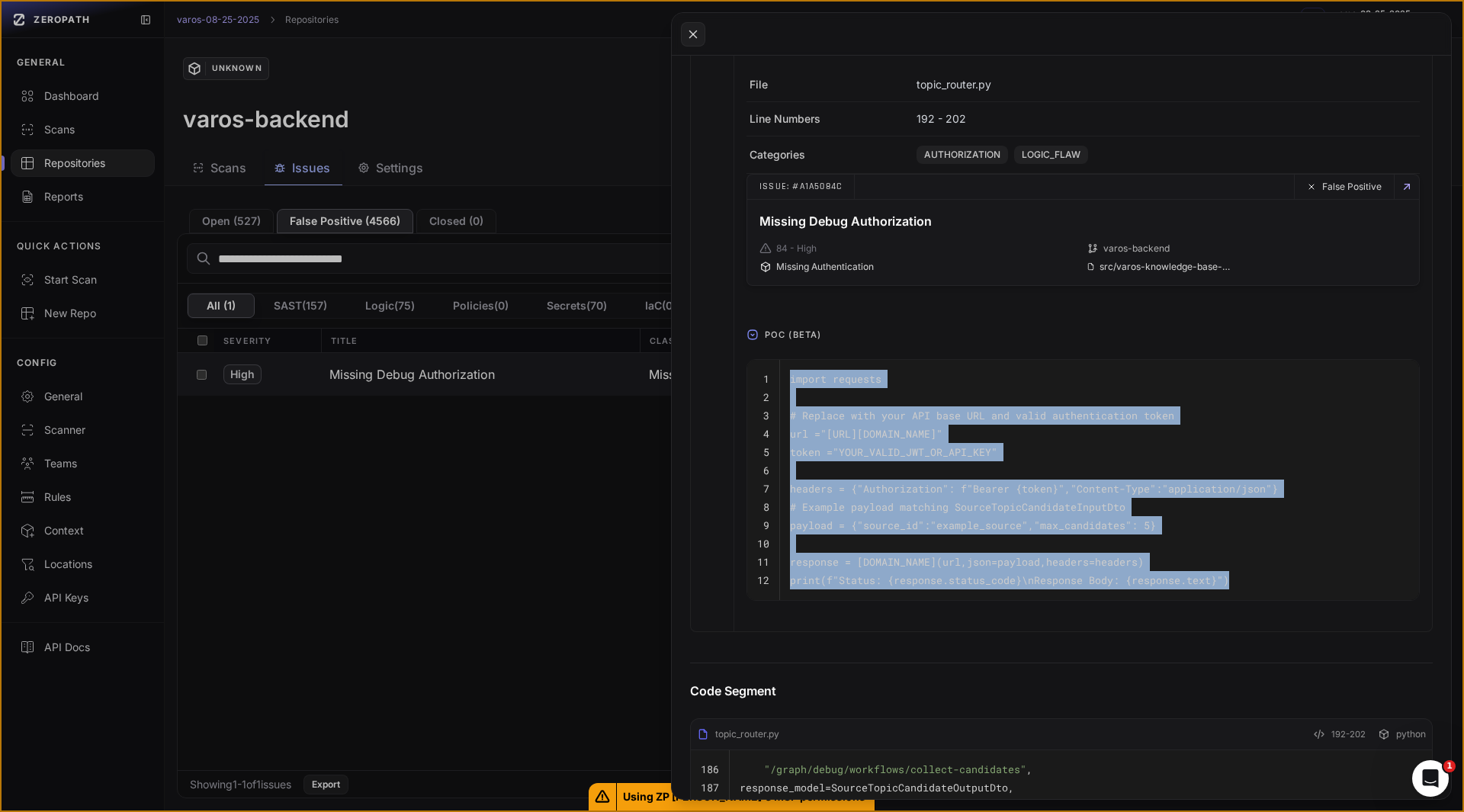
drag, startPoint x: 1236, startPoint y: 574, endPoint x: 788, endPoint y: 381, distance: 487.8
click at [788, 381] on tbody "1 import requests 2 3 # Replace with your API base URL and valid authentication…" at bounding box center [1083, 480] width 672 height 240
copy tbody "import requests 2 3 # Replace with your API base URL and valid authentication t…"
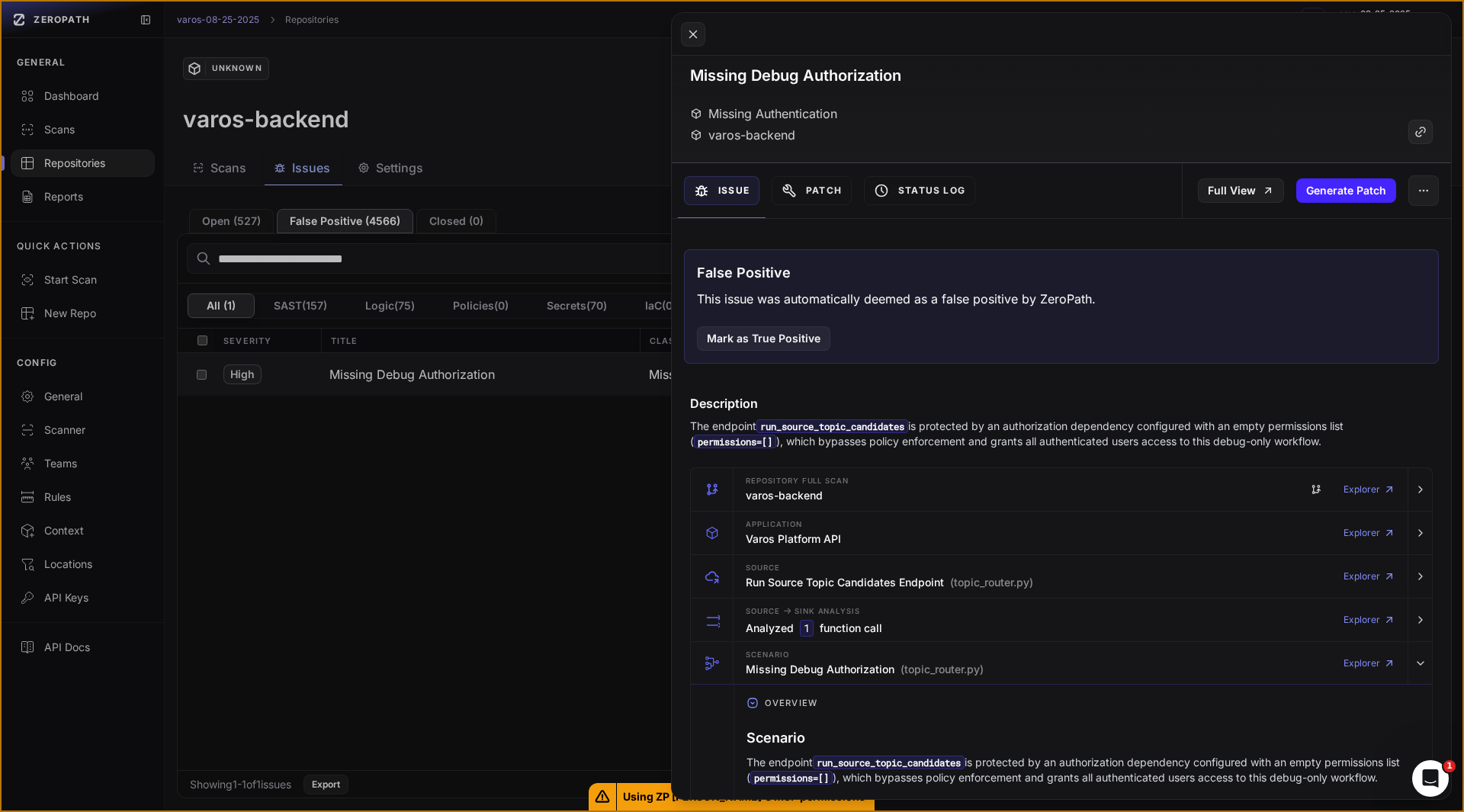
scroll to position [0, 0]
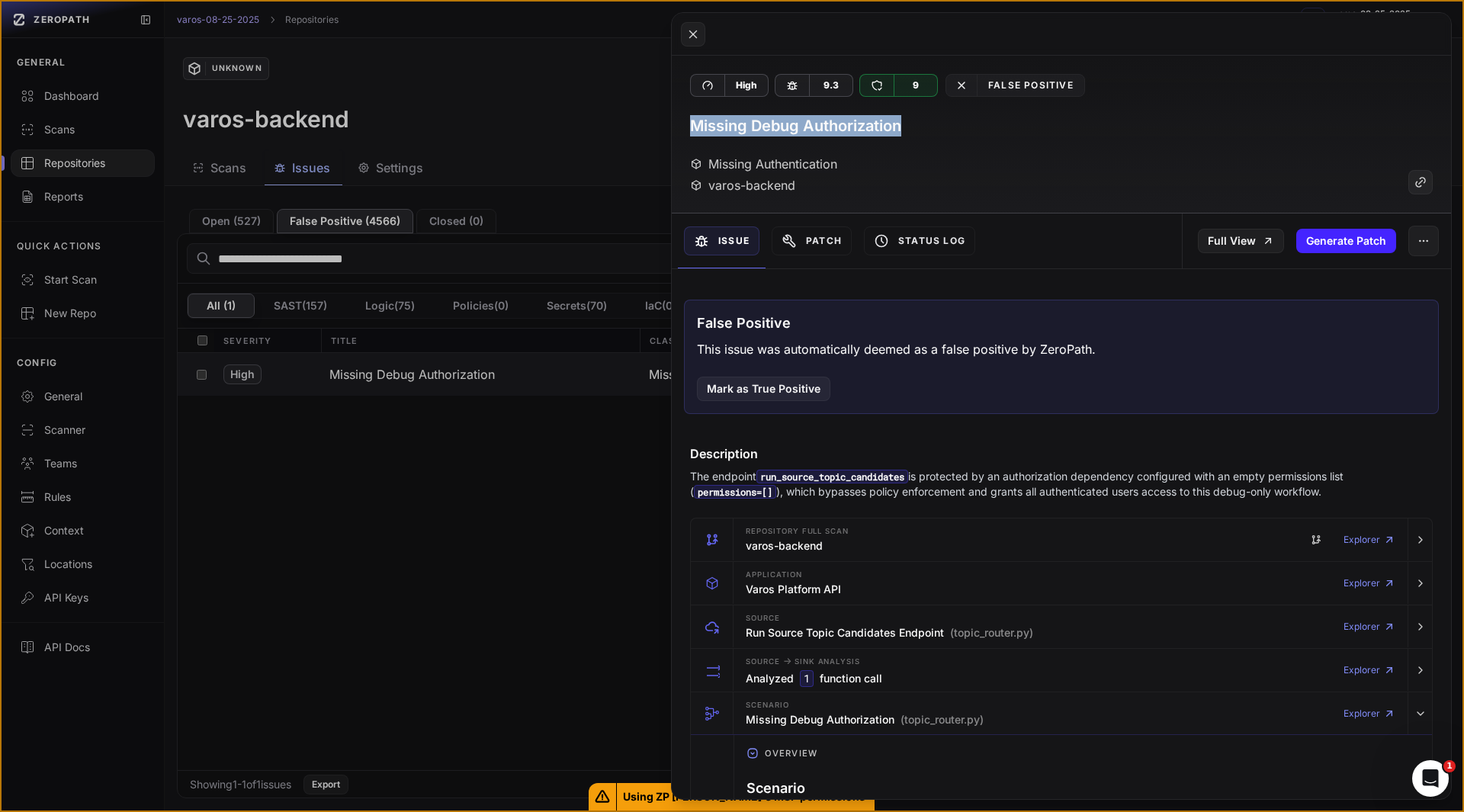
drag, startPoint x: 905, startPoint y: 107, endPoint x: 694, endPoint y: 124, distance: 211.7
click at [694, 124] on div "High 9.3 9 False Positive Missing Debug Authorization Missing Authentication va…" at bounding box center [1061, 134] width 779 height 157
click at [216, 217] on button at bounding box center [732, 406] width 1464 height 812
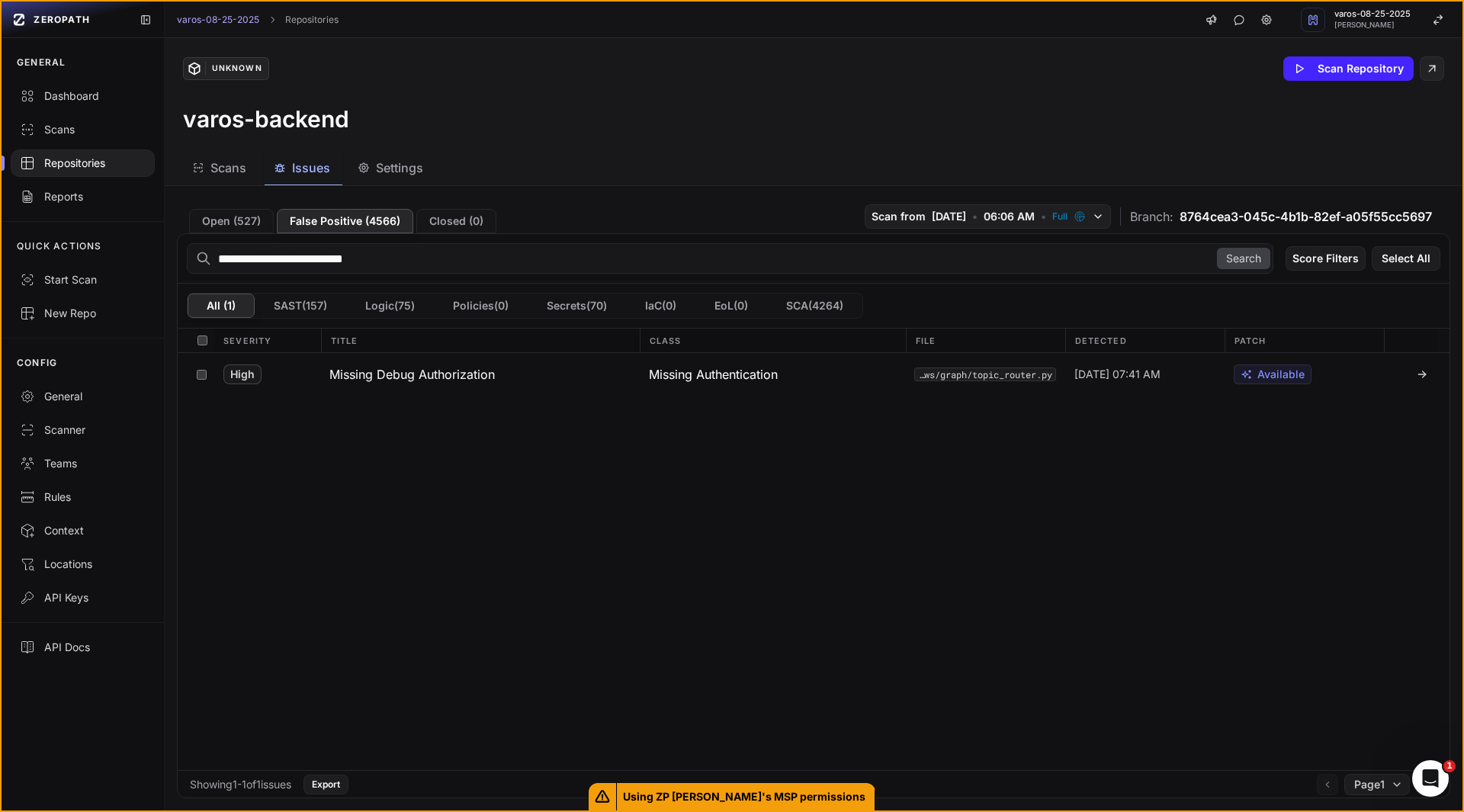
click at [216, 217] on button "Open ( 527 )" at bounding box center [231, 221] width 85 height 25
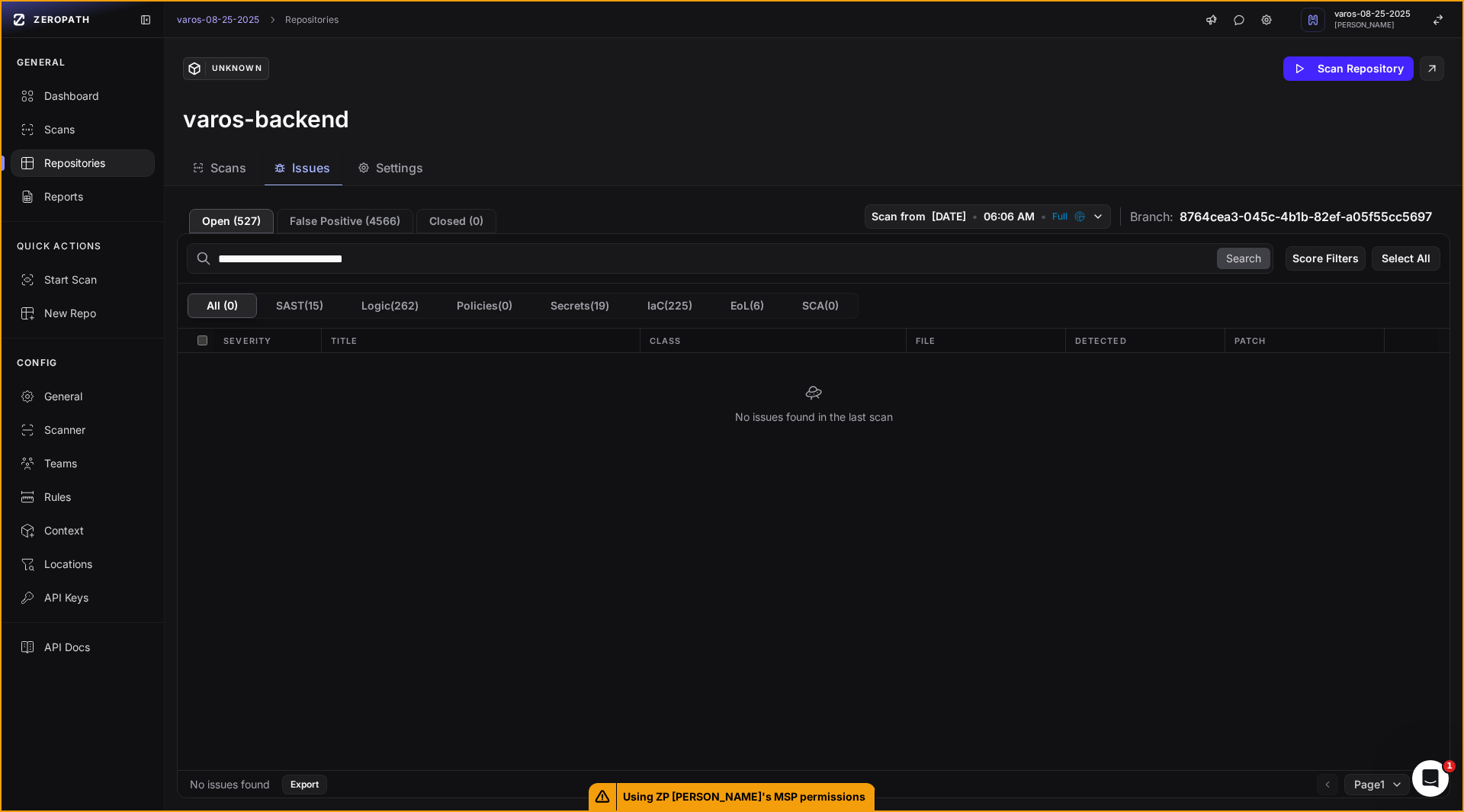
click at [308, 267] on input "**********" at bounding box center [730, 258] width 1087 height 30
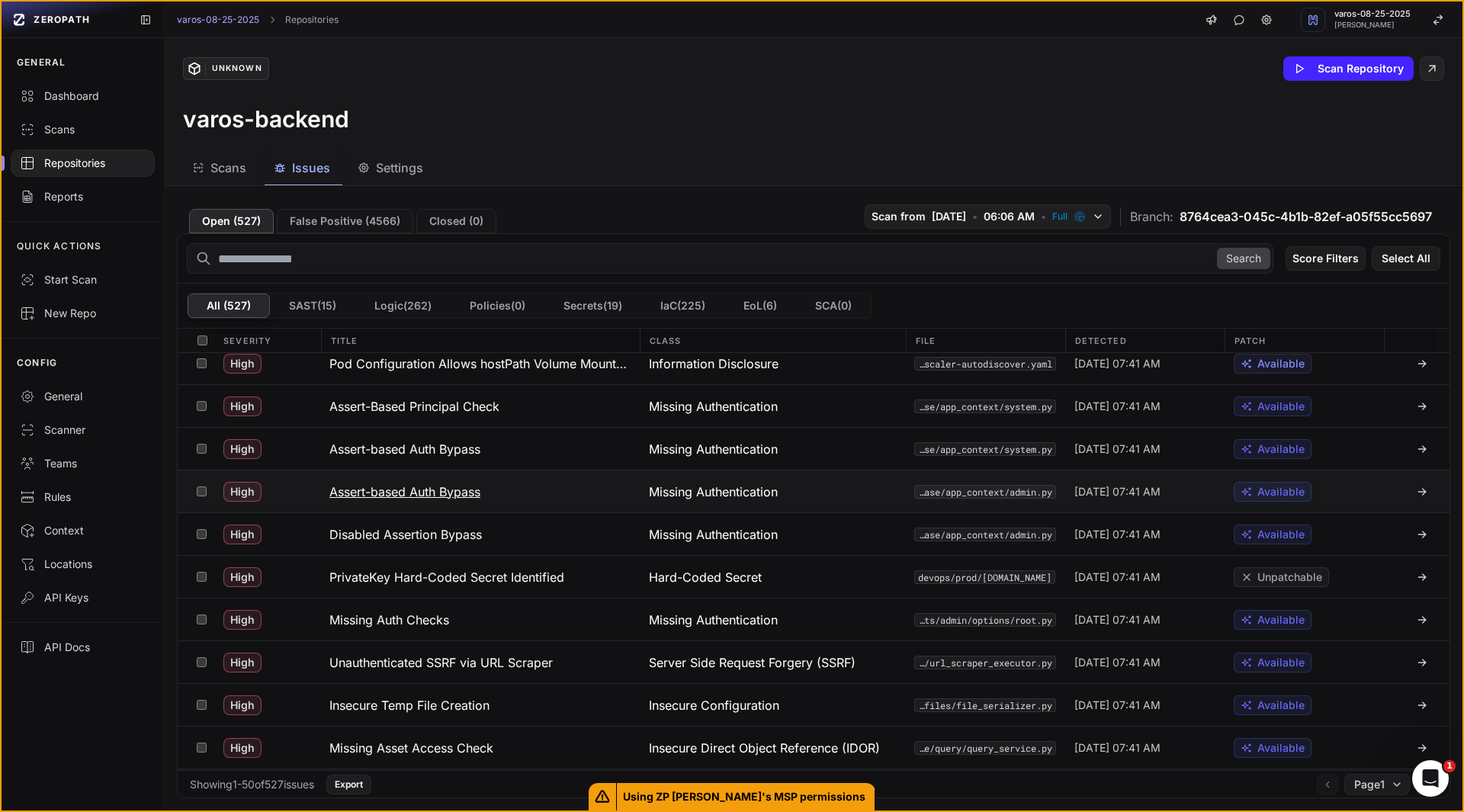
scroll to position [227, 0]
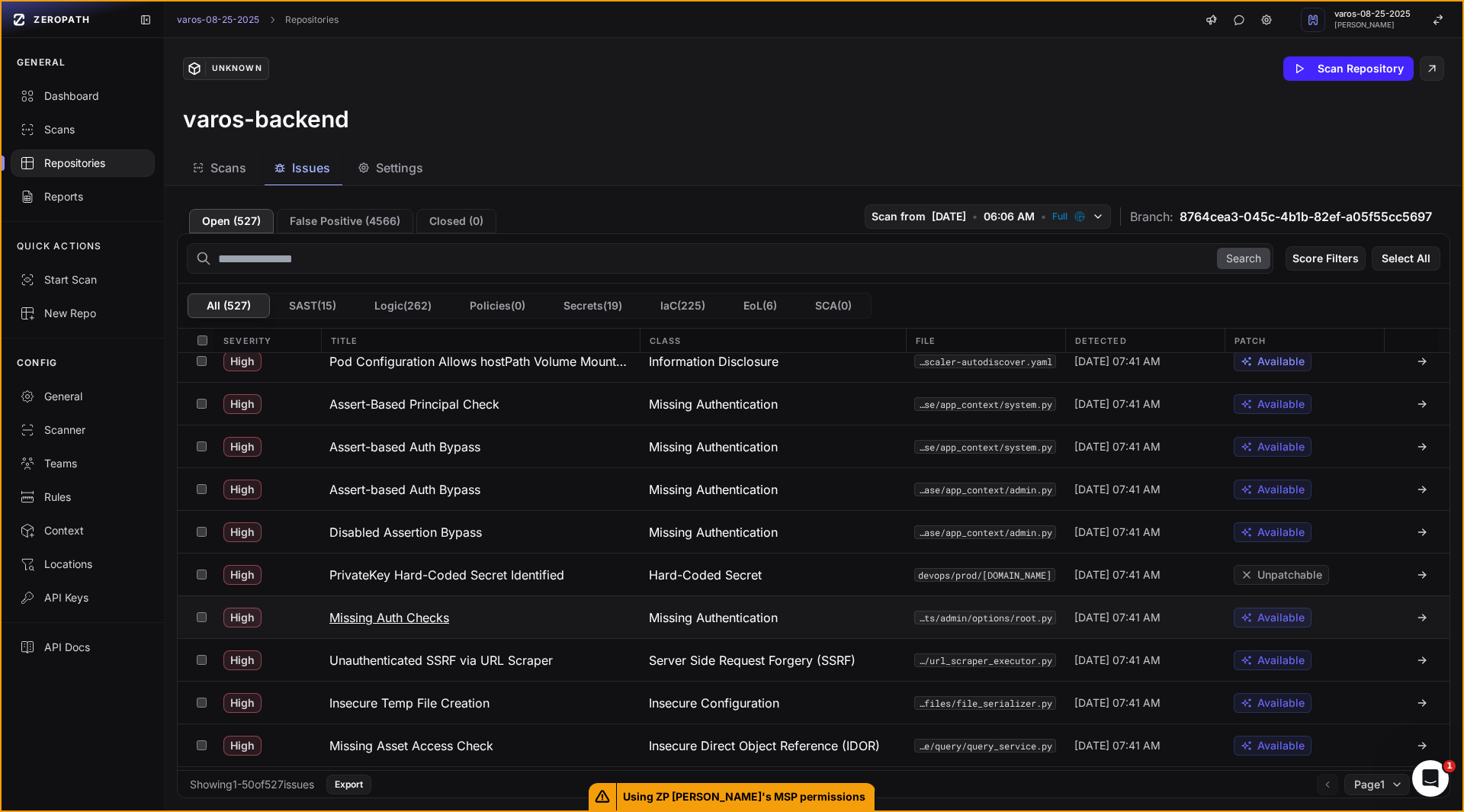
click at [432, 620] on h3 "Missing Auth Checks" at bounding box center [389, 617] width 120 height 18
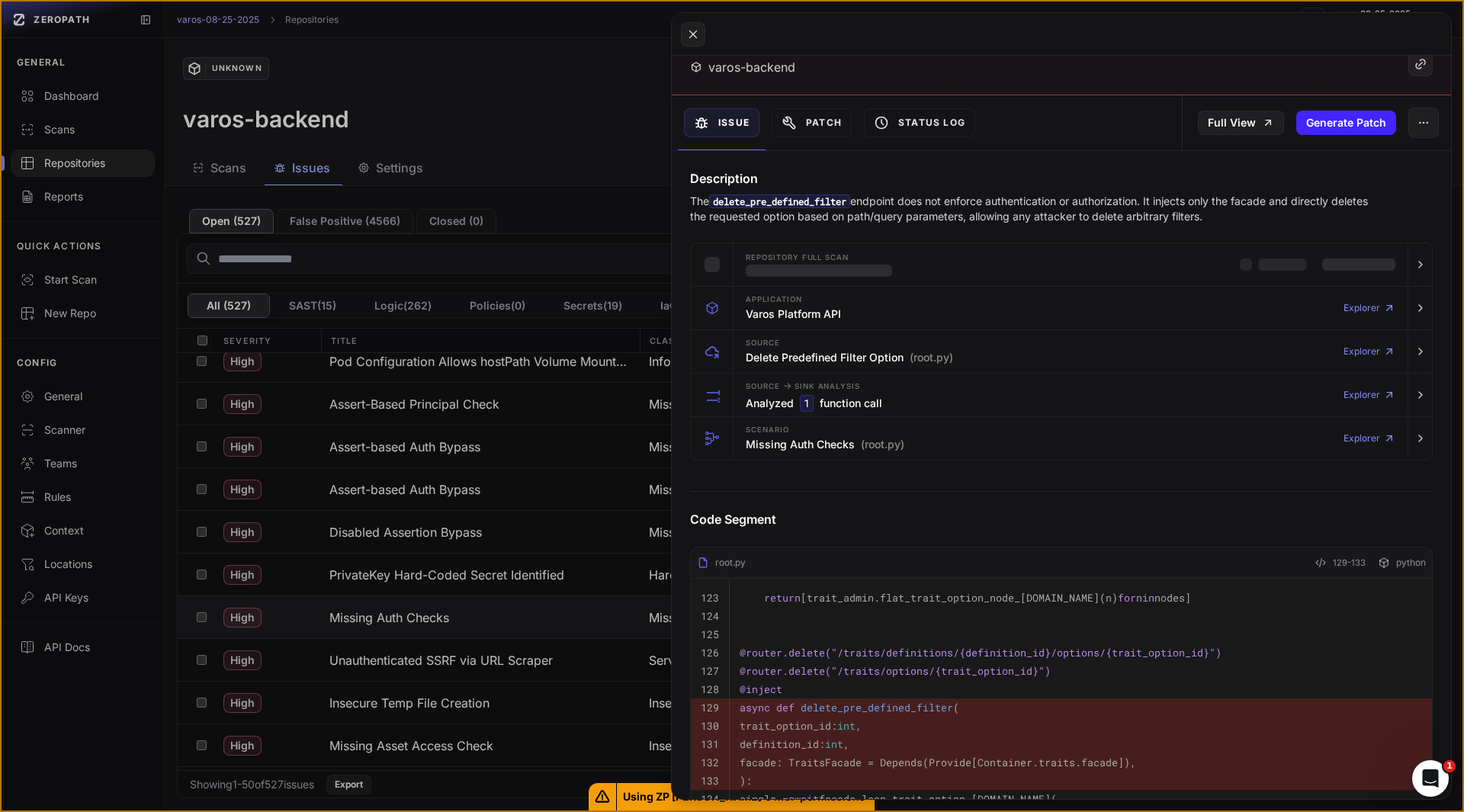
scroll to position [119, 0]
click at [794, 448] on h3 "Missing Auth Checks (root.py)" at bounding box center [825, 443] width 158 height 15
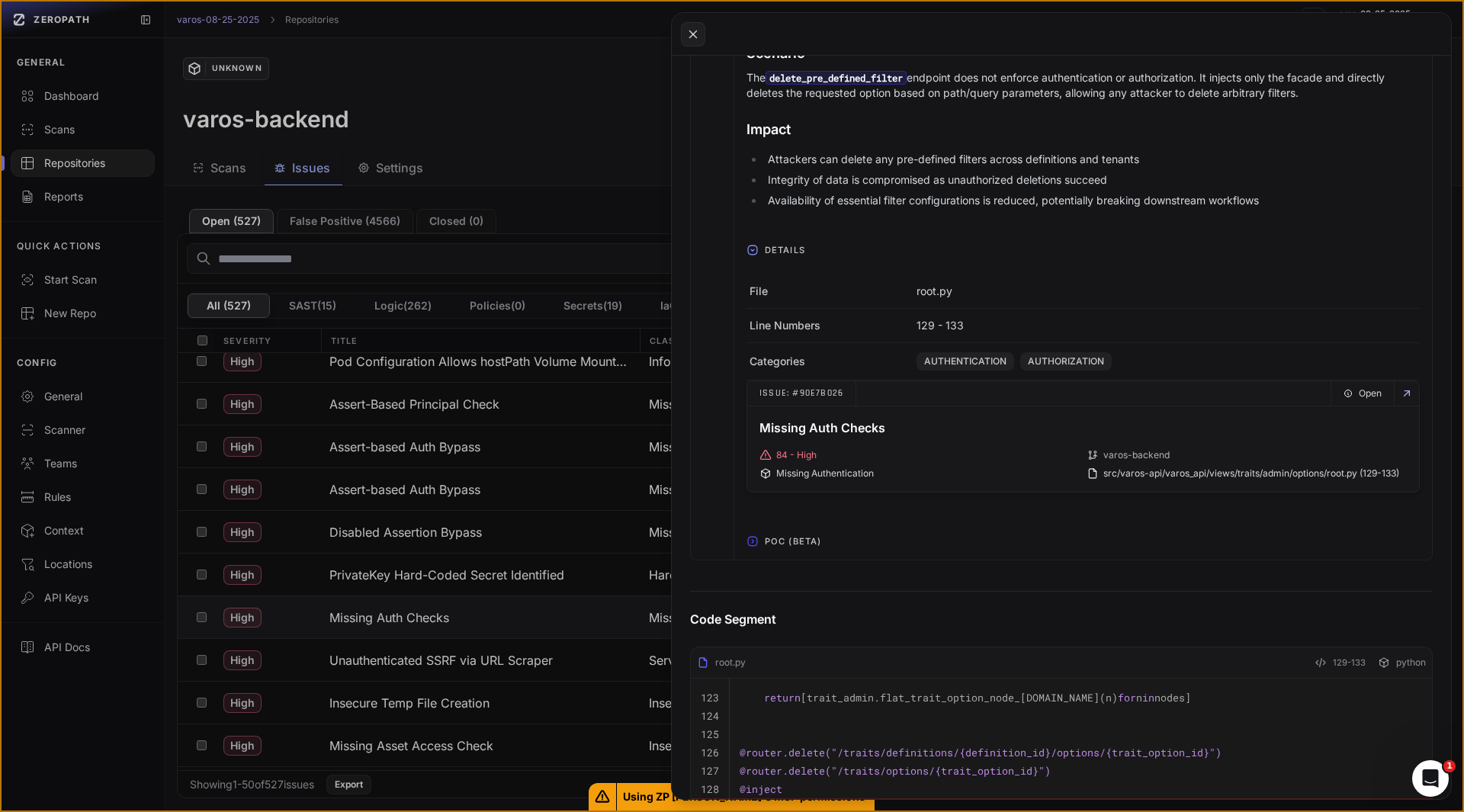
scroll to position [581, 0]
click at [791, 531] on span "POC (Beta)" at bounding box center [792, 539] width 69 height 25
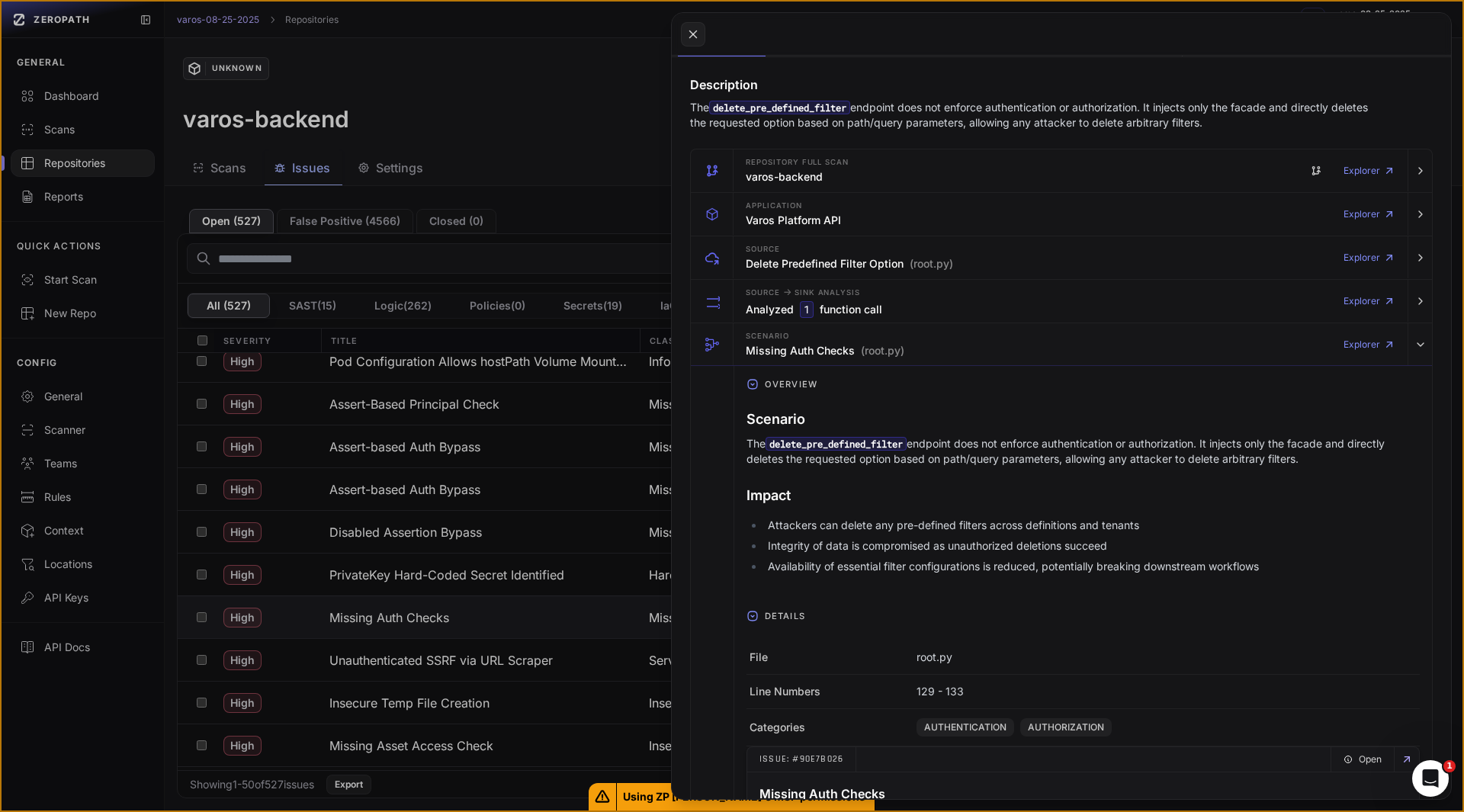
scroll to position [210, 0]
click at [795, 313] on h3 "Analyzed 1 function call" at bounding box center [814, 311] width 137 height 17
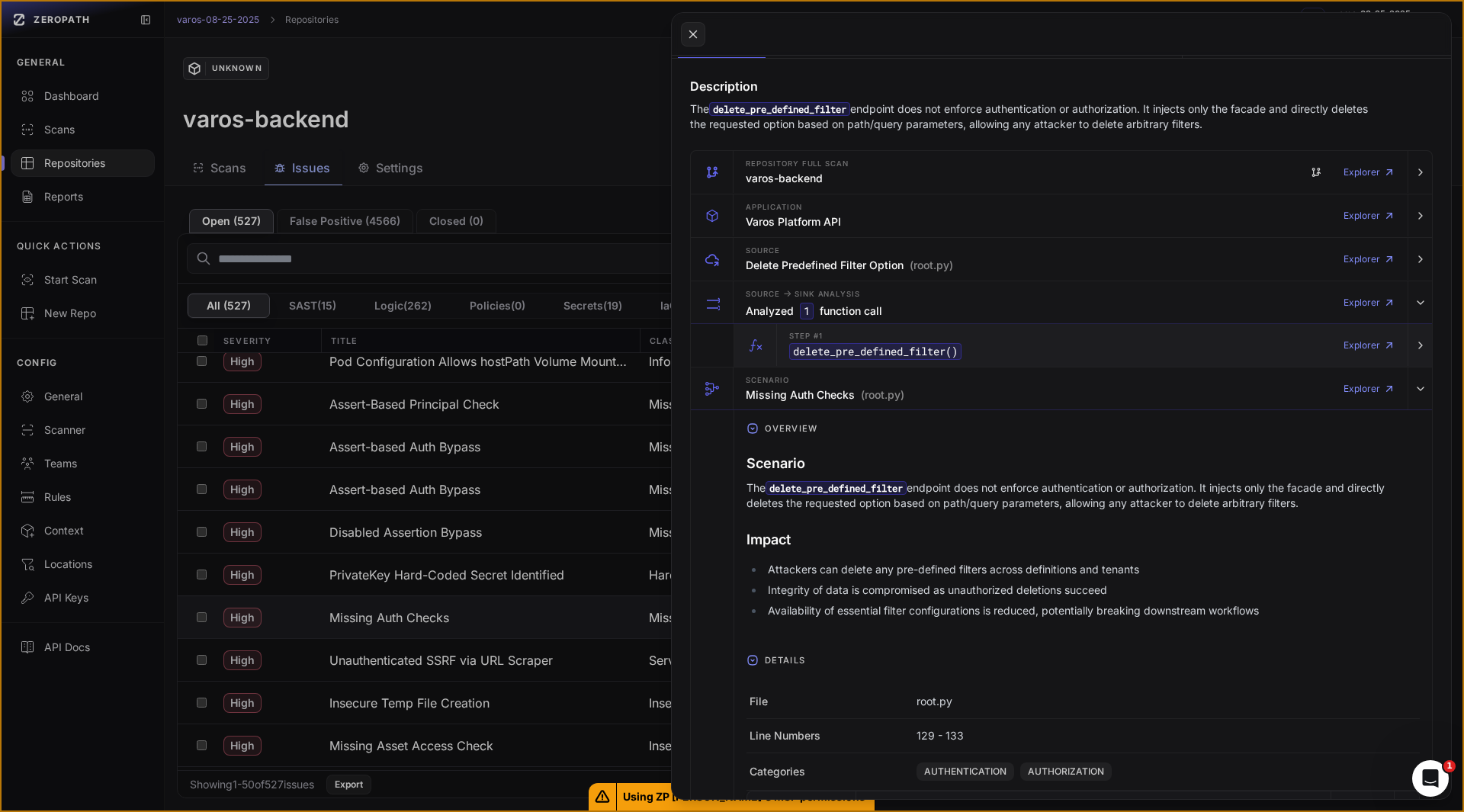
click at [815, 352] on code "delete_pre_defined_filter ()" at bounding box center [875, 352] width 173 height 17
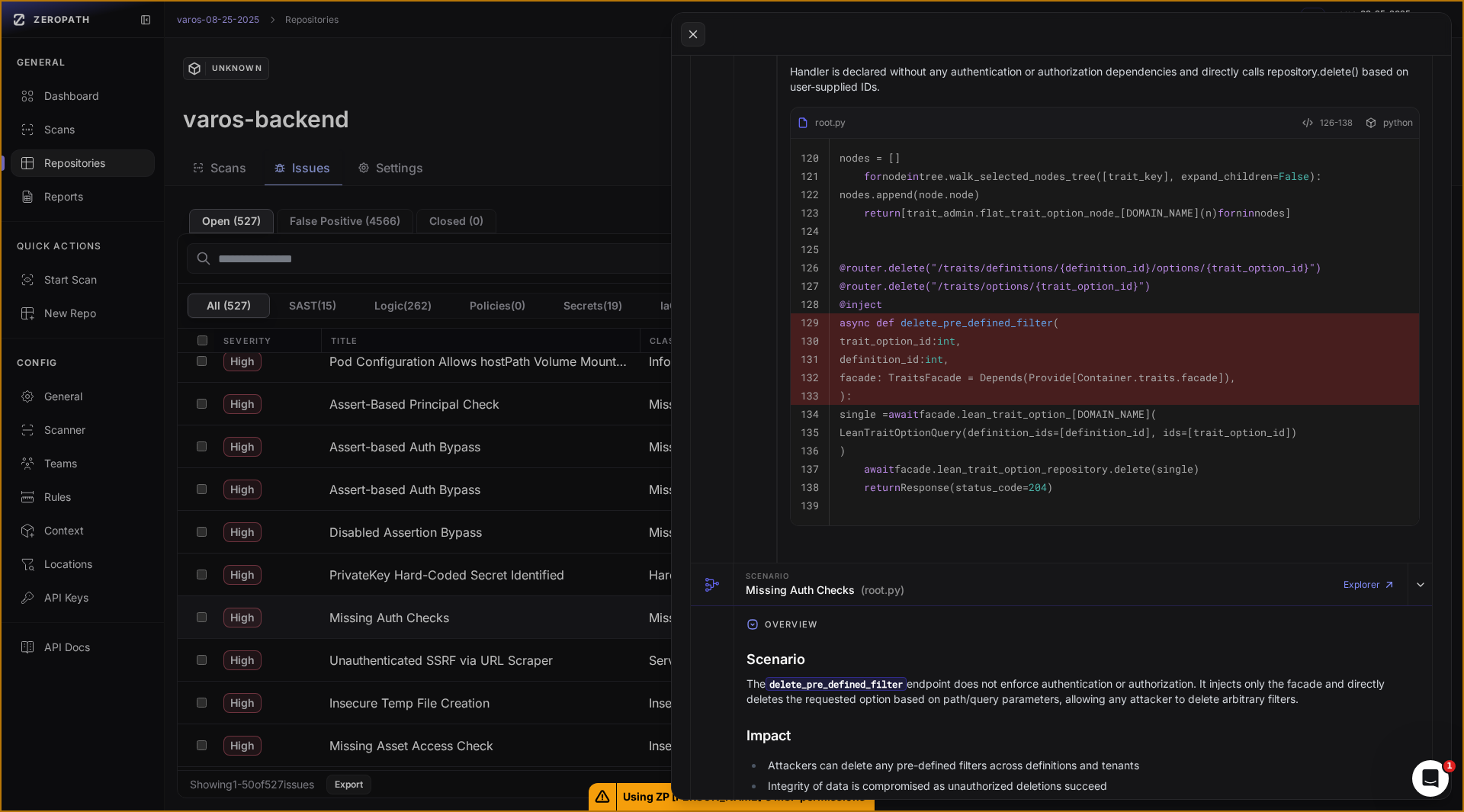
scroll to position [564, 0]
click at [205, 619] on button at bounding box center [732, 406] width 1464 height 812
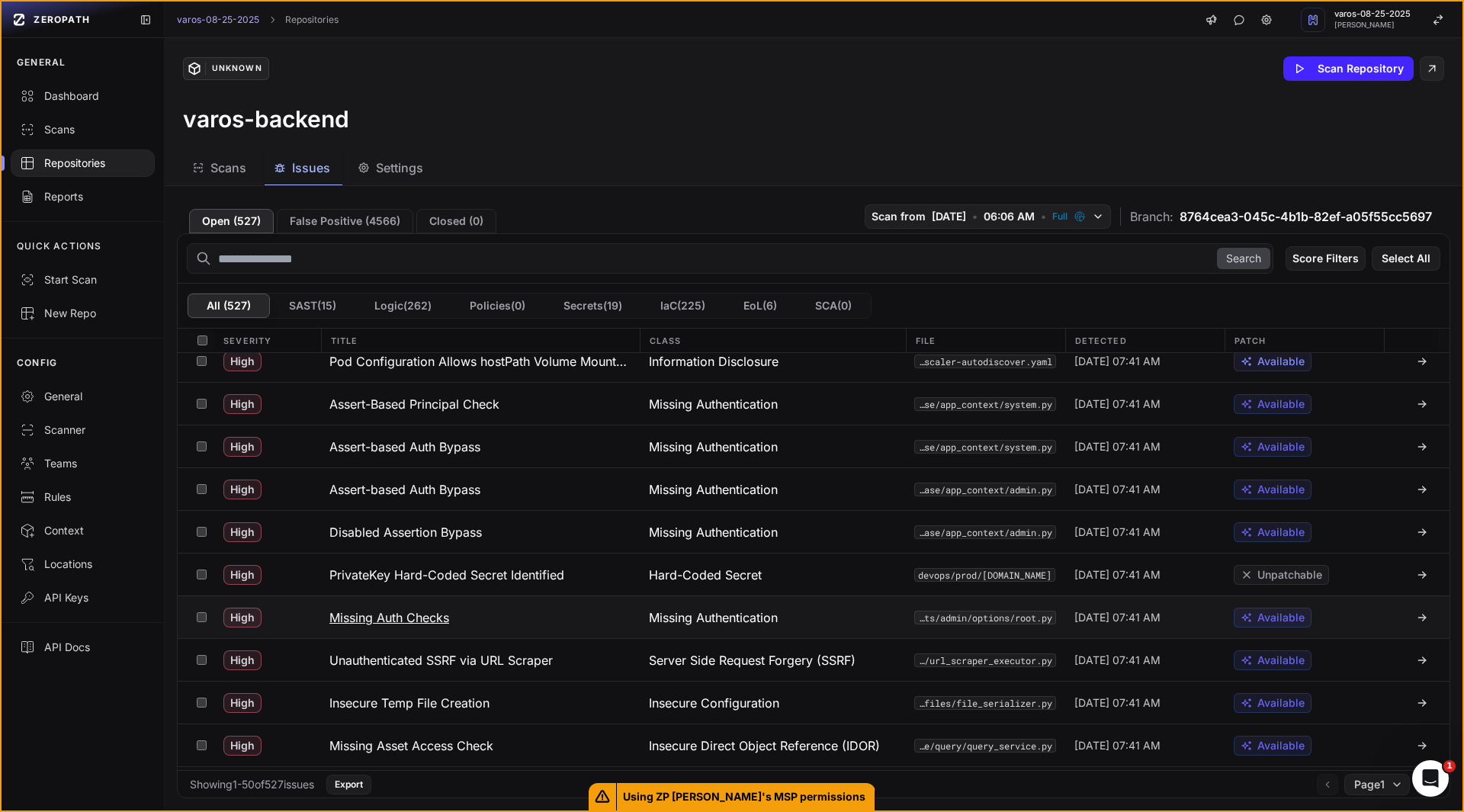
click at [195, 616] on button at bounding box center [201, 617] width 24 height 41
click at [1396, 248] on button "Action" at bounding box center [1407, 258] width 66 height 25
click at [1335, 287] on div "Mark as False Positive" at bounding box center [1348, 288] width 111 height 15
click at [452, 621] on h3 "Unauthenticated SSRF via URL Scraper" at bounding box center [441, 617] width 224 height 18
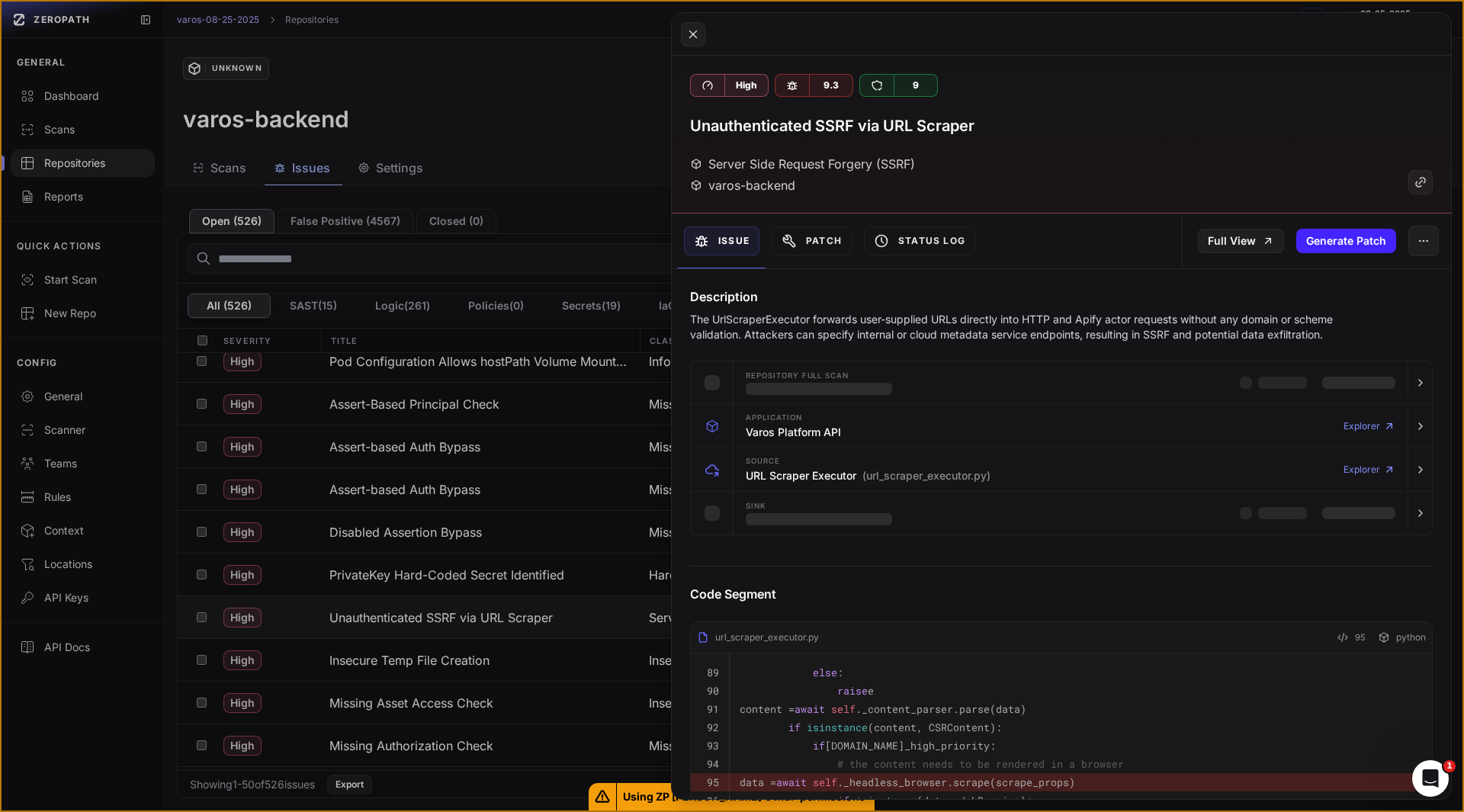
click at [862, 323] on p "The UrlScraperExecutor forwards user-supplied URLs directly into HTTP and Apify…" at bounding box center [1032, 327] width 683 height 30
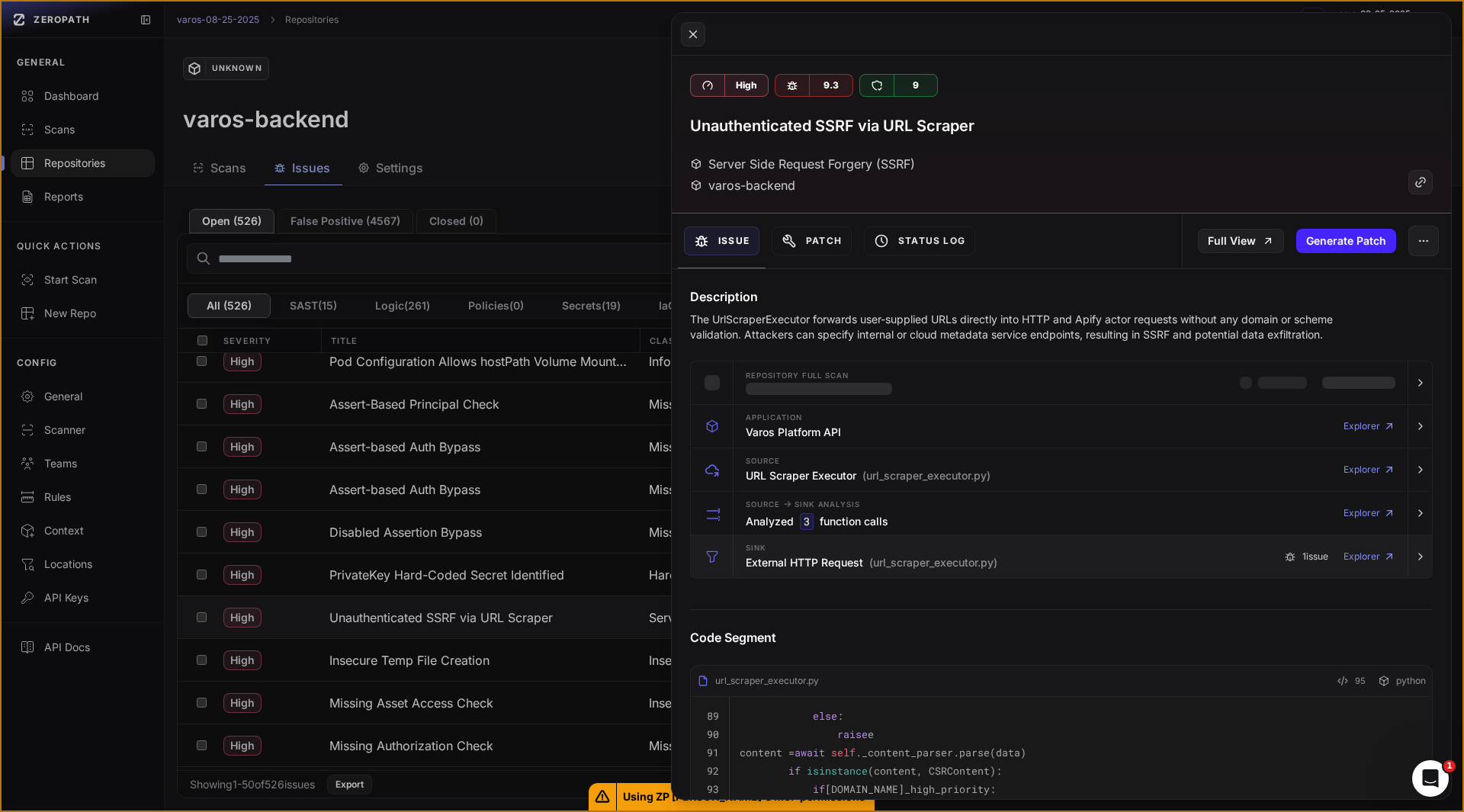
click at [807, 569] on h3 "External HTTP Request (url_scraper_executor.py)" at bounding box center [872, 563] width 252 height 15
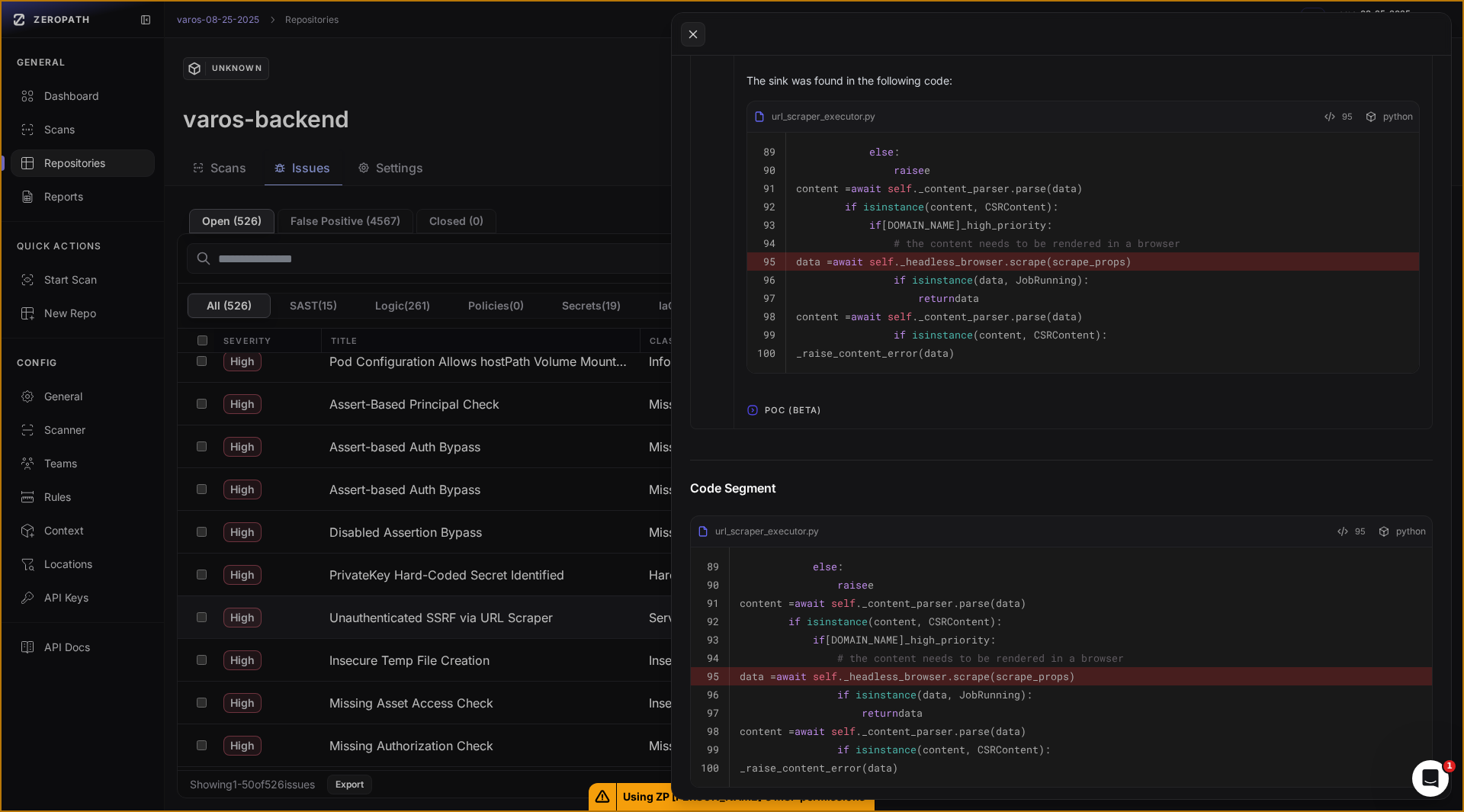
scroll to position [778, 0]
click at [794, 421] on span "POC (Beta)" at bounding box center [792, 408] width 69 height 25
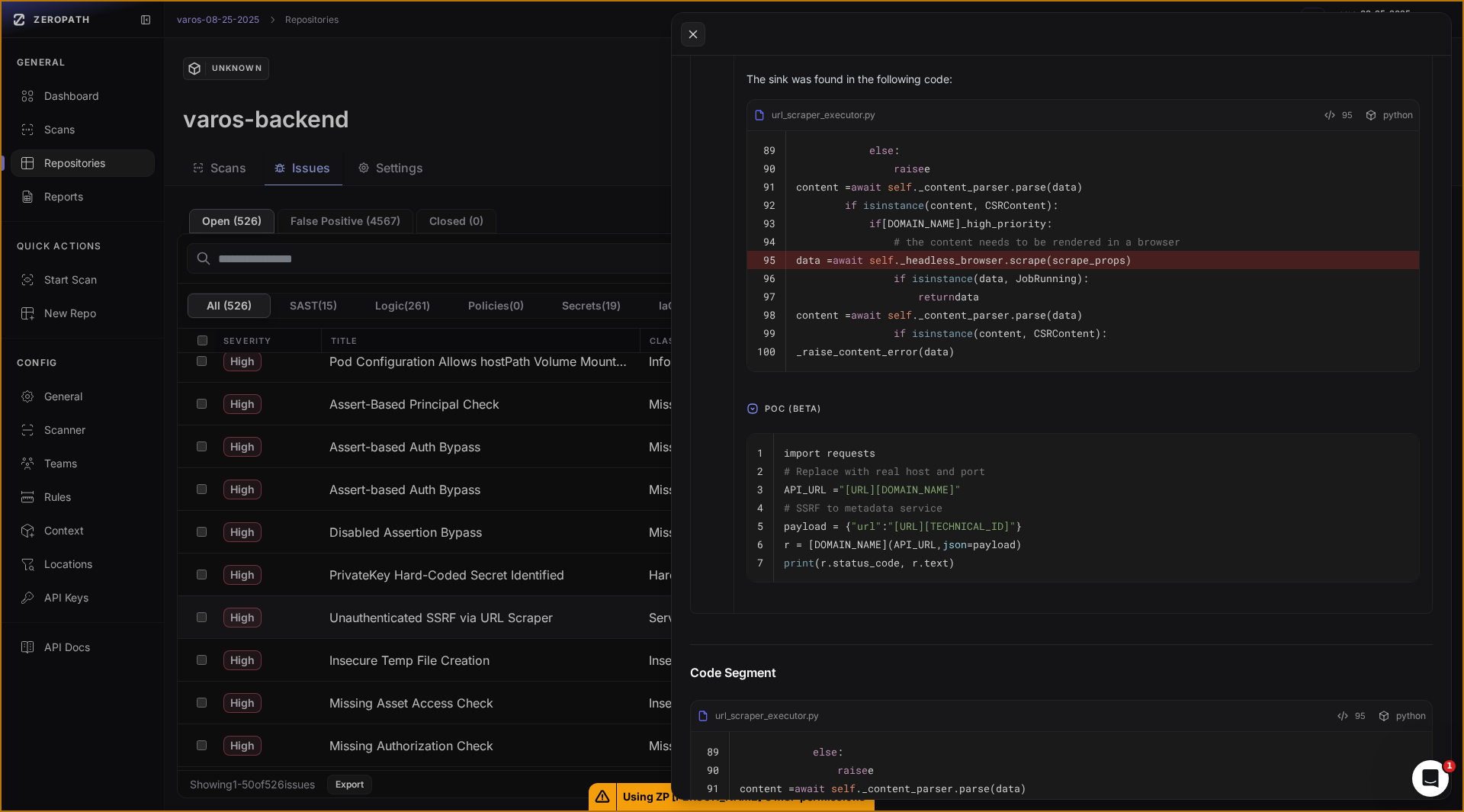
drag, startPoint x: 1077, startPoint y: 519, endPoint x: 993, endPoint y: 515, distance: 84.1
click at [961, 496] on span ""[URL][DOMAIN_NAME]"" at bounding box center [899, 489] width 122 height 14
drag, startPoint x: 845, startPoint y: 551, endPoint x: 1167, endPoint y: 555, distance: 322.0
click at [1167, 535] on pre "payload = { "url" : "[URL][TECHNICAL_ID]" }" at bounding box center [1096, 525] width 625 height 18
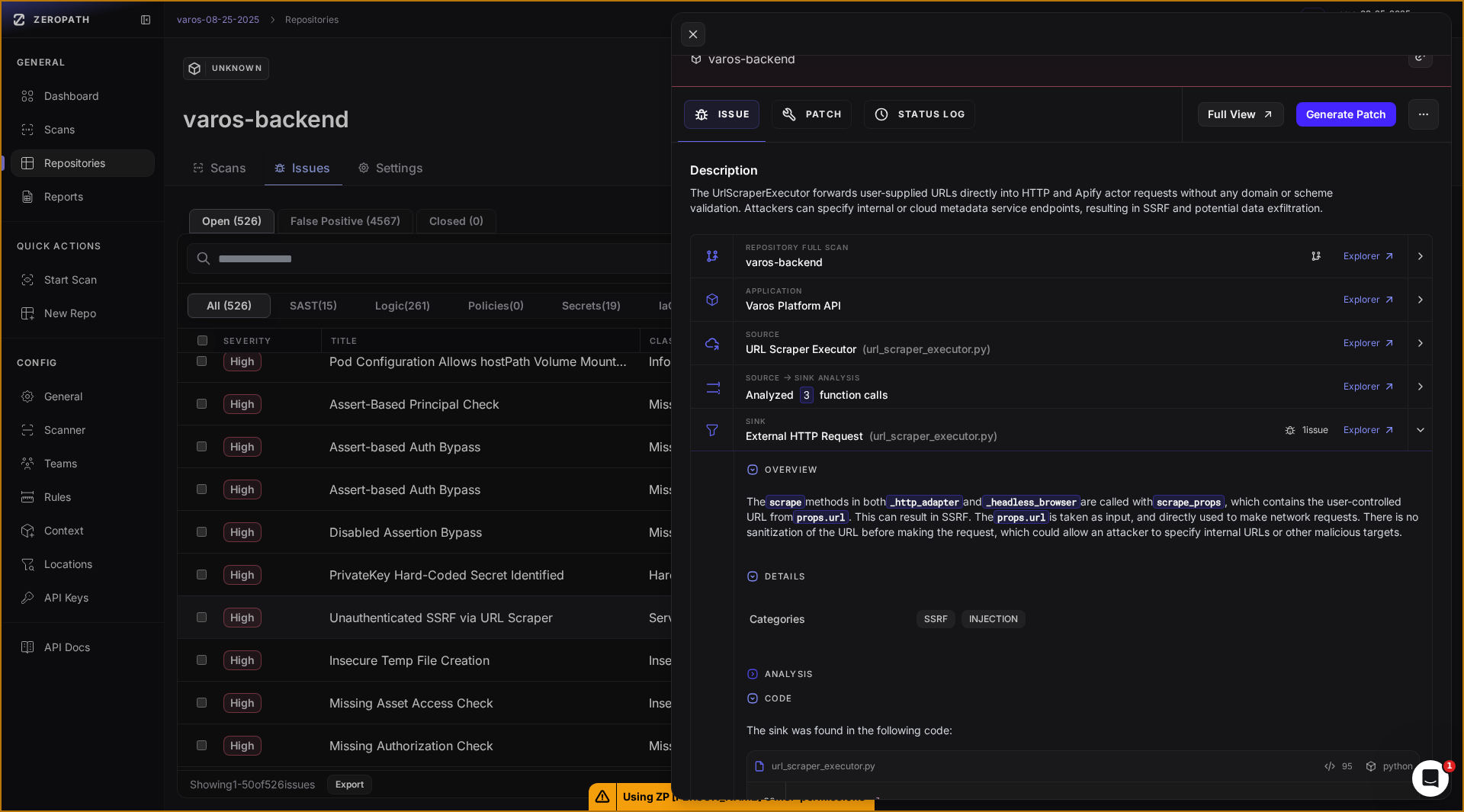
scroll to position [0, 0]
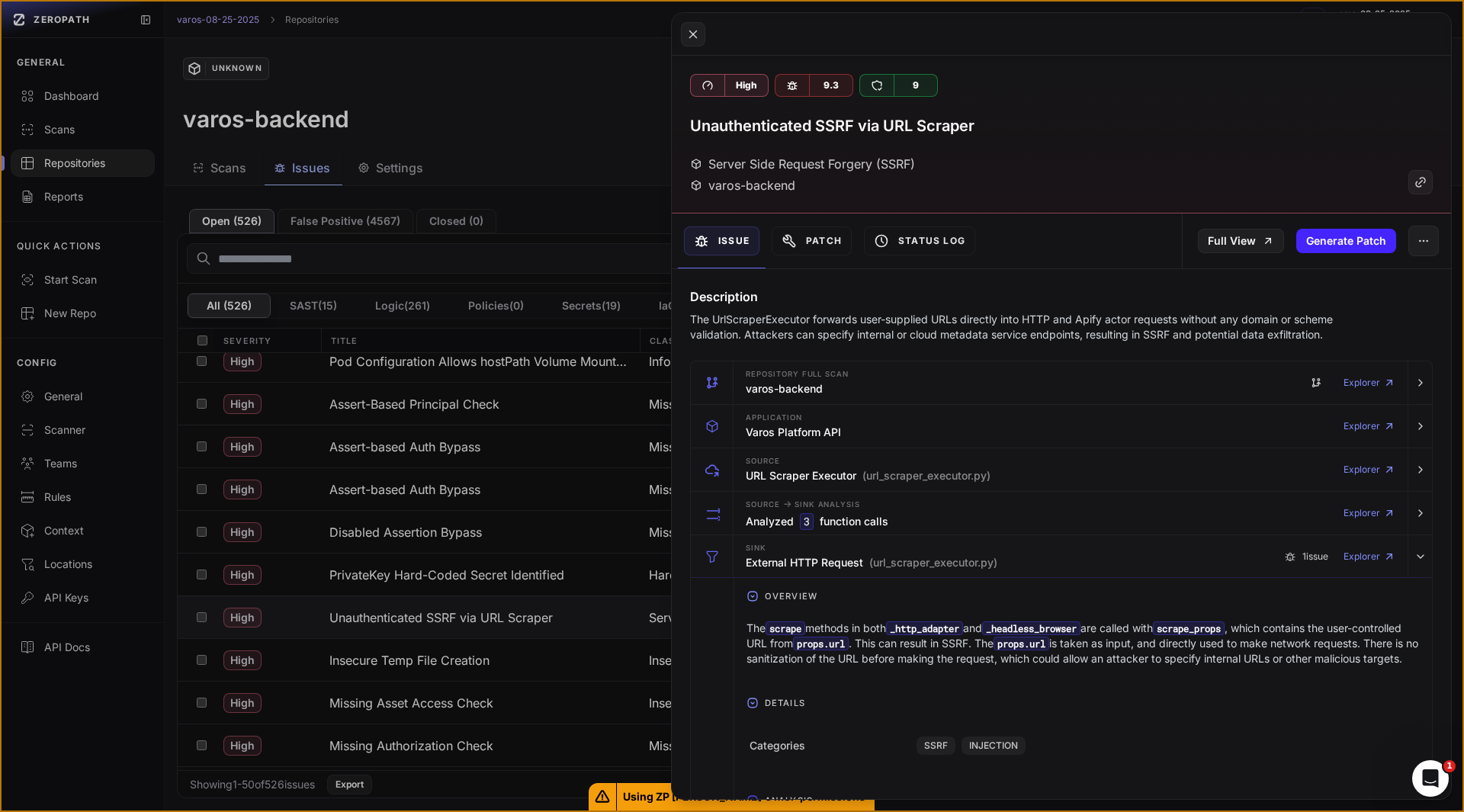
click at [881, 127] on h3 "Unauthenticated SSRF via URL Scraper" at bounding box center [833, 125] width 285 height 22
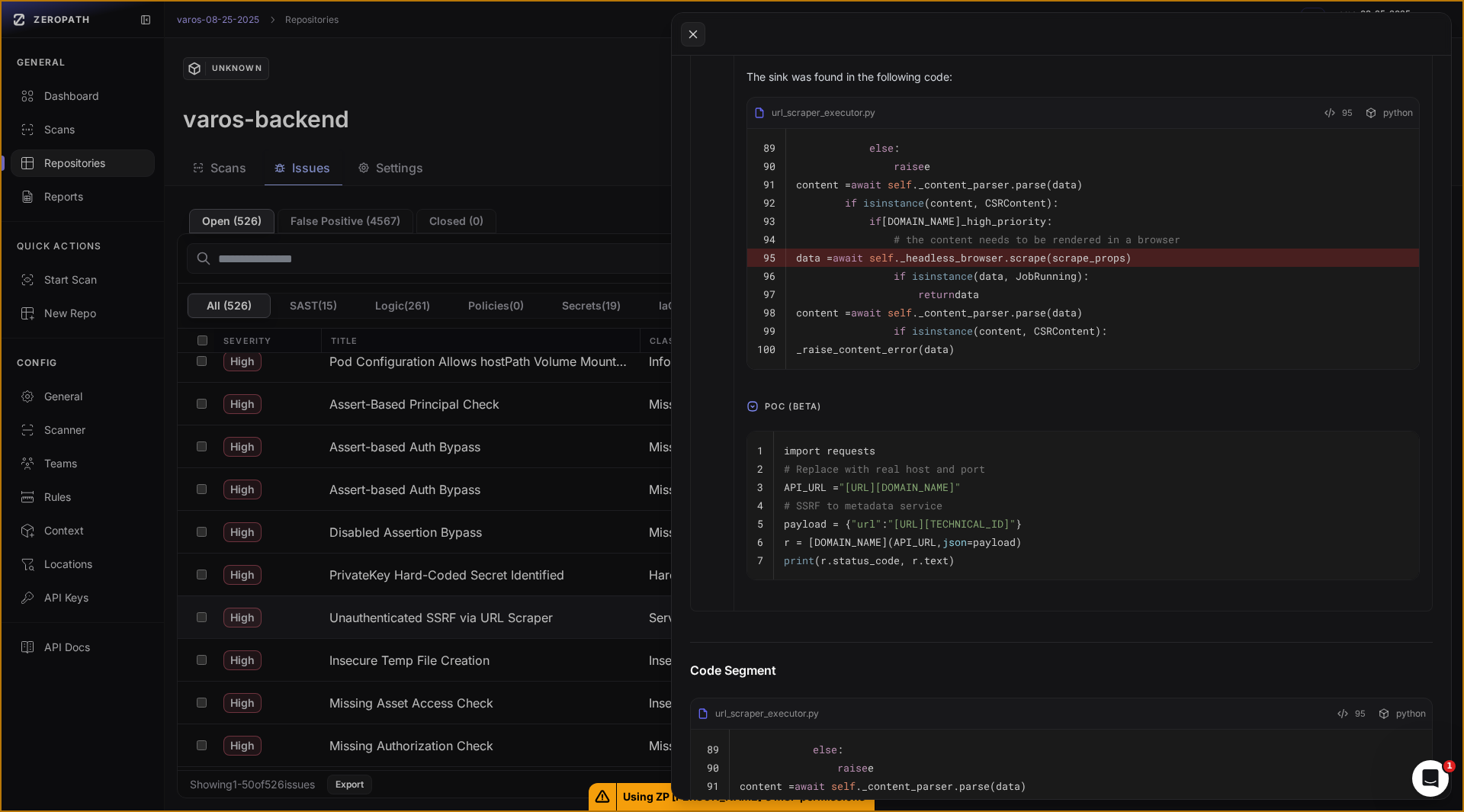
scroll to position [781, 0]
drag, startPoint x: 1101, startPoint y: 516, endPoint x: 992, endPoint y: 520, distance: 109.1
click at [992, 495] on pre "API_URL = "[URL][DOMAIN_NAME]"" at bounding box center [1096, 486] width 625 height 18
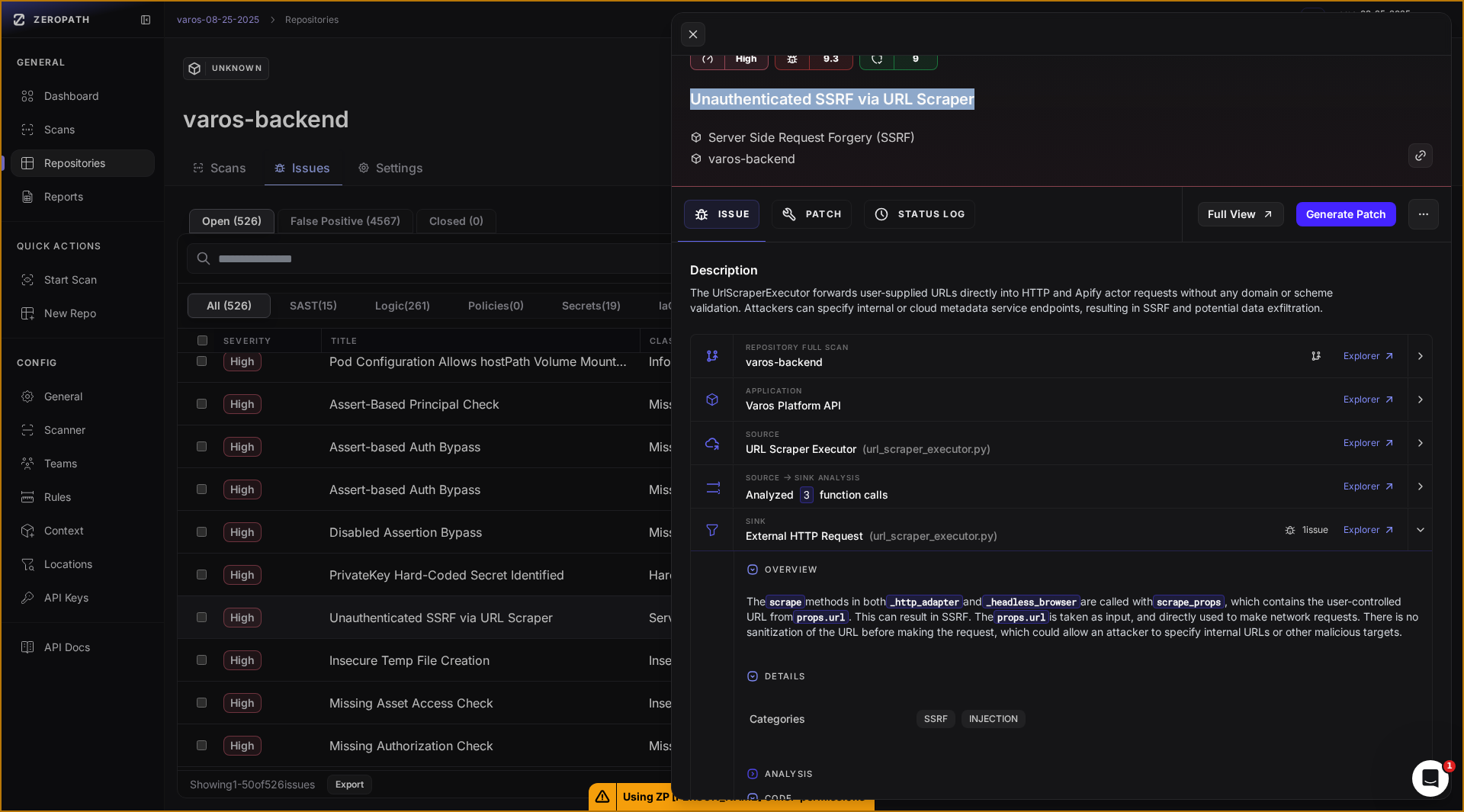
scroll to position [0, 0]
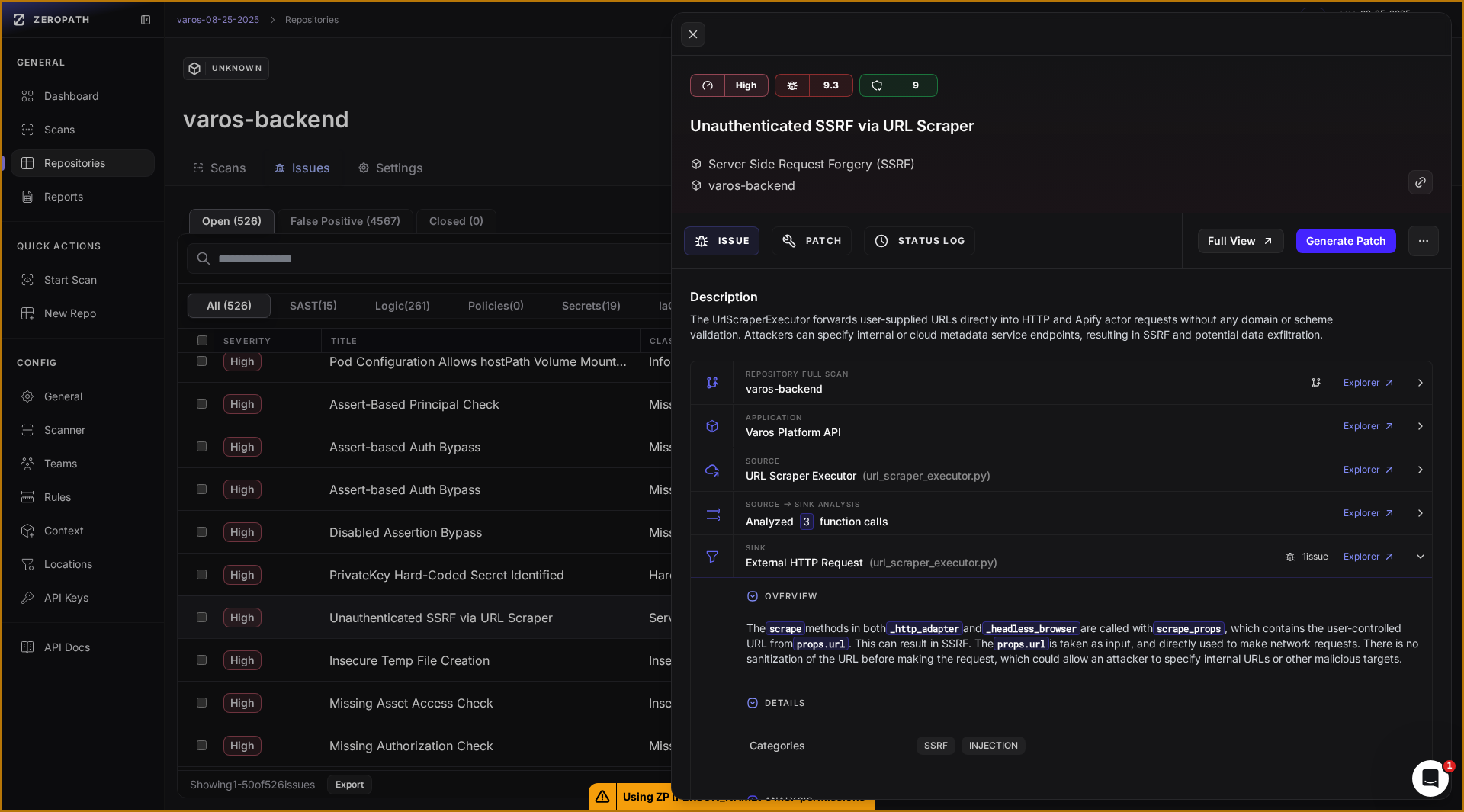
click at [834, 121] on h3 "Unauthenticated SSRF via URL Scraper" at bounding box center [833, 125] width 285 height 22
click at [205, 616] on button at bounding box center [732, 406] width 1464 height 812
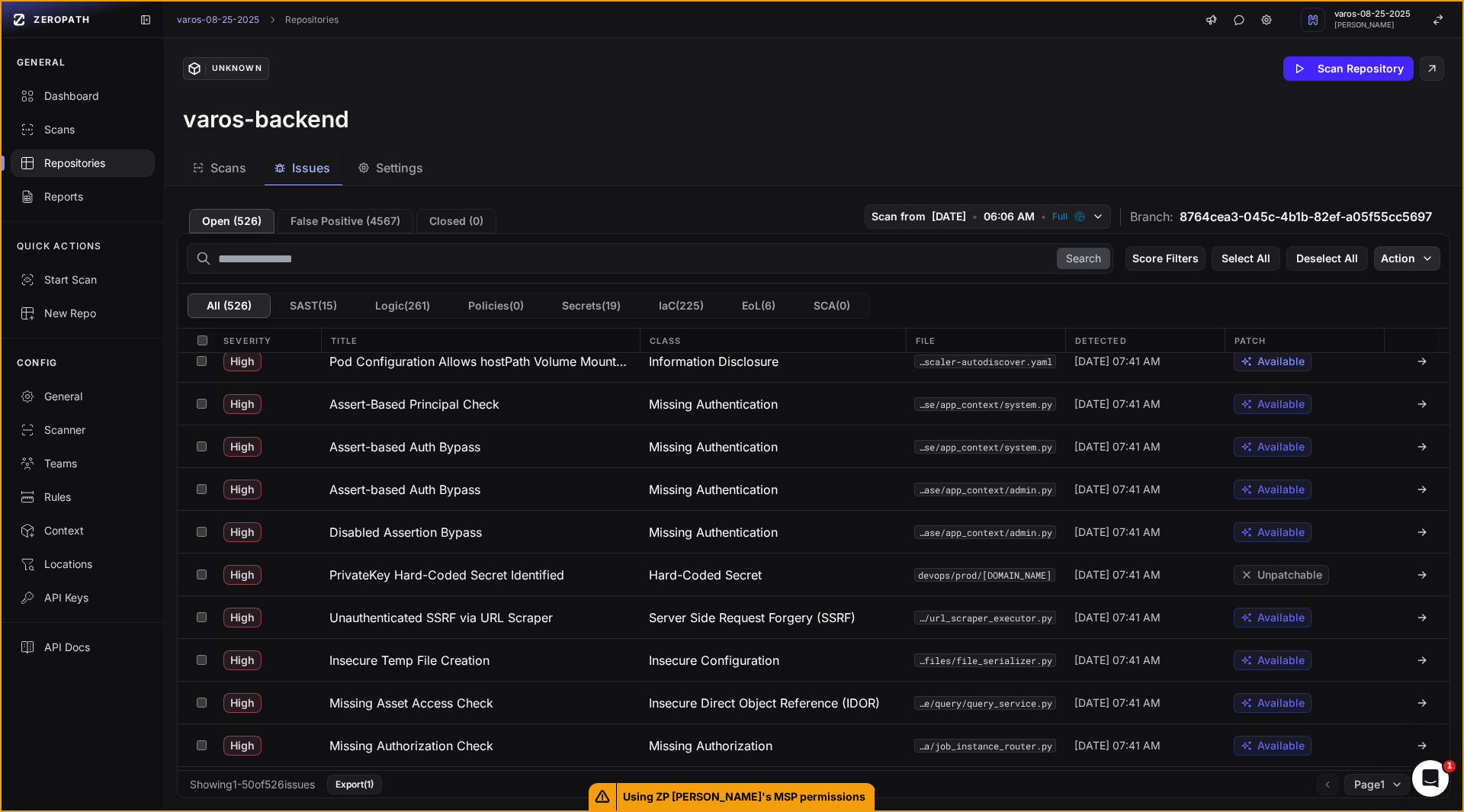
click at [1395, 263] on button "Action" at bounding box center [1407, 258] width 66 height 25
click at [1370, 295] on div "Mark as False Positive" at bounding box center [1348, 288] width 111 height 15
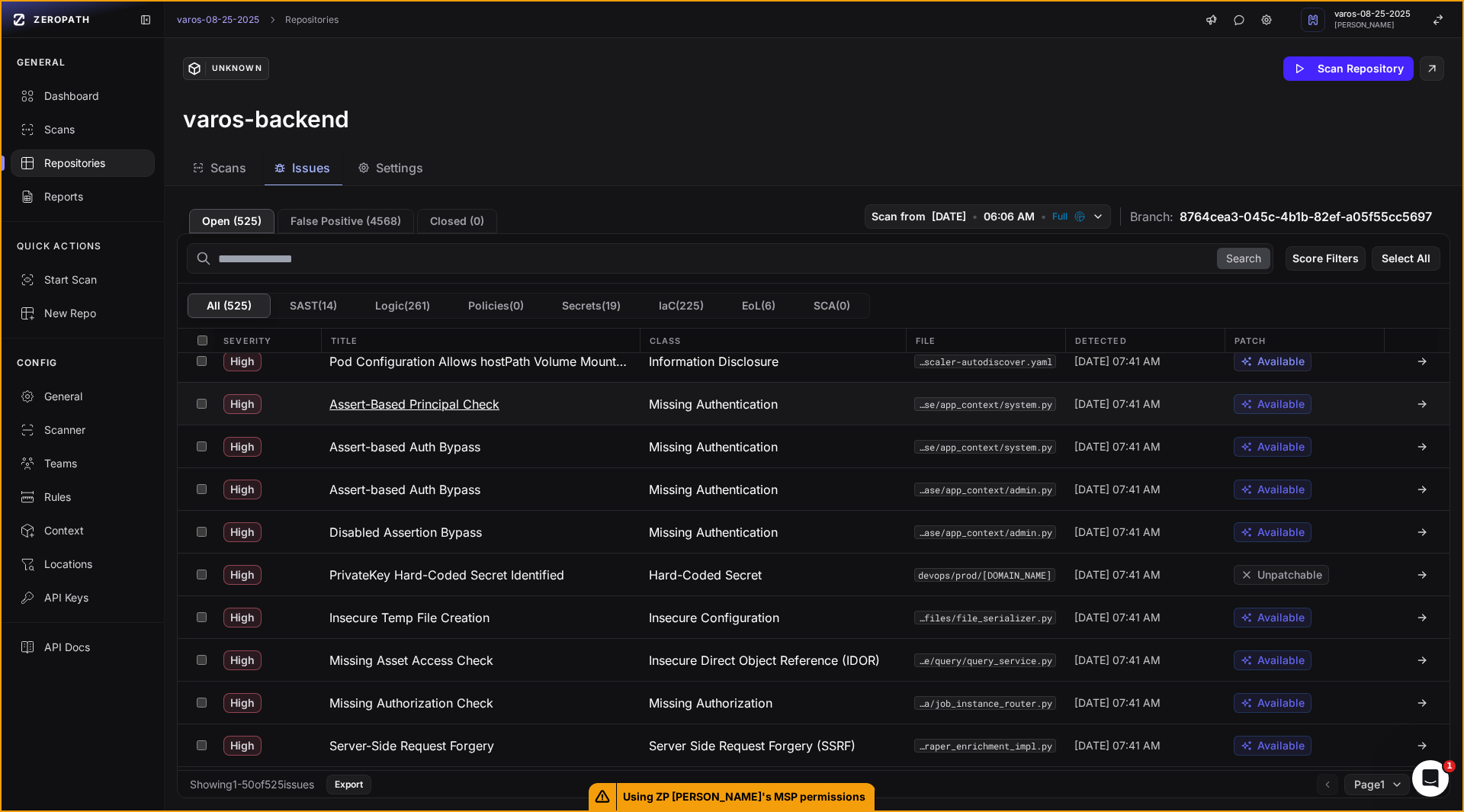
click at [447, 414] on button "Assert-Based Principal Check" at bounding box center [480, 404] width 320 height 41
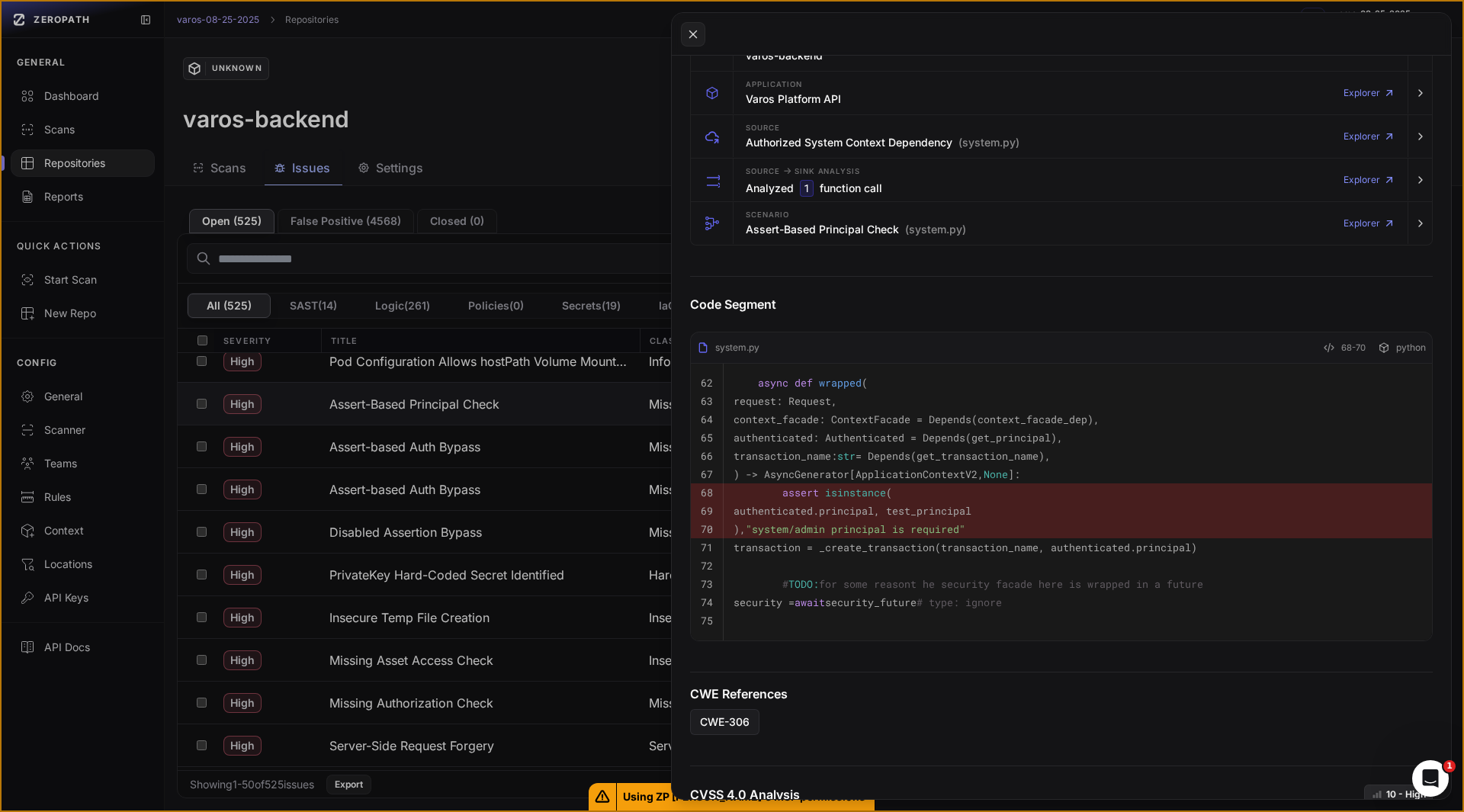
scroll to position [331, 0]
click at [799, 217] on div "Scenario Assert-Based Principal Check (system.py)" at bounding box center [857, 225] width 221 height 30
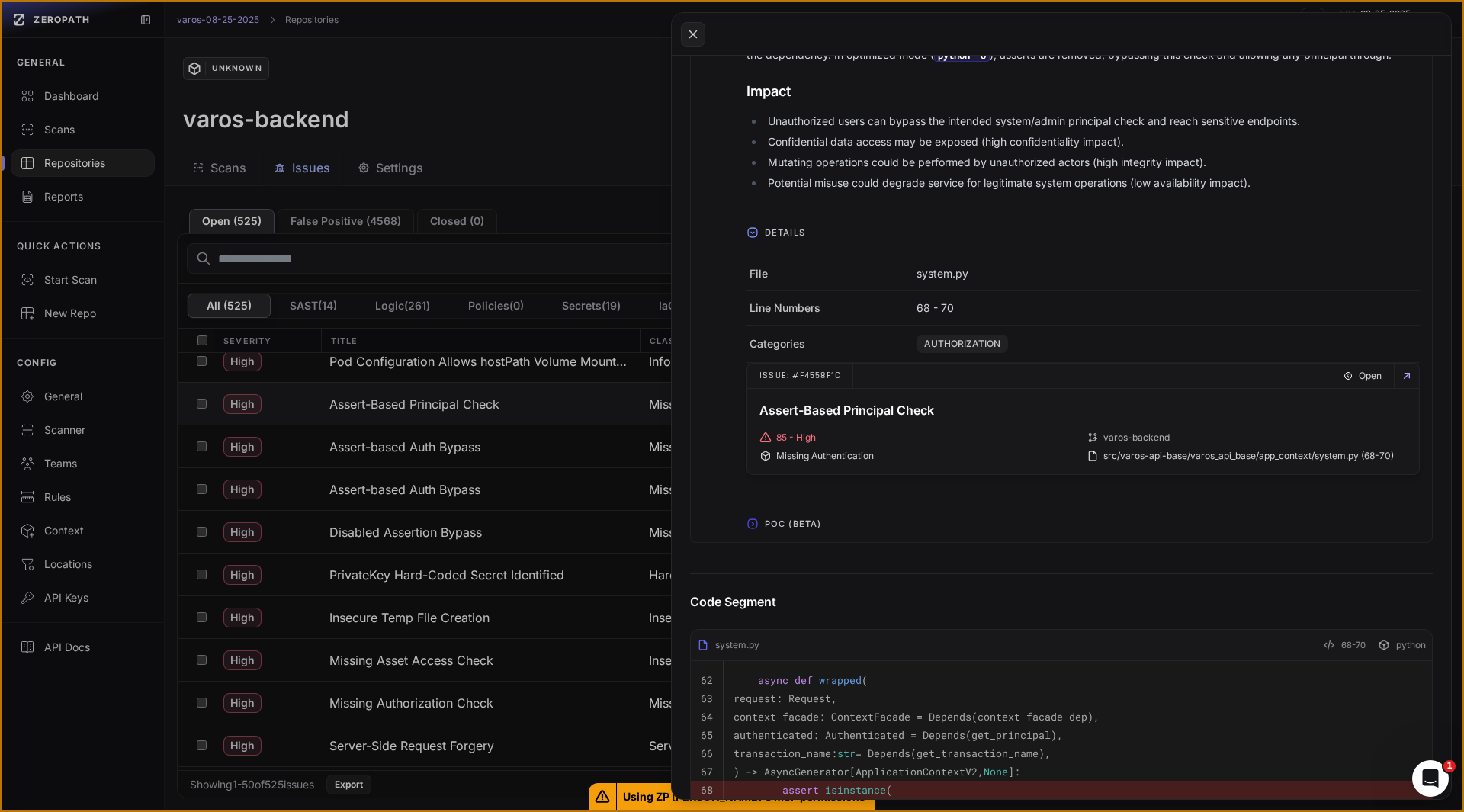
scroll to position [619, 0]
click at [805, 539] on div "Overview Scenario The handler uses a Python assert on the principal’s type (lin…" at bounding box center [1083, 248] width 698 height 580
click at [793, 532] on span "POC (Beta)" at bounding box center [792, 521] width 69 height 25
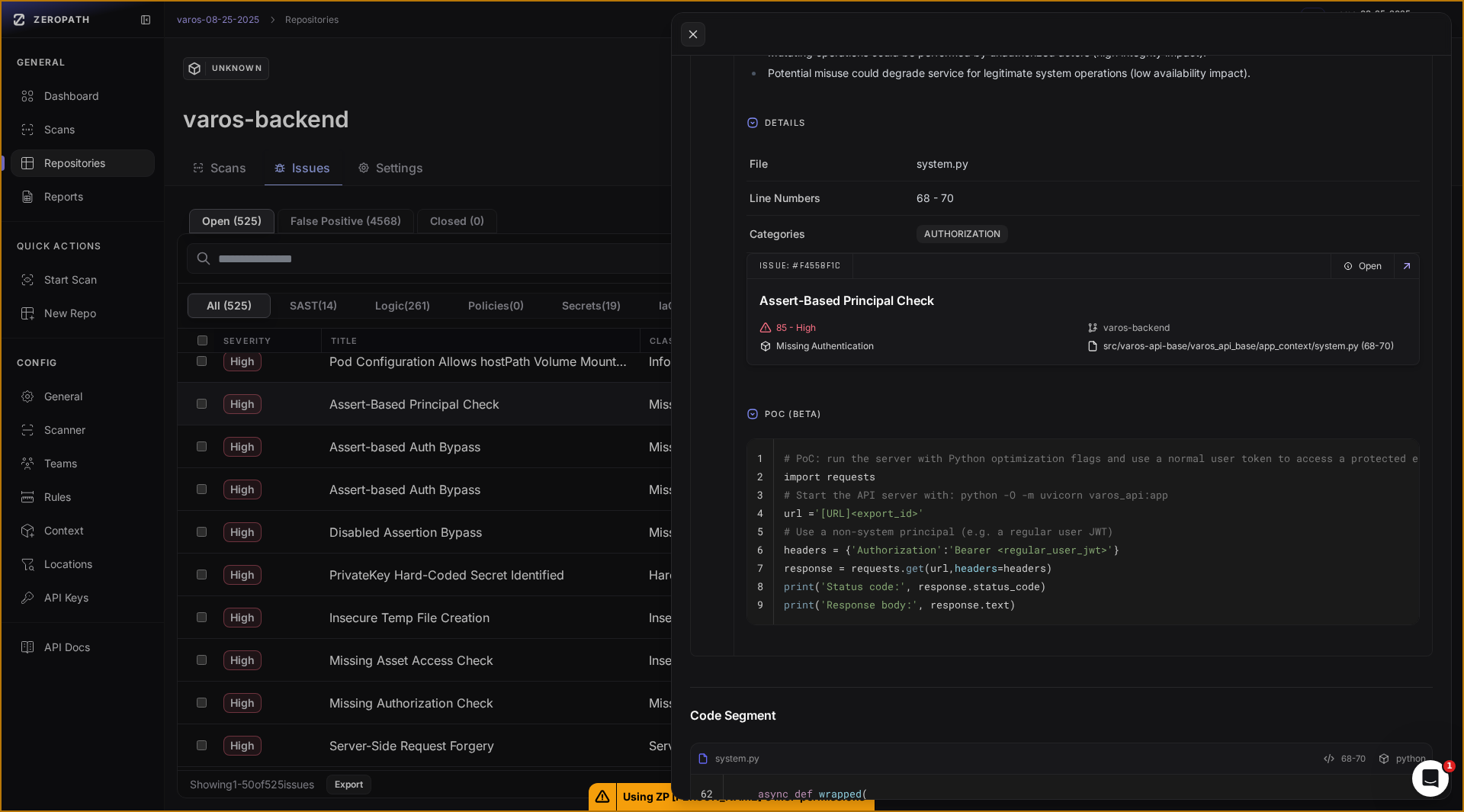
scroll to position [726, 0]
click at [465, 439] on button at bounding box center [732, 406] width 1464 height 812
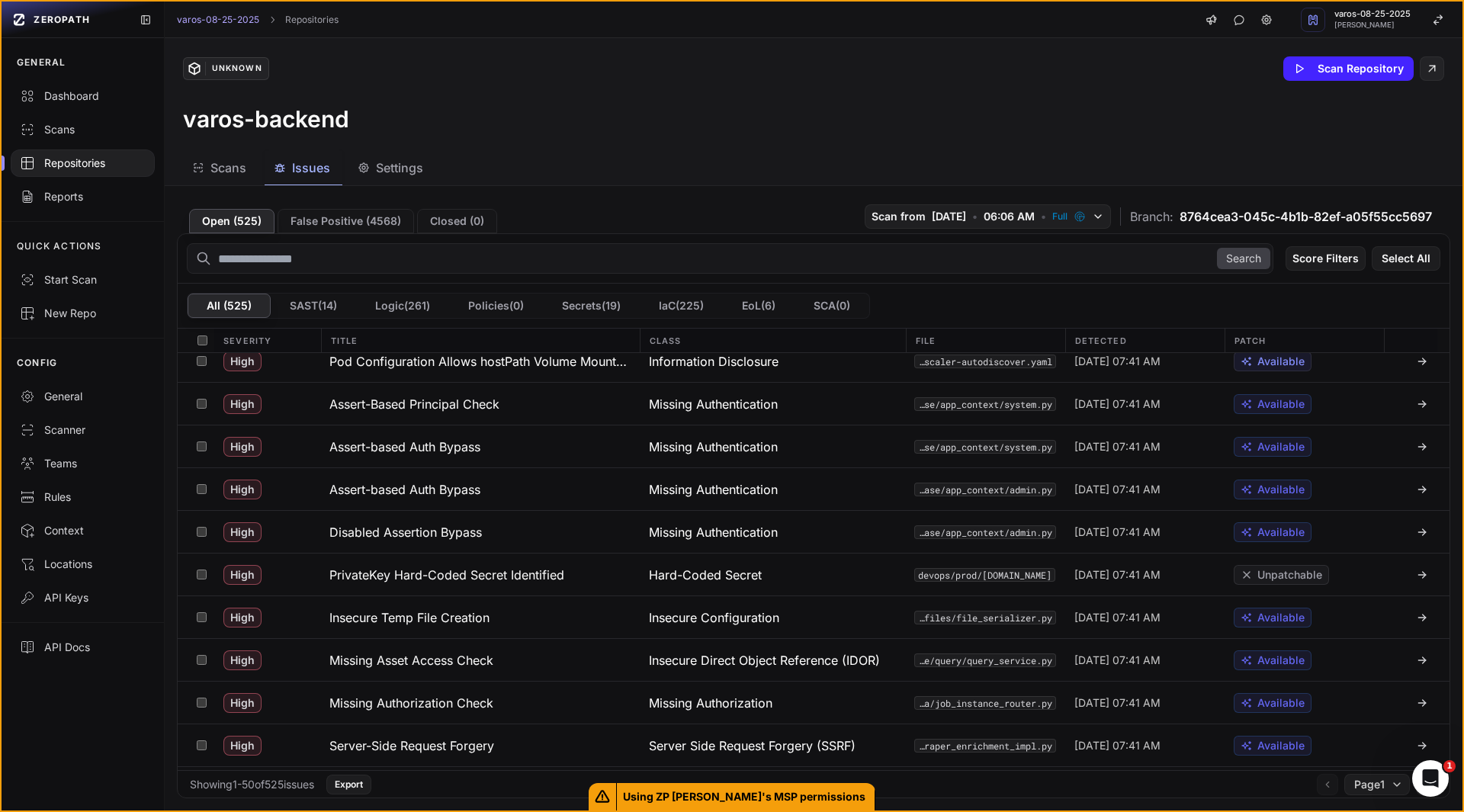
click at [465, 439] on h3 "Assert-based Auth Bypass" at bounding box center [405, 446] width 151 height 18
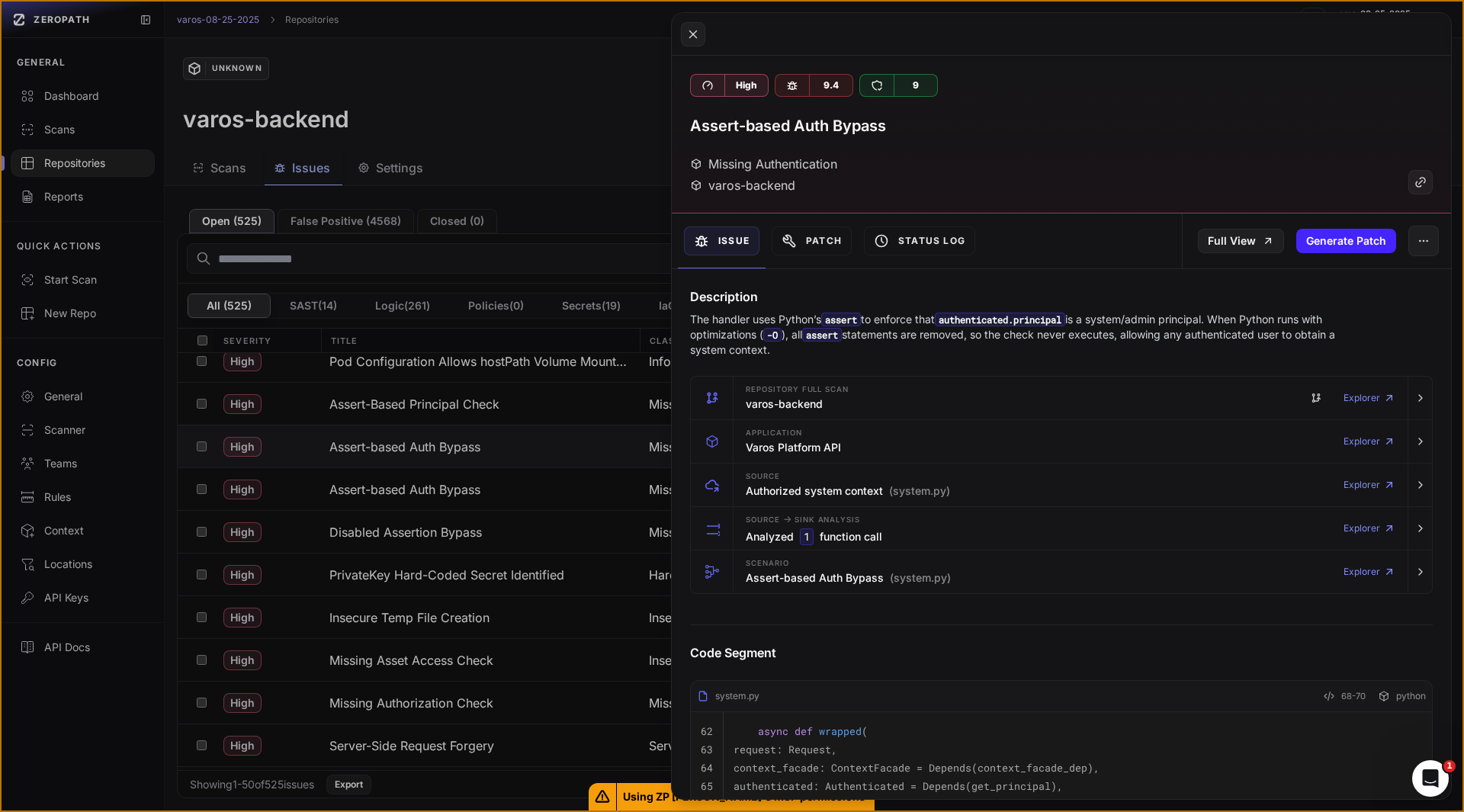
click at [791, 129] on h3 "Assert-based Auth Bypass" at bounding box center [789, 125] width 196 height 22
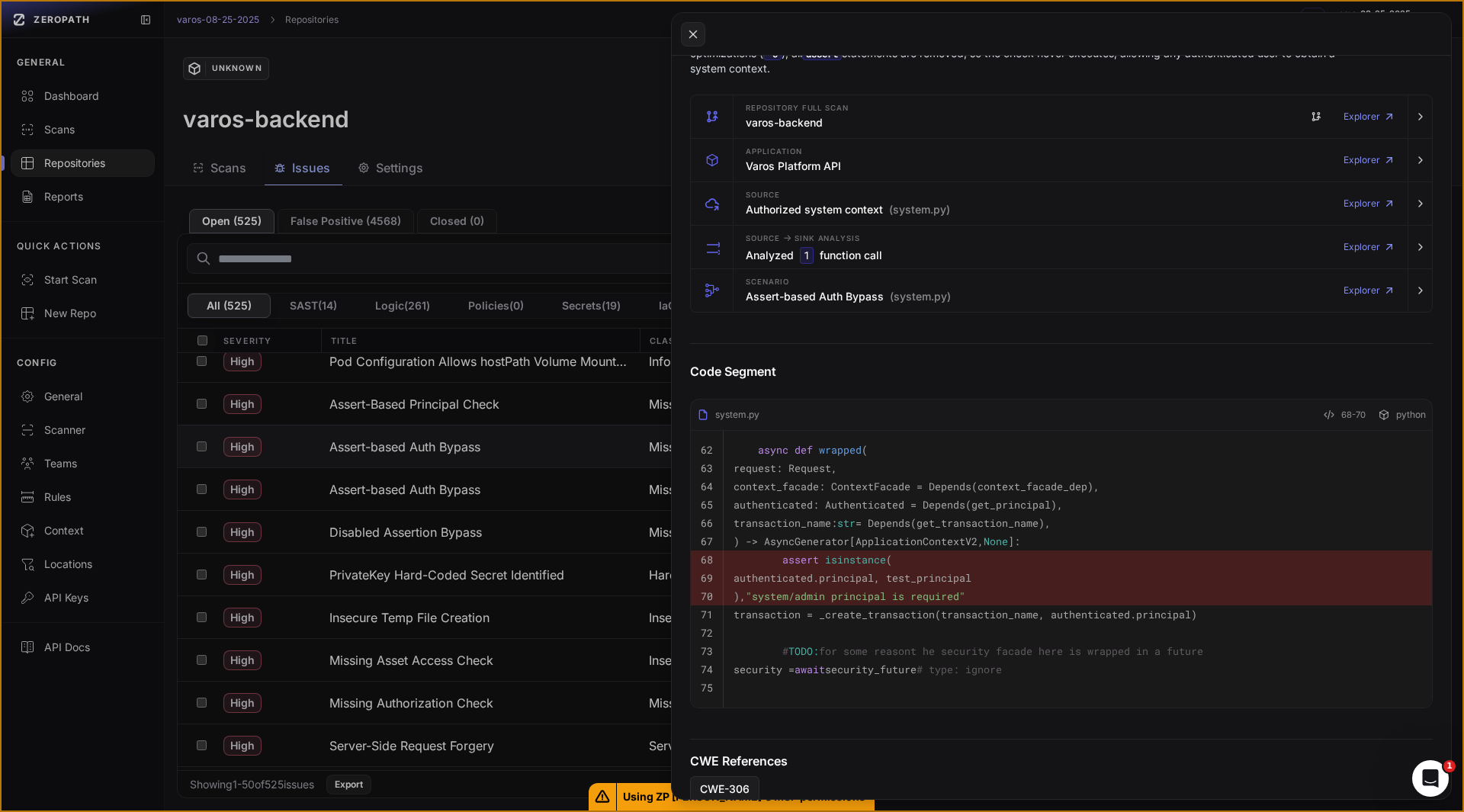
scroll to position [283, 0]
click at [818, 301] on h3 "Assert-based Auth Bypass (system.py)" at bounding box center [848, 295] width 205 height 15
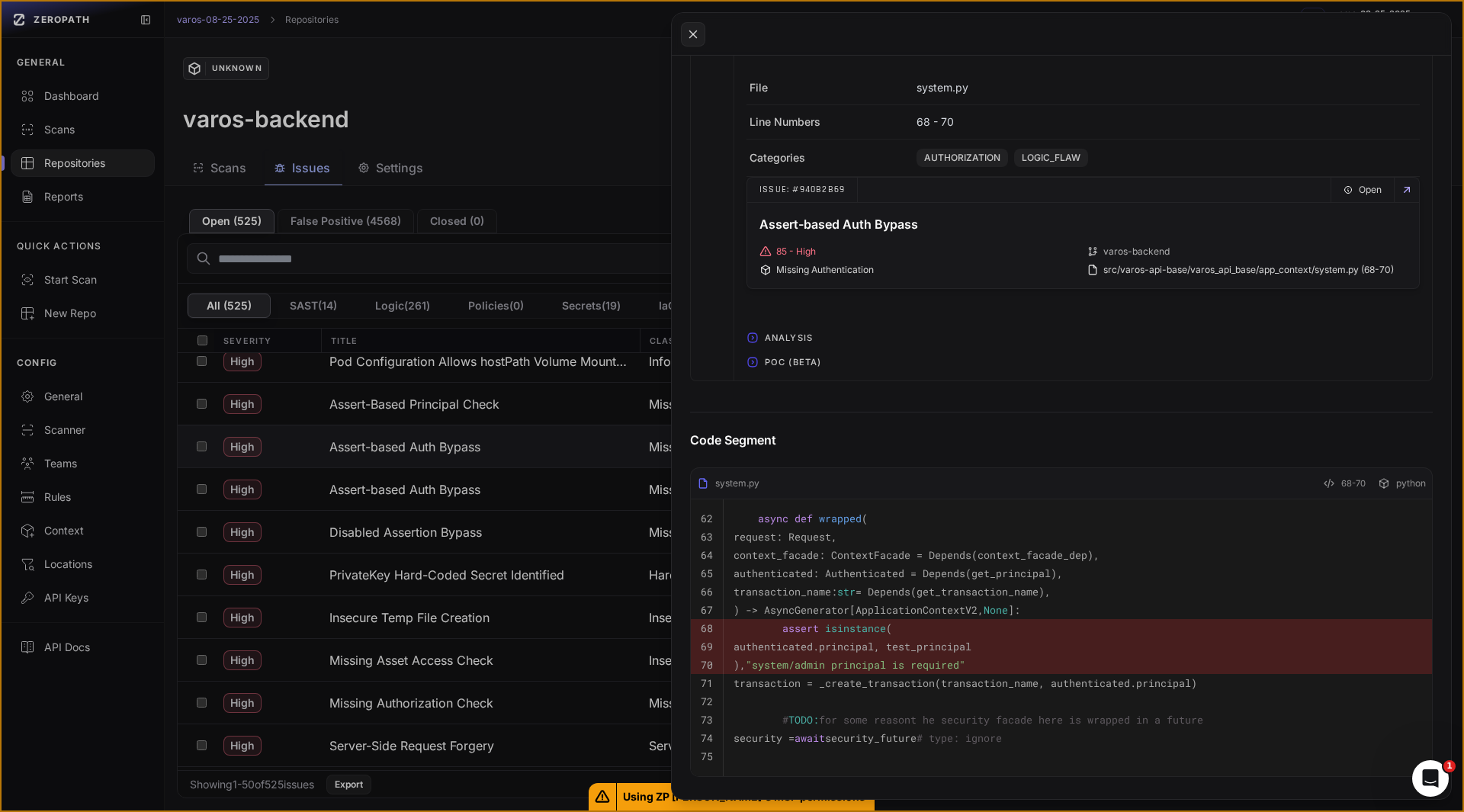
scroll to position [834, 0]
click at [793, 364] on span "POC (Beta)" at bounding box center [792, 360] width 69 height 25
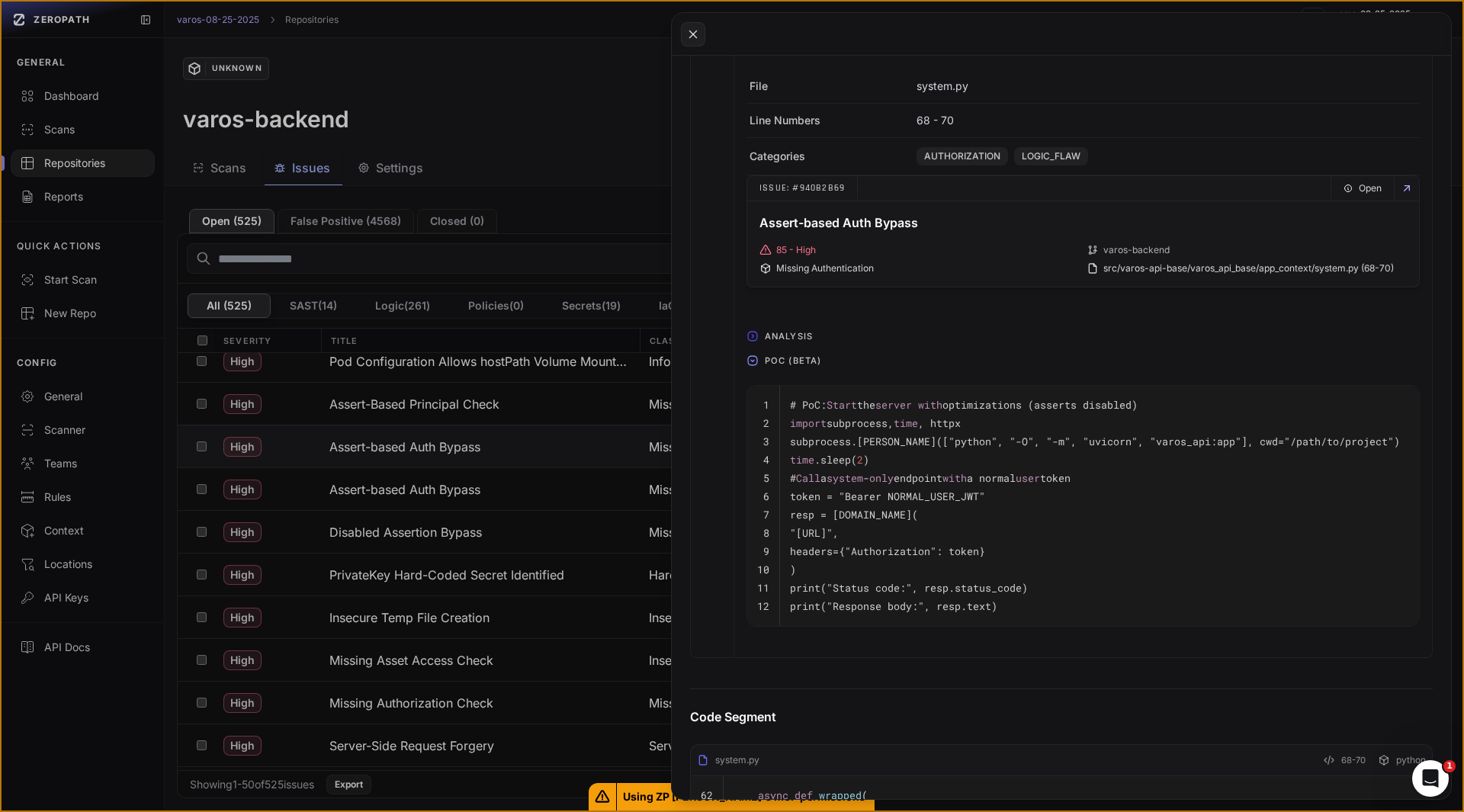
click at [419, 500] on button at bounding box center [732, 406] width 1464 height 812
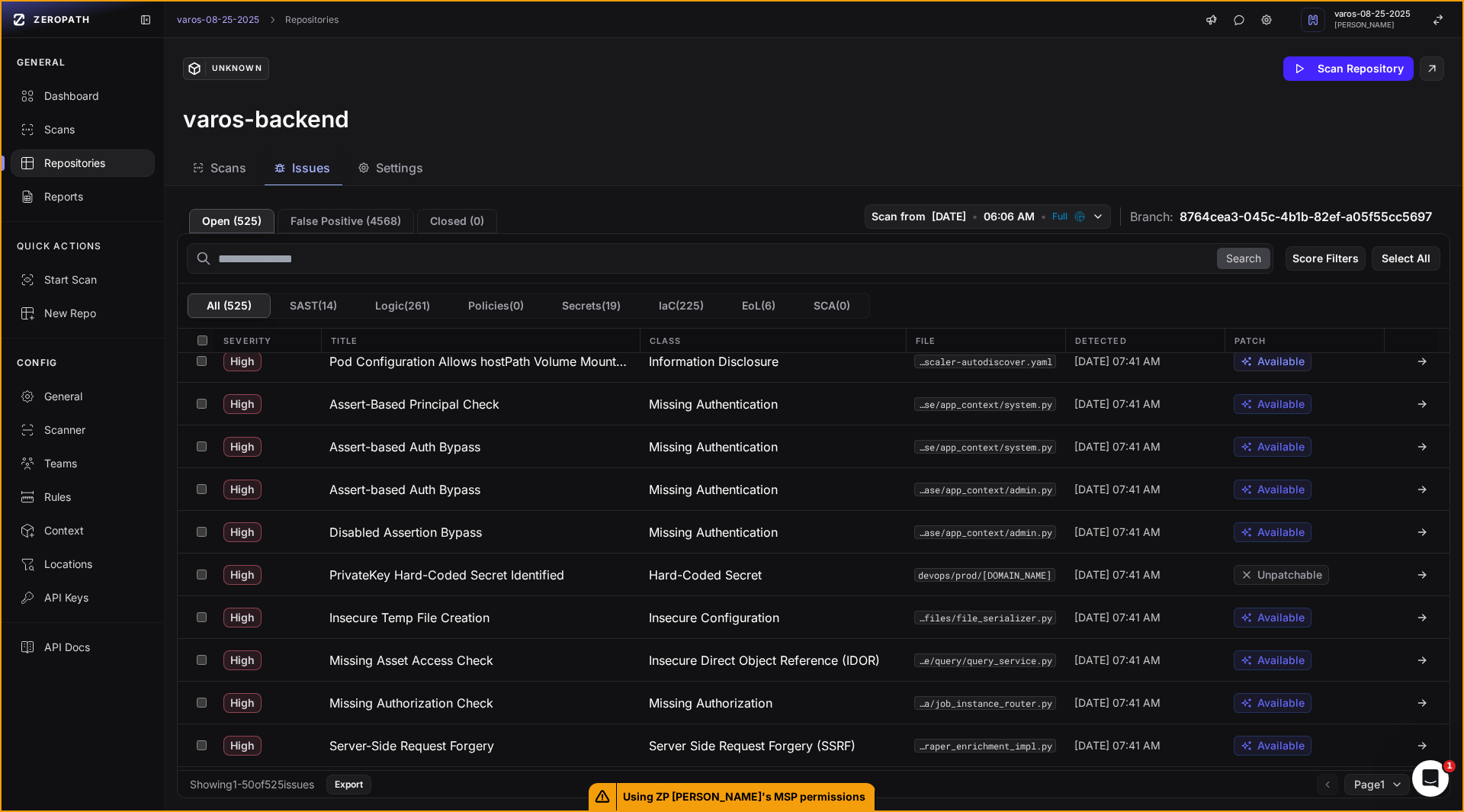
click at [419, 500] on button "Assert-based Auth Bypass" at bounding box center [480, 489] width 320 height 41
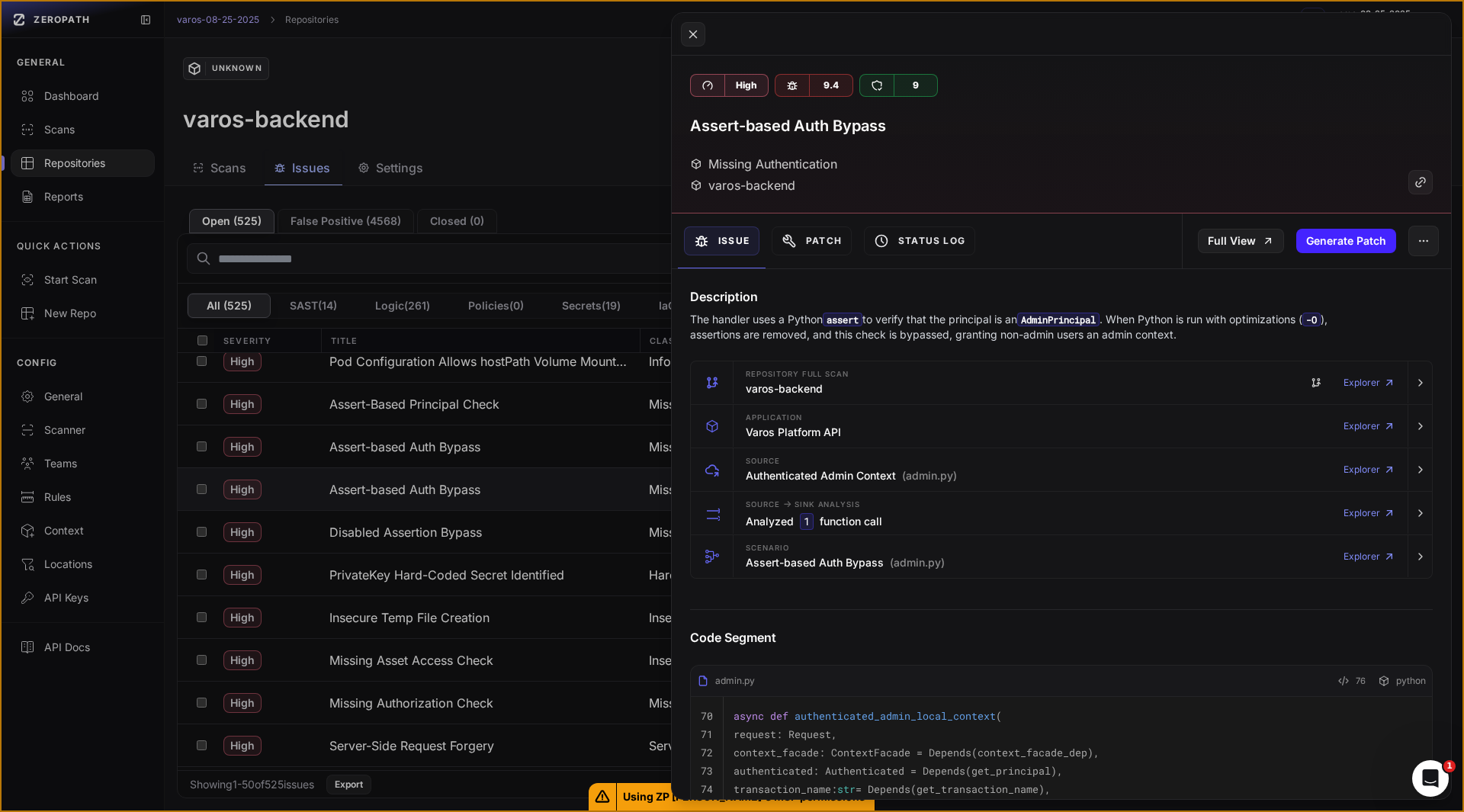
click at [679, 29] on div at bounding box center [1061, 34] width 779 height 42
click at [684, 26] on button at bounding box center [693, 34] width 25 height 25
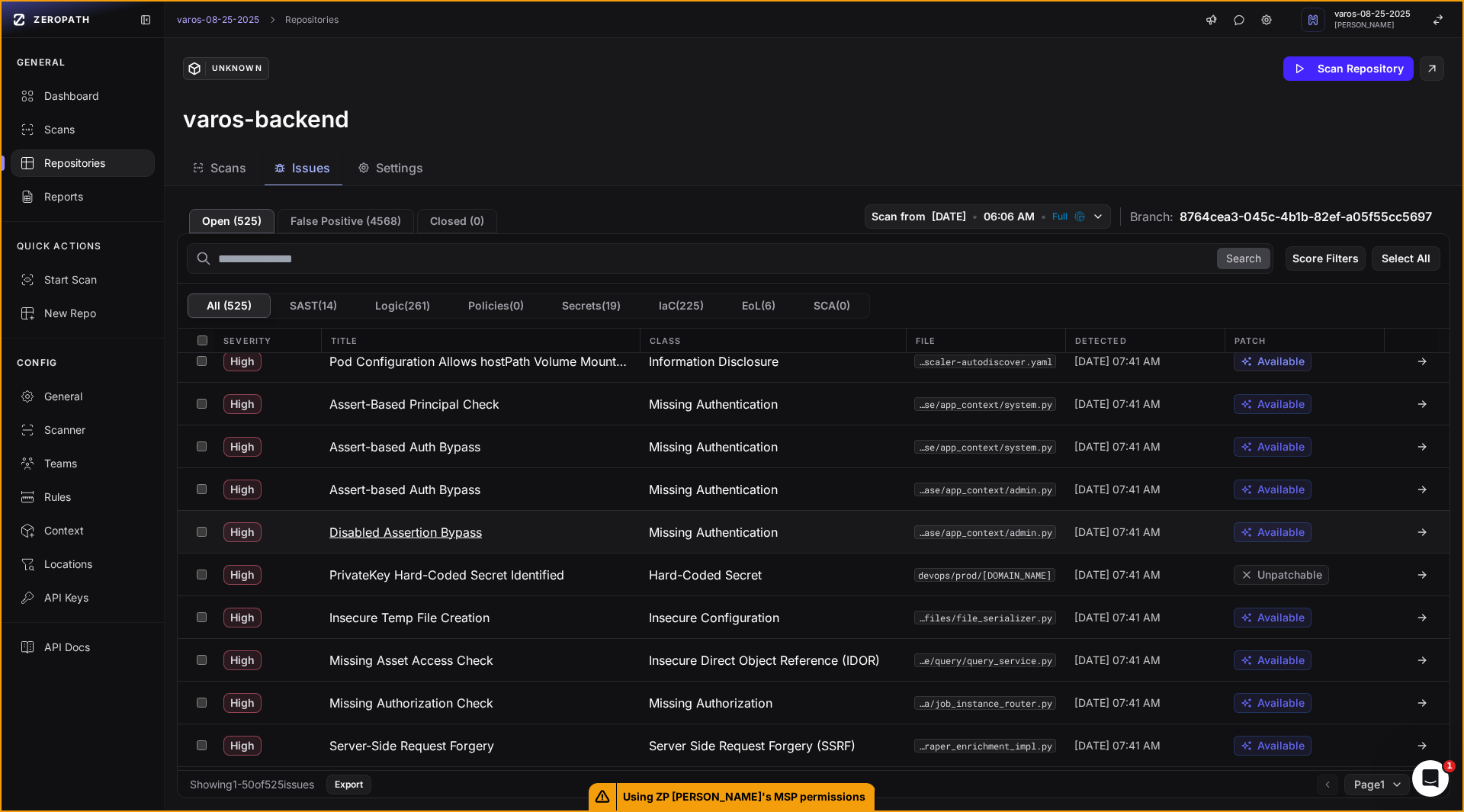
click at [408, 539] on h3 "Disabled Assertion Bypass" at bounding box center [406, 532] width 153 height 18
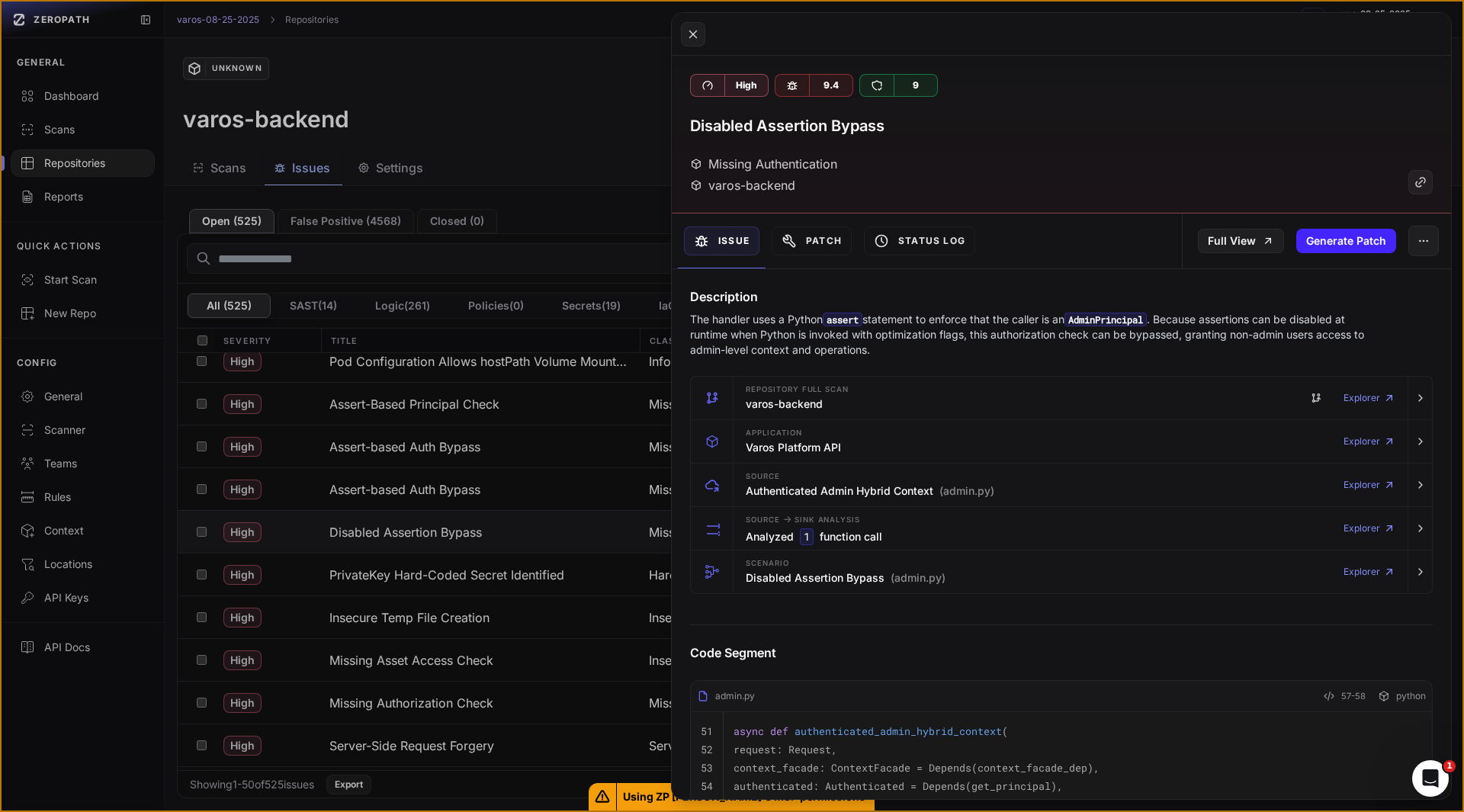
click at [890, 356] on p "The handler uses a Python assert statement to enforce that the caller is an Adm…" at bounding box center [1032, 335] width 683 height 46
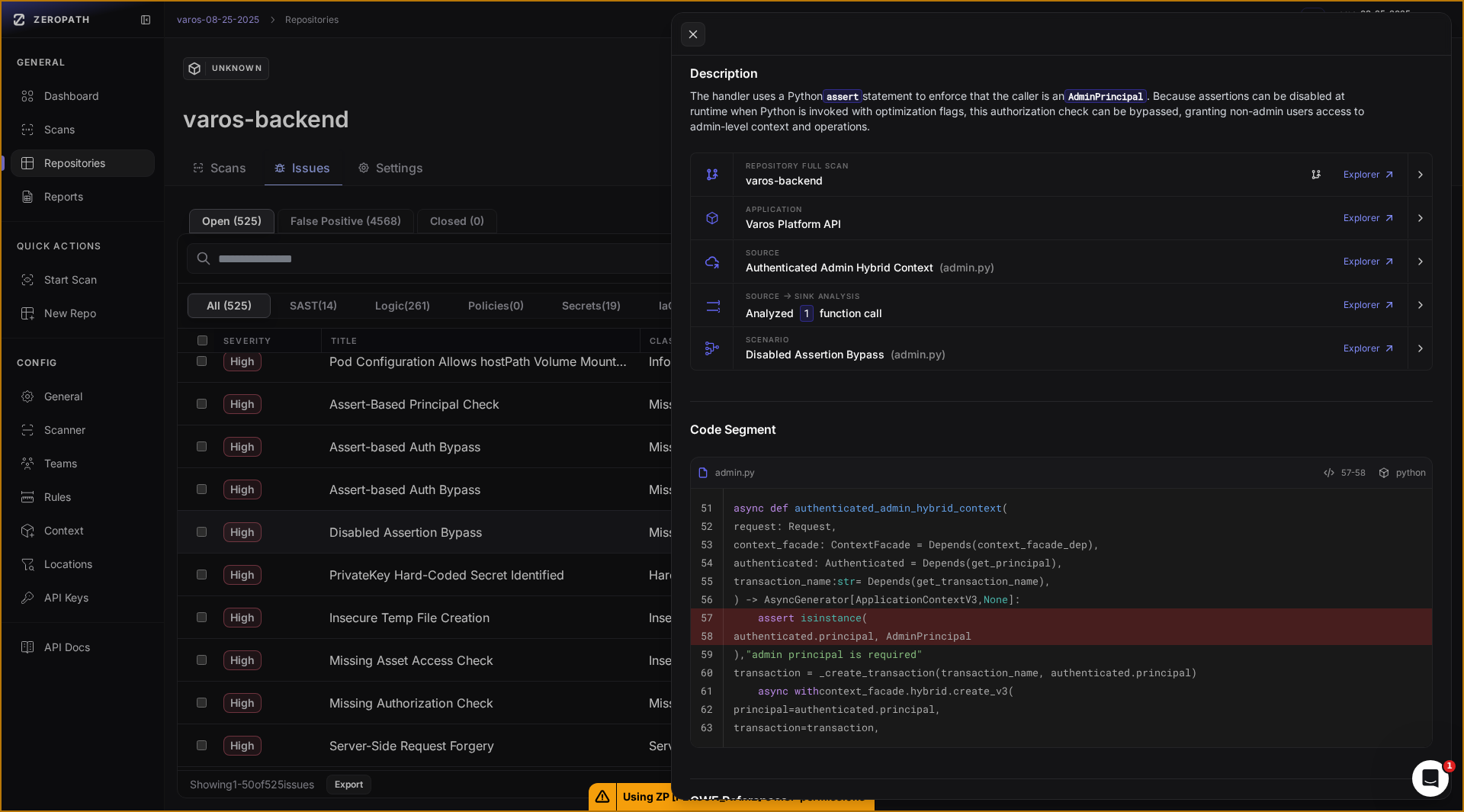
scroll to position [233, 0]
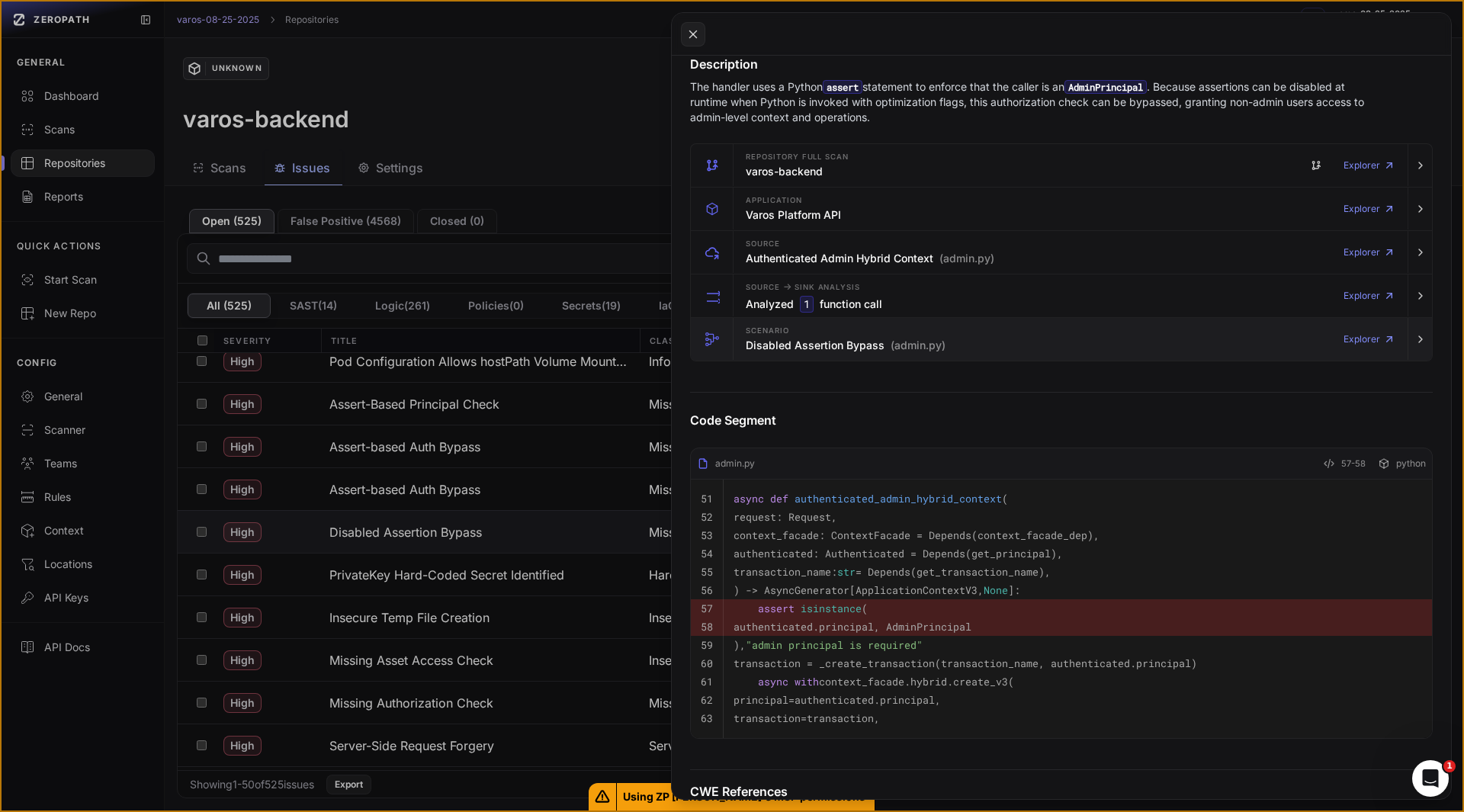
click at [816, 356] on div "Scenario Disabled Assertion Bypass (admin.py) Explorer" at bounding box center [1071, 339] width 662 height 42
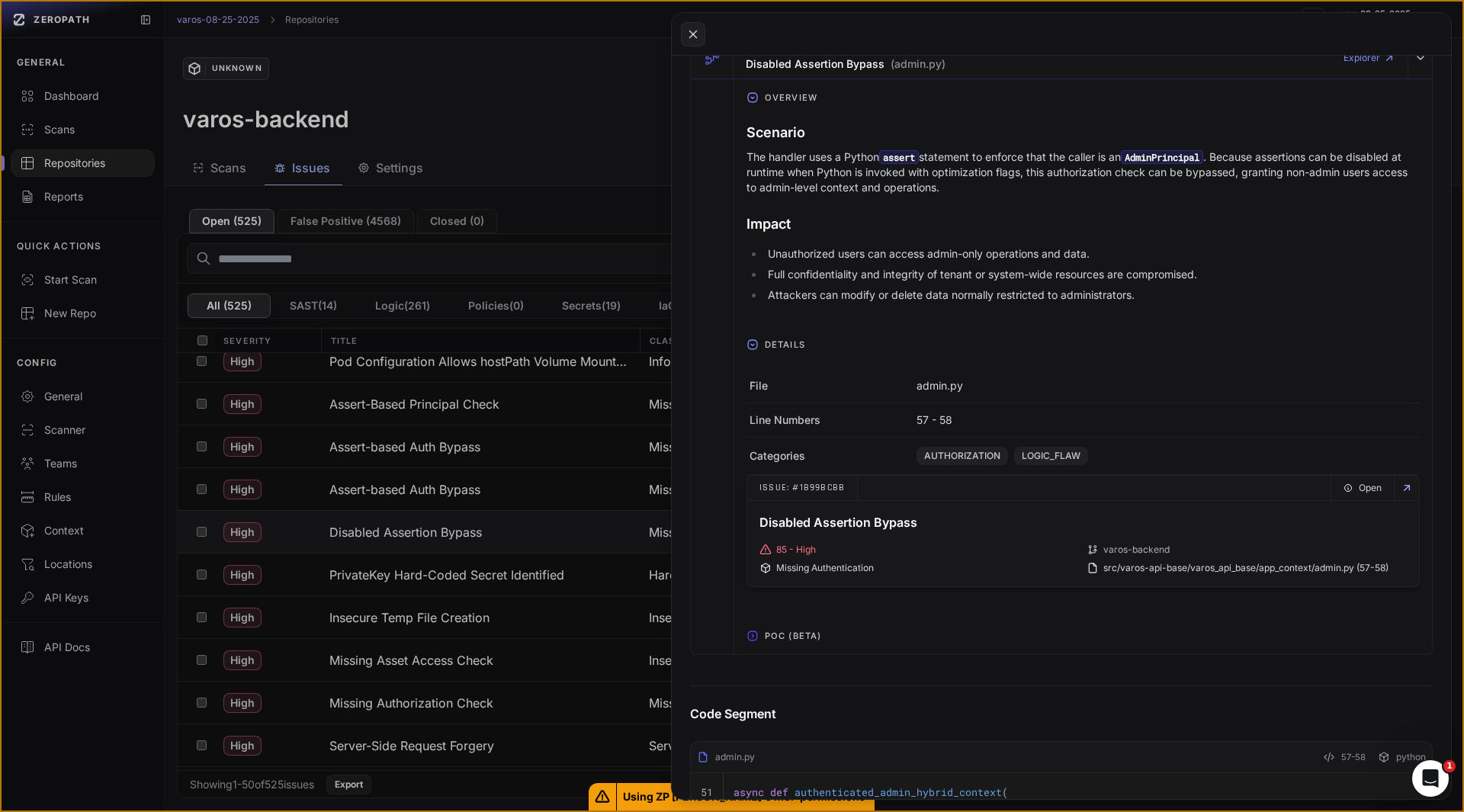
scroll to position [515, 0]
click at [778, 633] on span "POC (Beta)" at bounding box center [792, 635] width 69 height 25
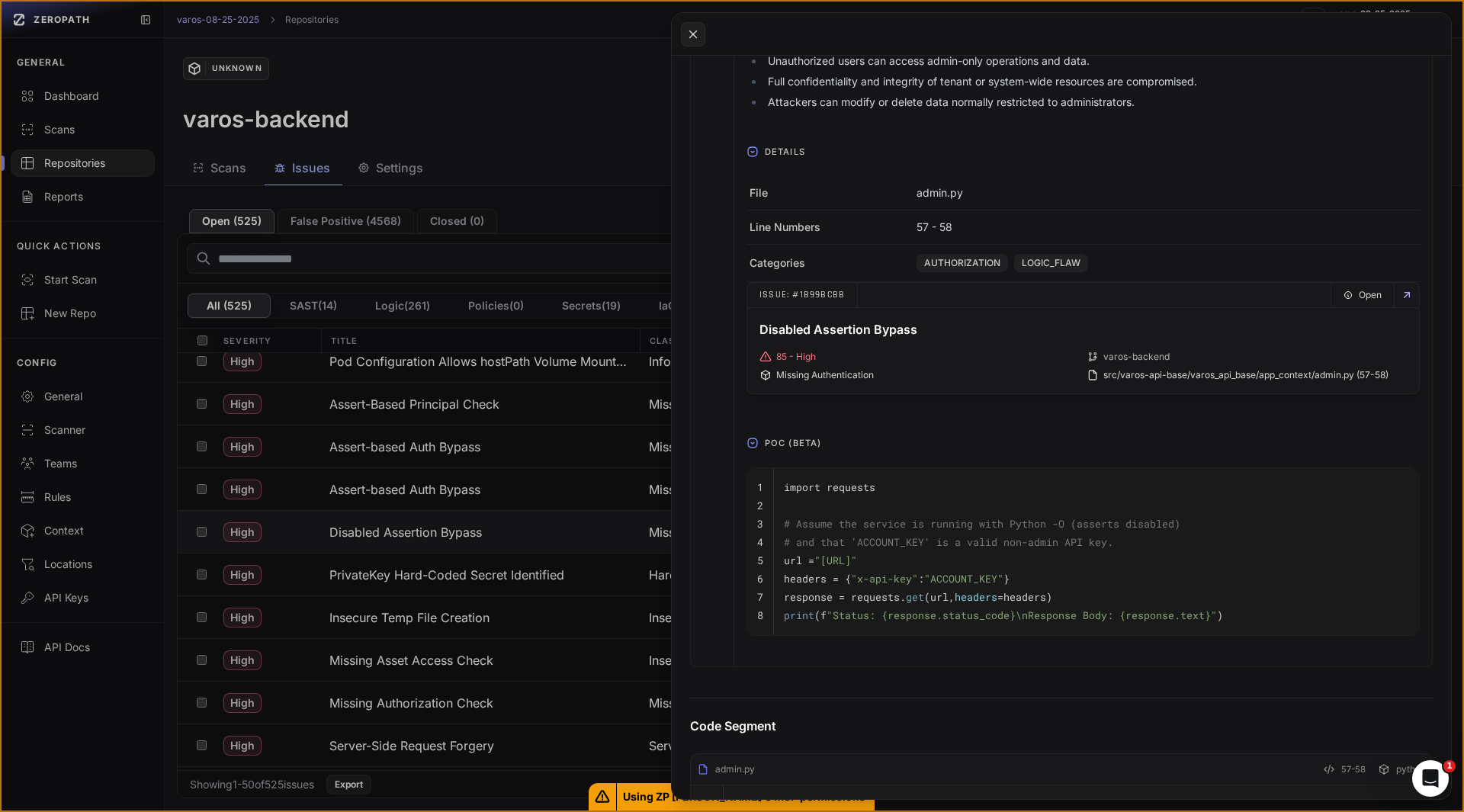
scroll to position [711, 0]
